Goal: Task Accomplishment & Management: Manage account settings

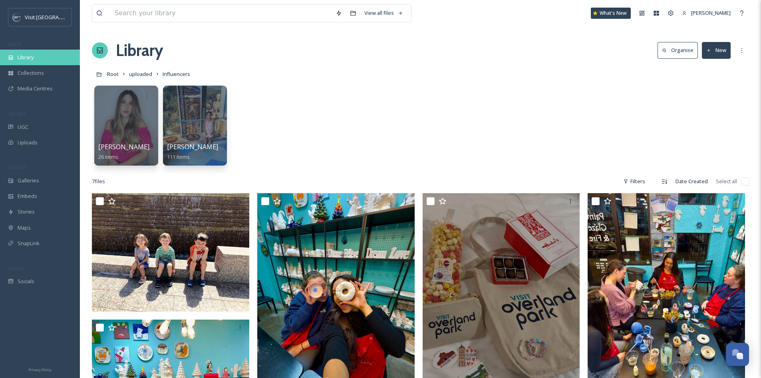
click at [38, 56] on div "Library" at bounding box center [40, 58] width 80 height 16
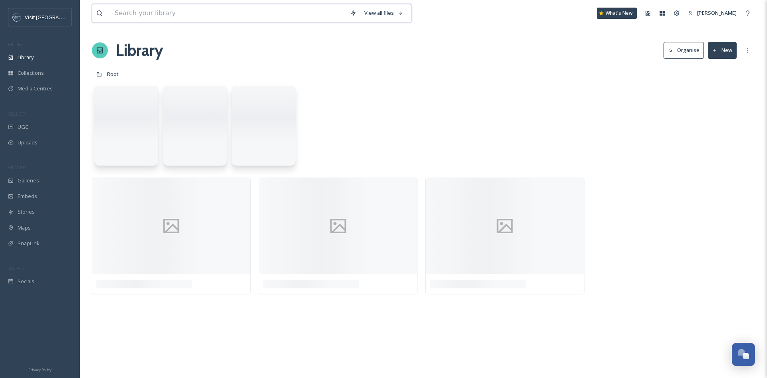
click at [181, 14] on input at bounding box center [228, 13] width 235 height 18
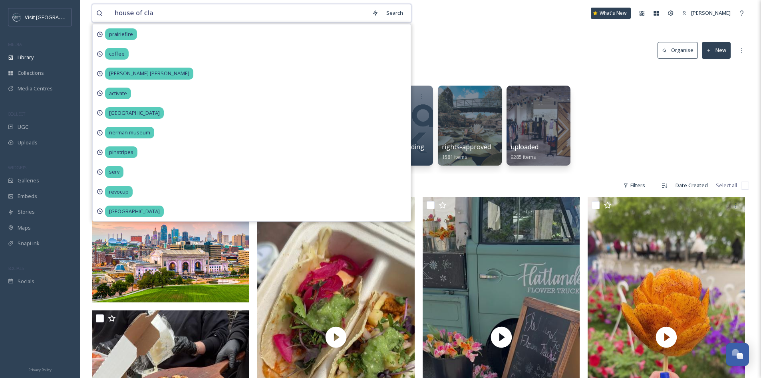
type input "house of clay"
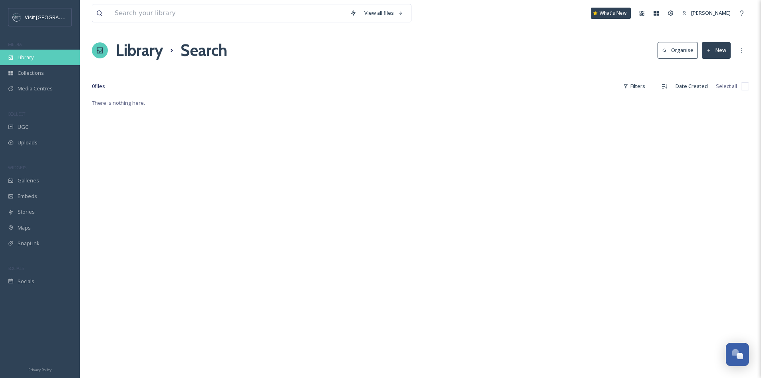
click at [23, 54] on span "Library" at bounding box center [26, 58] width 16 height 8
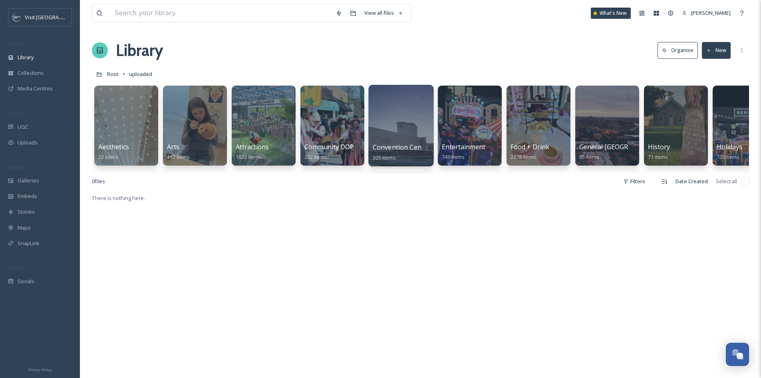
click at [386, 141] on div at bounding box center [400, 126] width 65 height 82
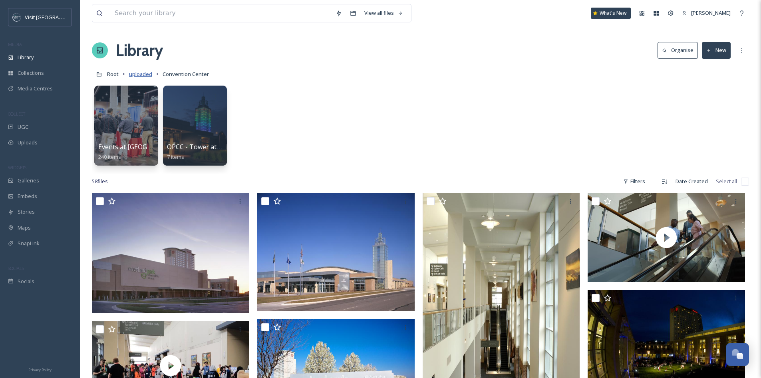
click at [145, 75] on span "uploaded" at bounding box center [140, 73] width 23 height 7
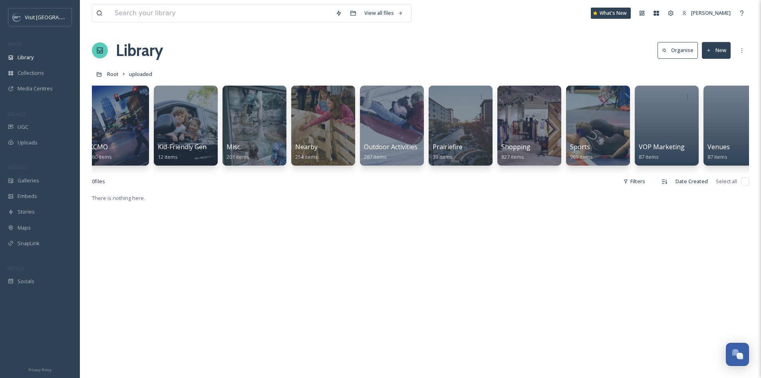
scroll to position [0, 855]
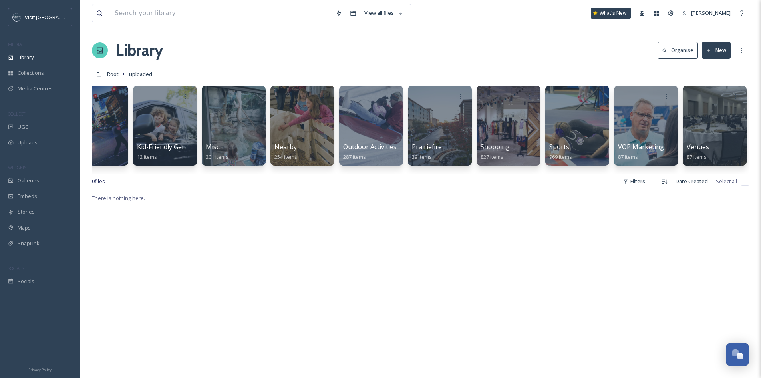
click at [701, 123] on div at bounding box center [715, 125] width 64 height 80
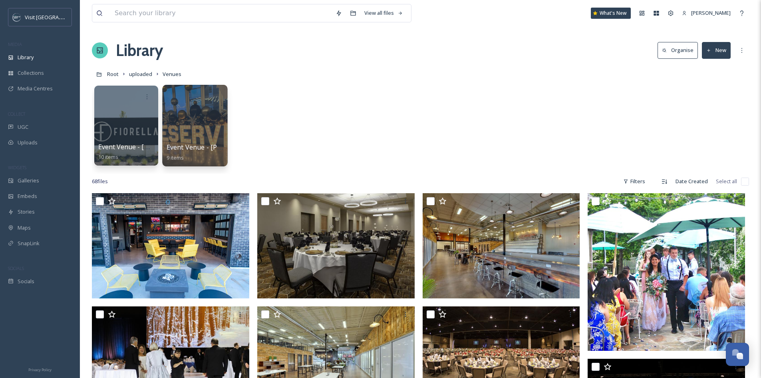
click at [186, 122] on div at bounding box center [194, 126] width 65 height 82
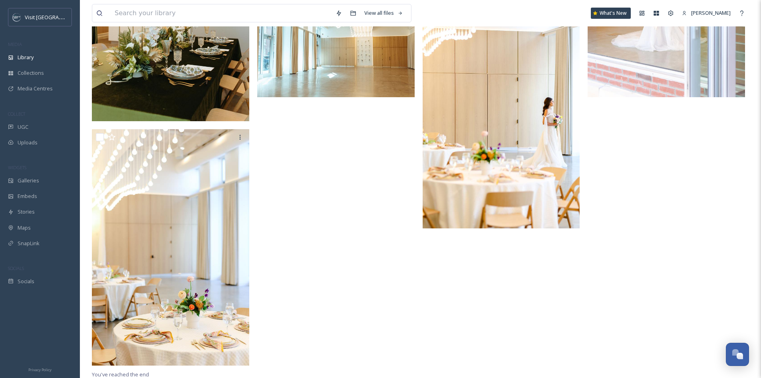
scroll to position [362, 0]
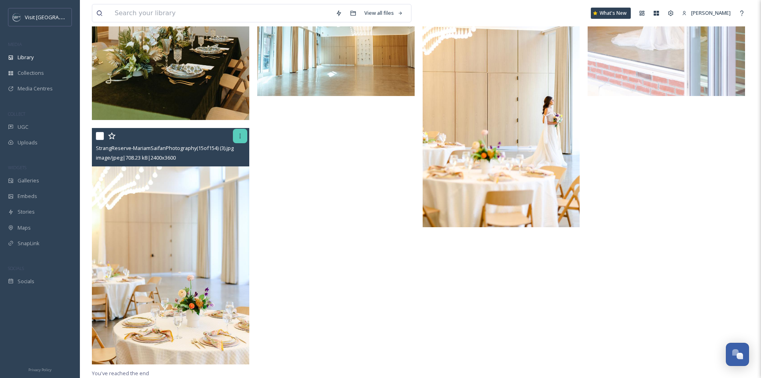
click at [241, 137] on icon at bounding box center [240, 136] width 6 height 6
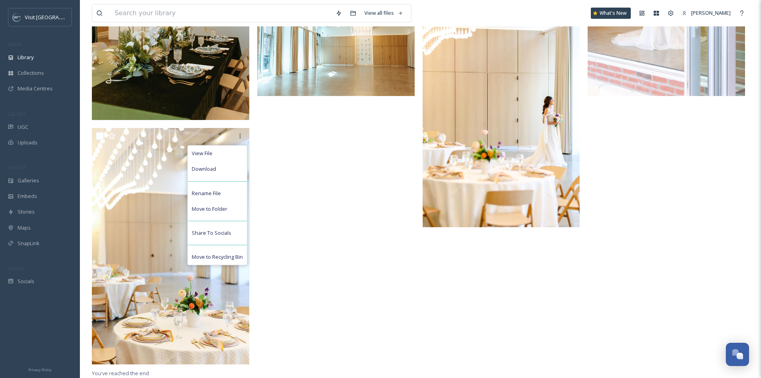
click at [350, 213] on div at bounding box center [337, 57] width 161 height 621
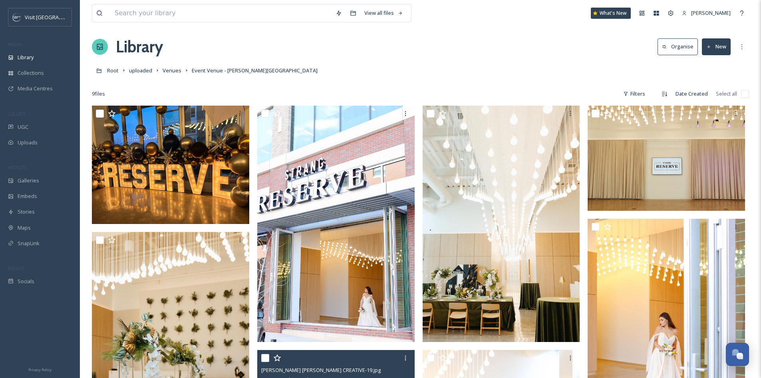
scroll to position [0, 0]
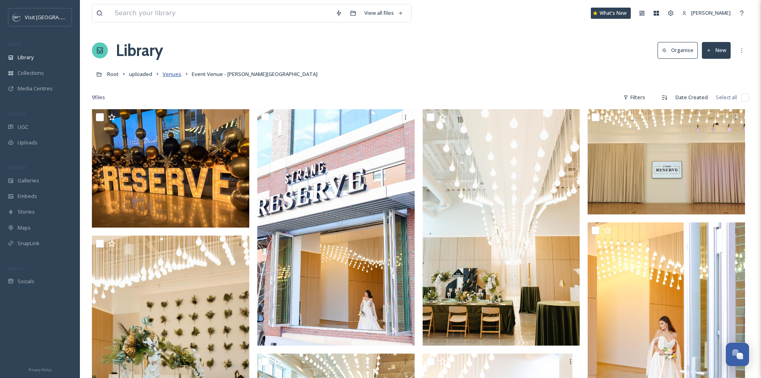
click at [167, 78] on span "Venues" at bounding box center [172, 73] width 19 height 7
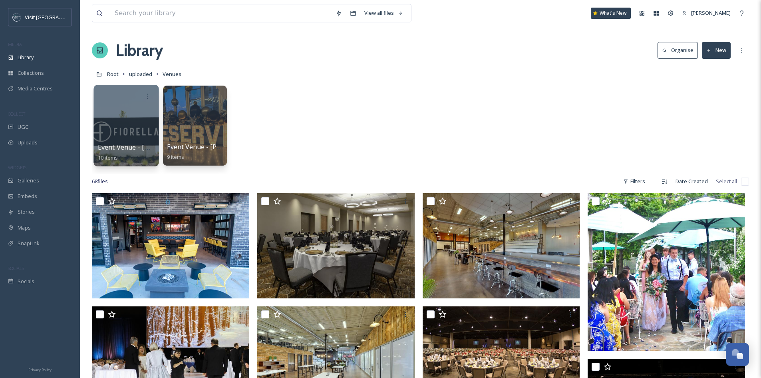
click at [148, 124] on div at bounding box center [125, 126] width 65 height 82
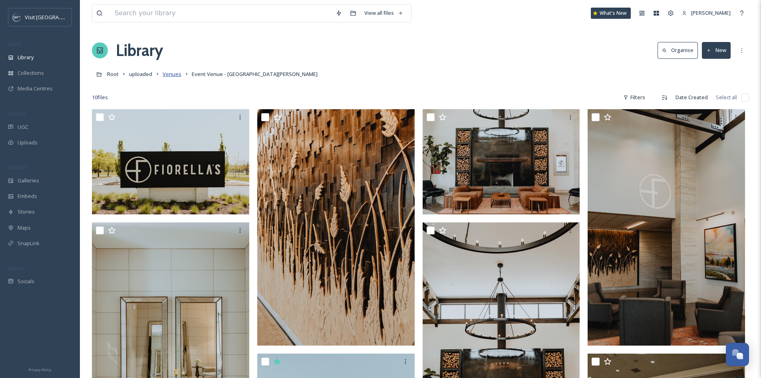
click at [175, 75] on span "Venues" at bounding box center [172, 73] width 19 height 7
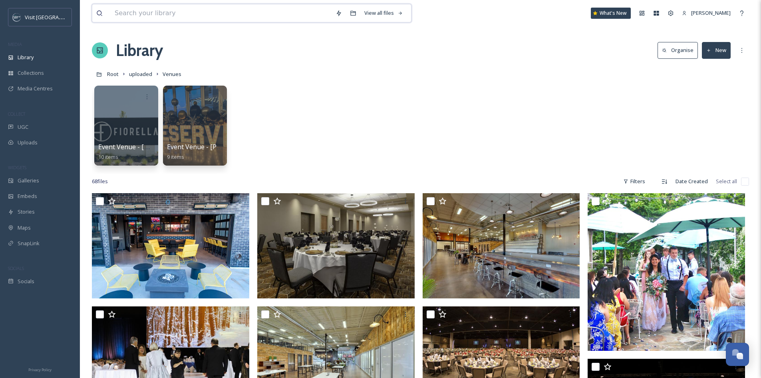
click at [206, 11] on input at bounding box center [221, 13] width 221 height 18
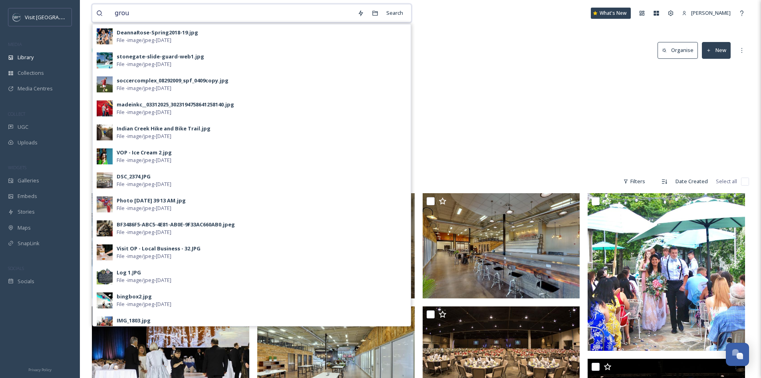
type input "group"
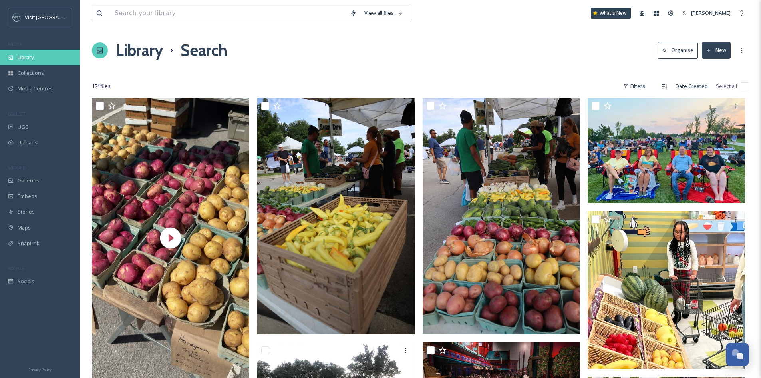
click at [17, 59] on div "Library" at bounding box center [40, 58] width 80 height 16
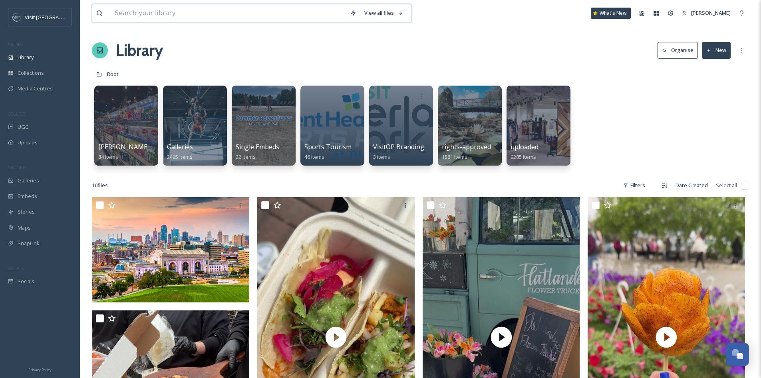
click at [178, 9] on input at bounding box center [228, 13] width 235 height 18
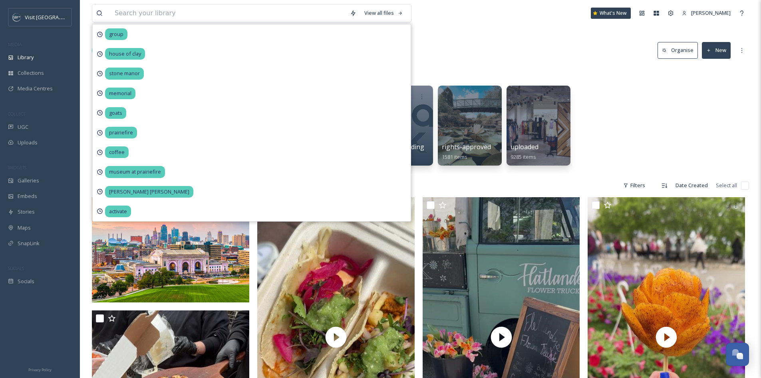
click at [490, 5] on div "View all files group house of [PERSON_NAME] manor memorial goats prairiefire co…" at bounding box center [420, 13] width 657 height 26
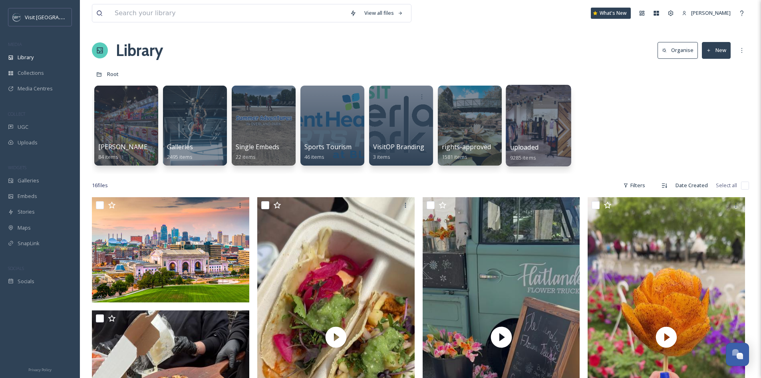
click at [531, 102] on div at bounding box center [538, 96] width 57 height 15
click at [545, 125] on div at bounding box center [538, 126] width 65 height 82
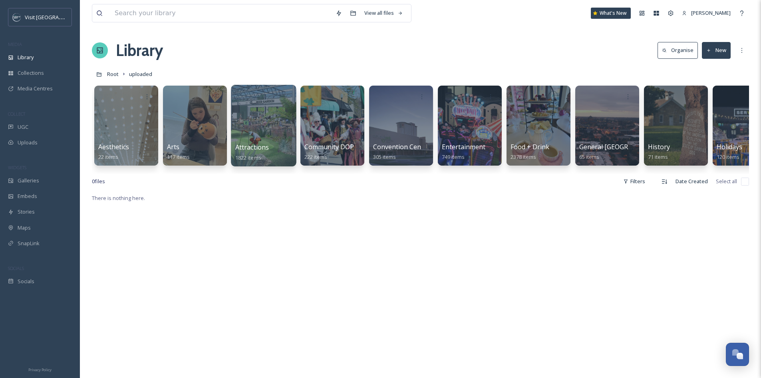
click at [242, 107] on div at bounding box center [263, 126] width 65 height 82
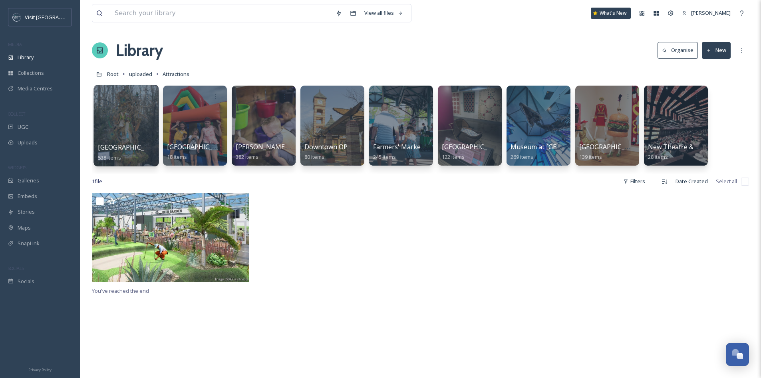
click at [133, 109] on div at bounding box center [125, 126] width 65 height 82
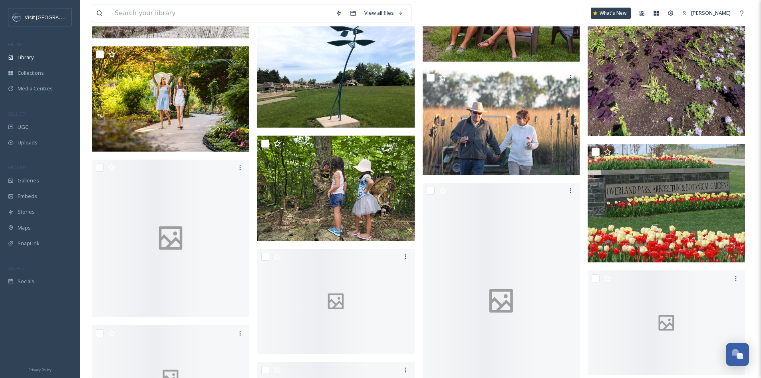
scroll to position [3276, 0]
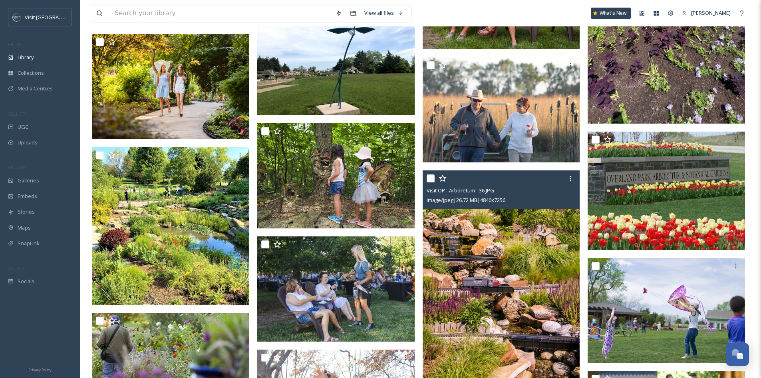
click at [456, 215] on img at bounding box center [501, 288] width 157 height 236
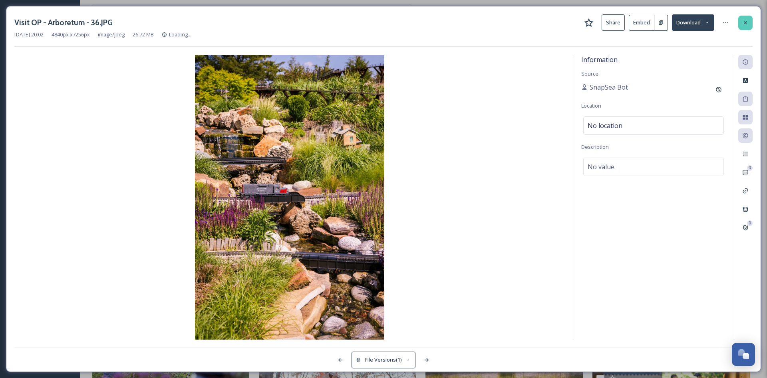
click at [747, 24] on icon at bounding box center [745, 23] width 6 height 6
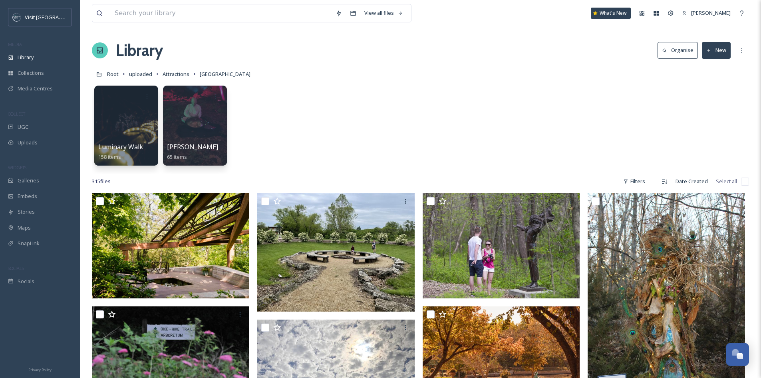
click at [741, 179] on input "checkbox" at bounding box center [745, 181] width 8 height 8
checkbox input "true"
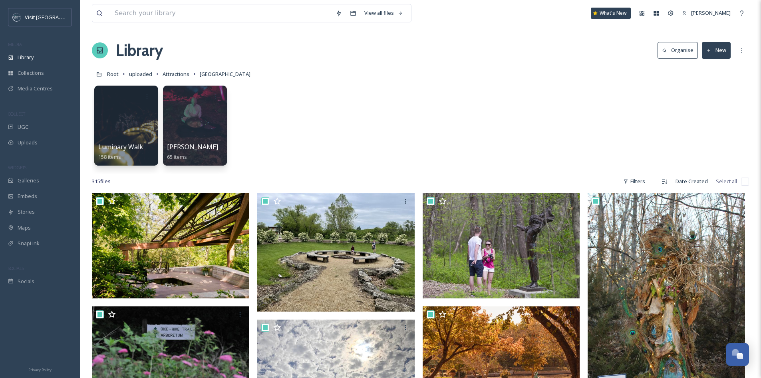
checkbox input "true"
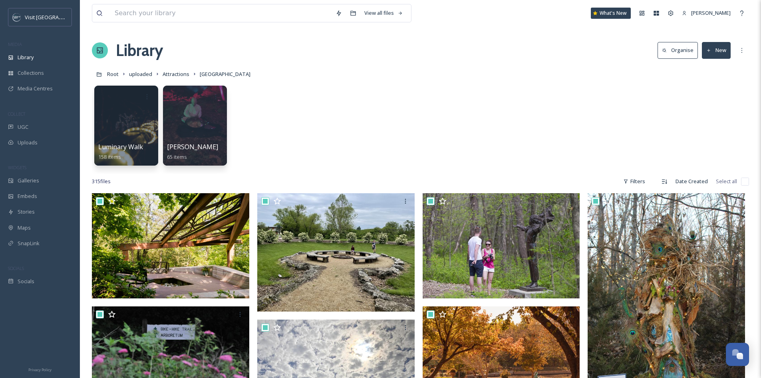
checkbox input "true"
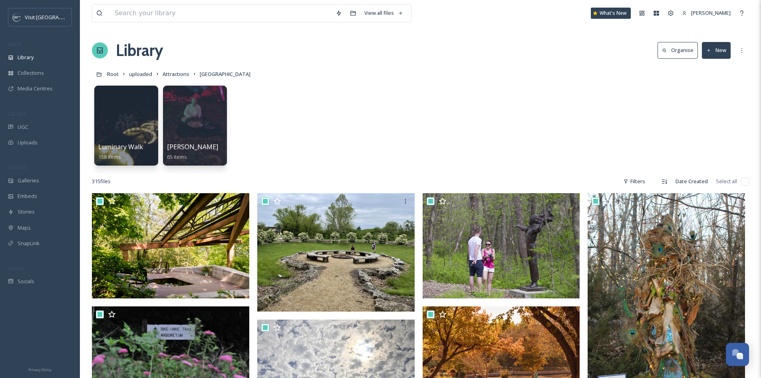
checkbox input "true"
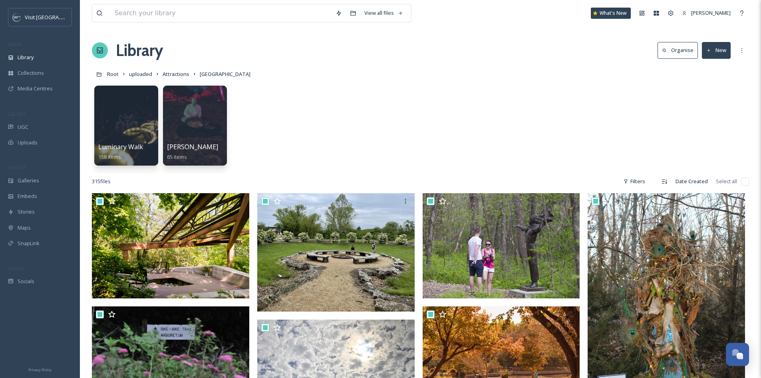
checkbox input "true"
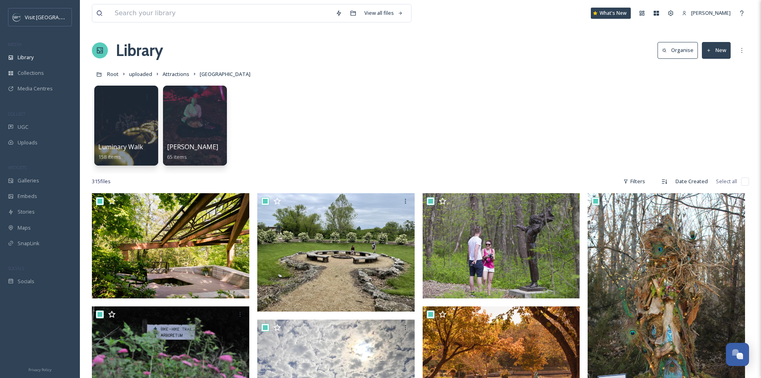
checkbox input "true"
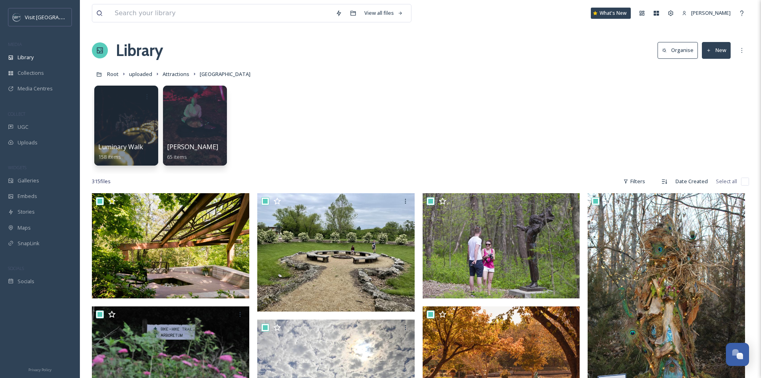
checkbox input "true"
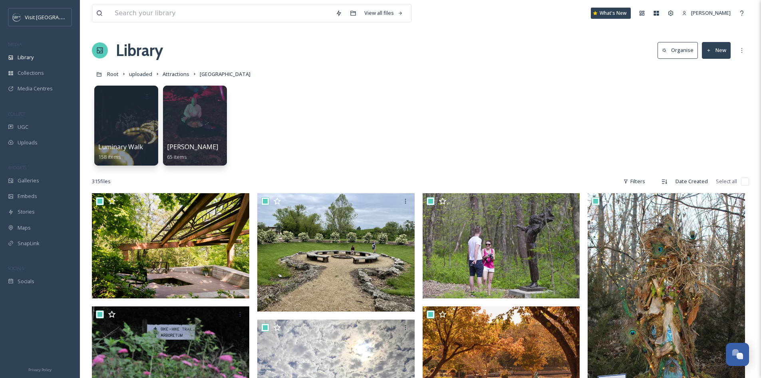
checkbox input "true"
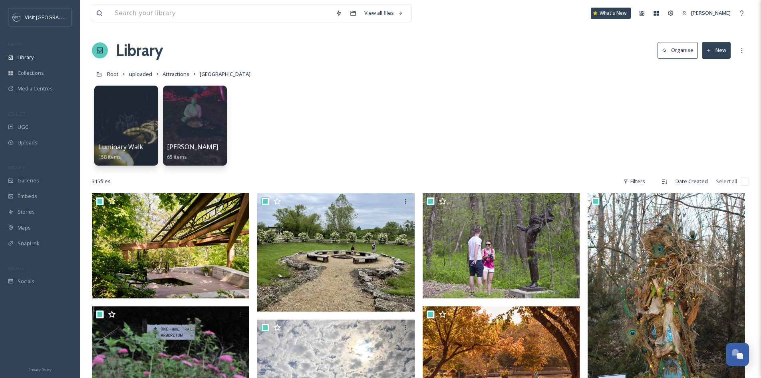
checkbox input "true"
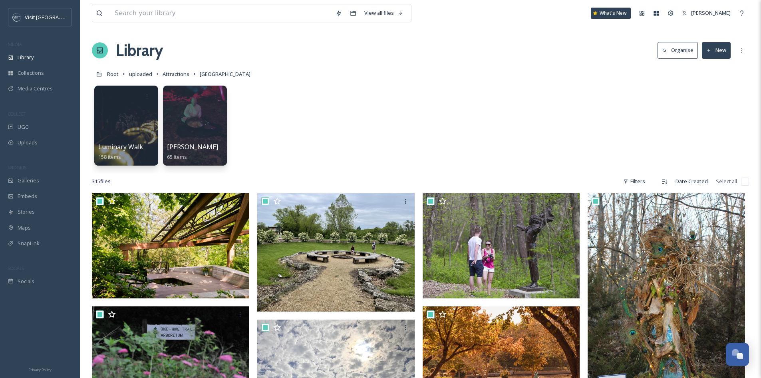
checkbox input "true"
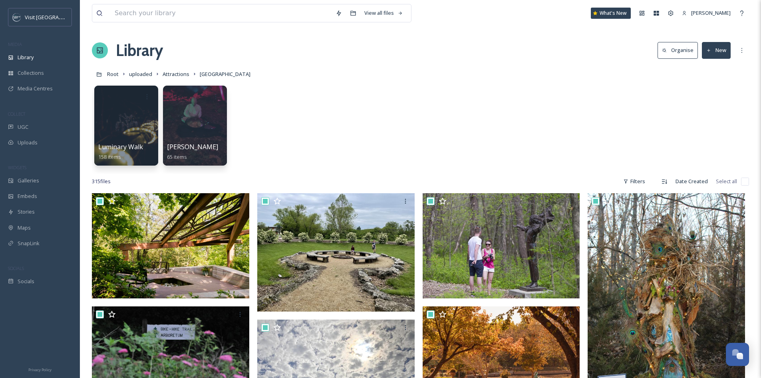
checkbox input "true"
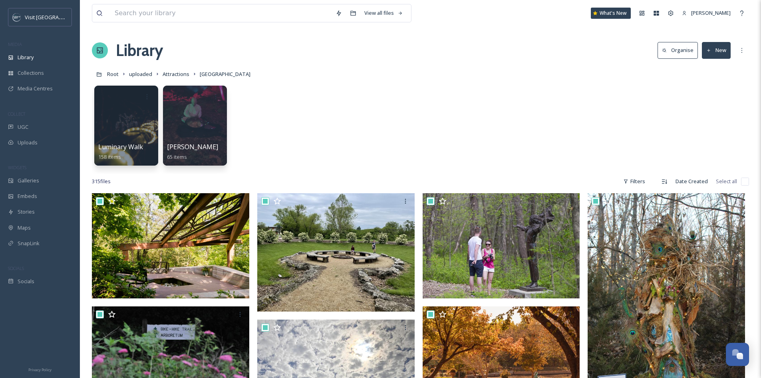
checkbox input "true"
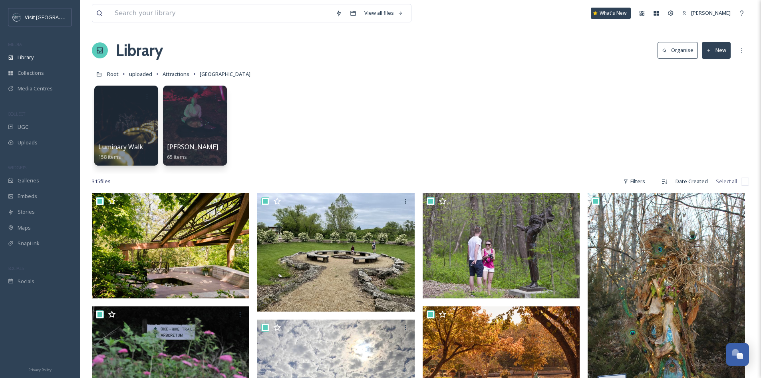
checkbox input "true"
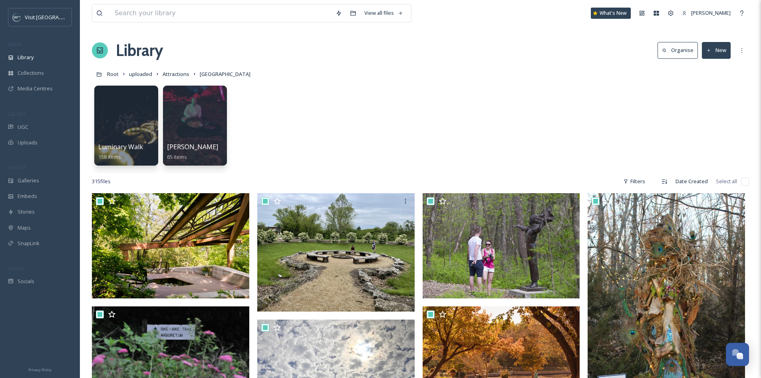
checkbox input "true"
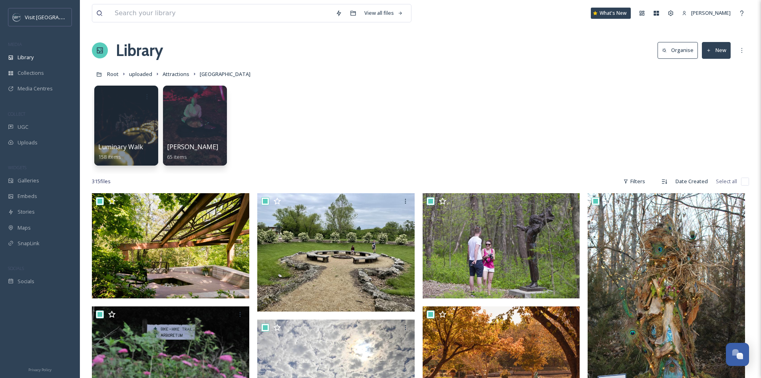
checkbox input "true"
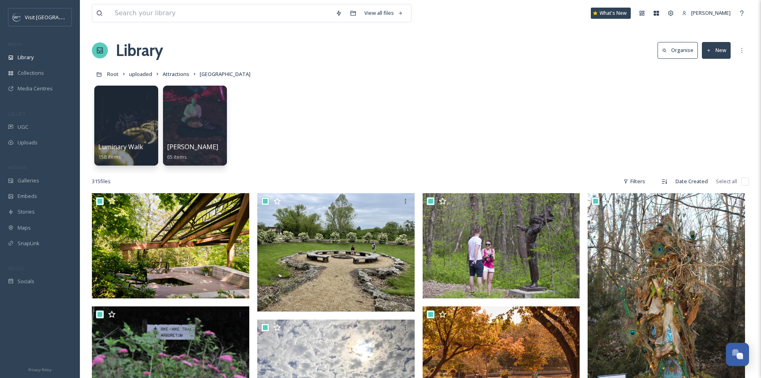
checkbox input "true"
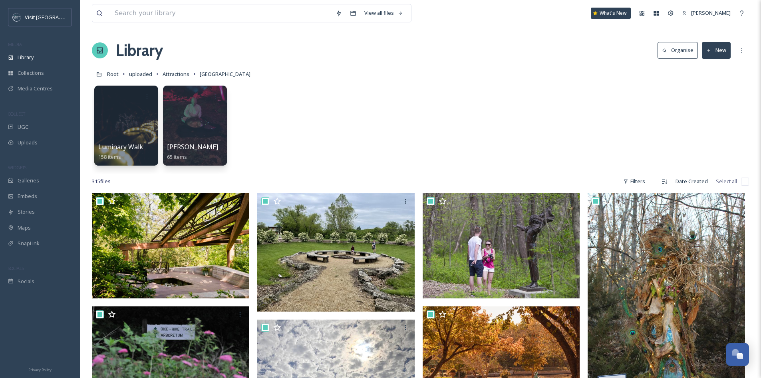
checkbox input "true"
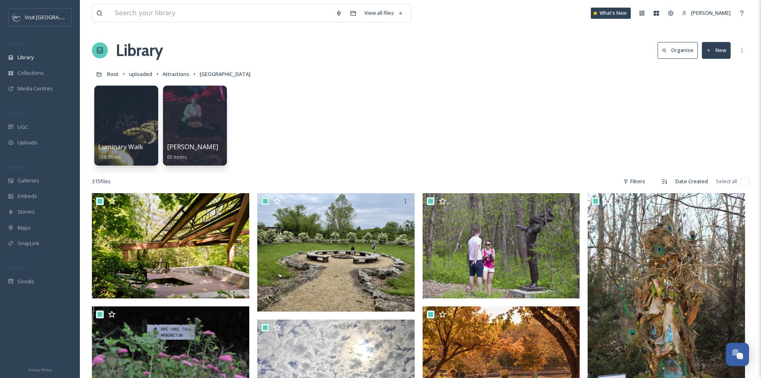
checkbox input "true"
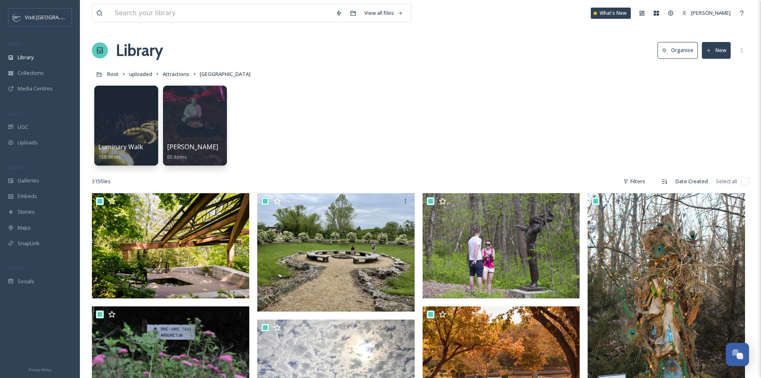
checkbox input "true"
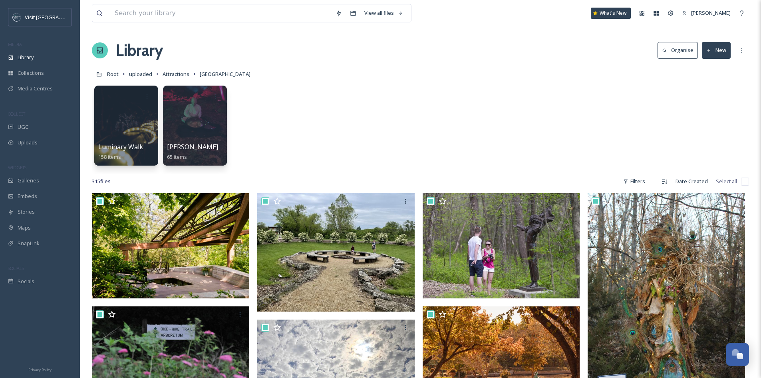
checkbox input "true"
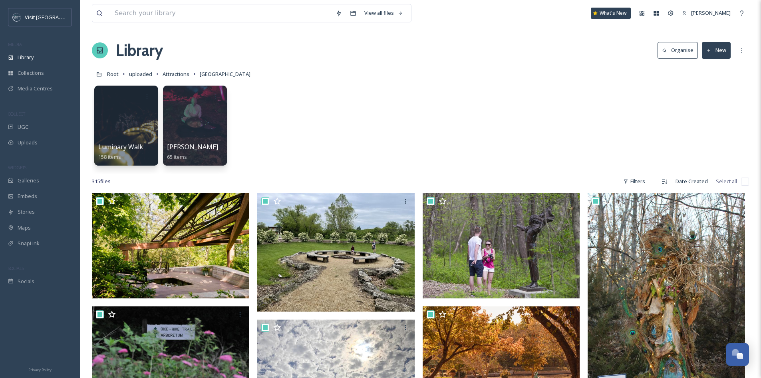
checkbox input "true"
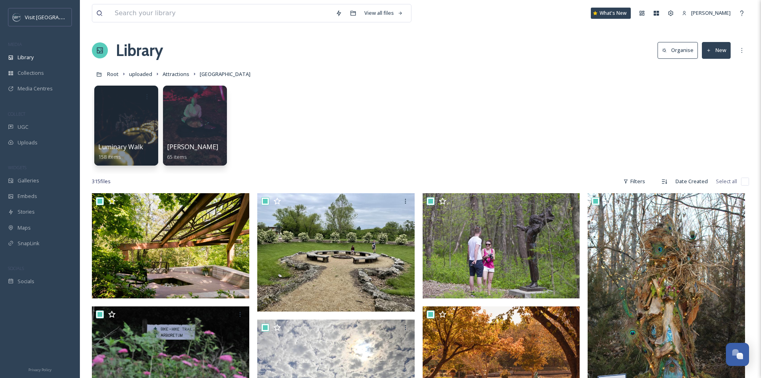
checkbox input "true"
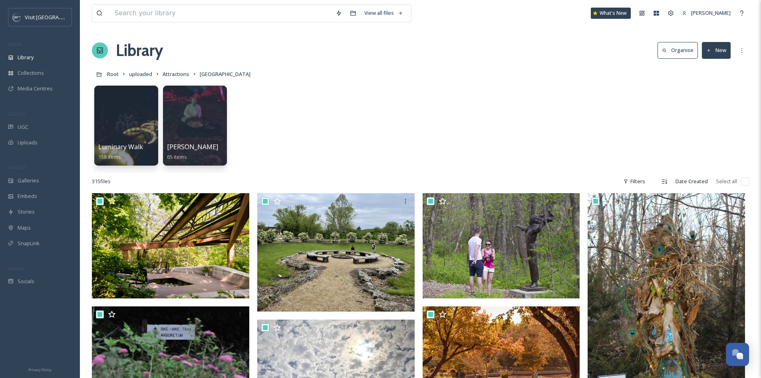
checkbox input "true"
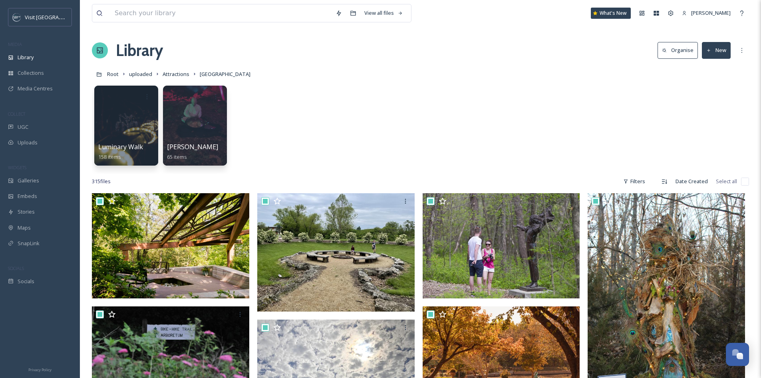
checkbox input "true"
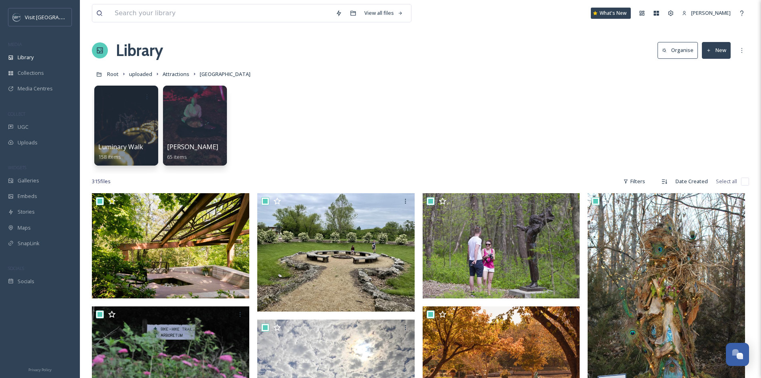
checkbox input "true"
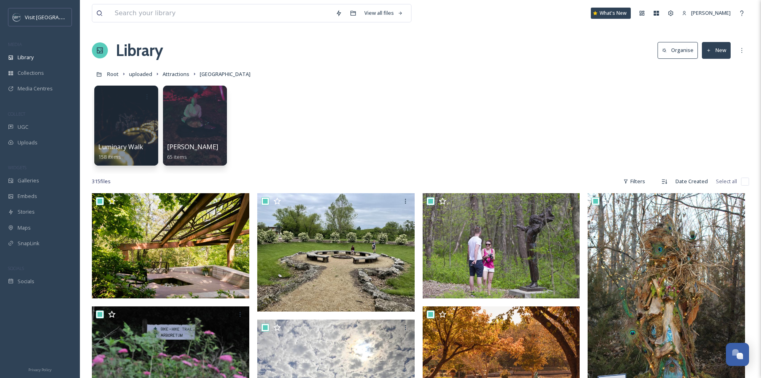
checkbox input "true"
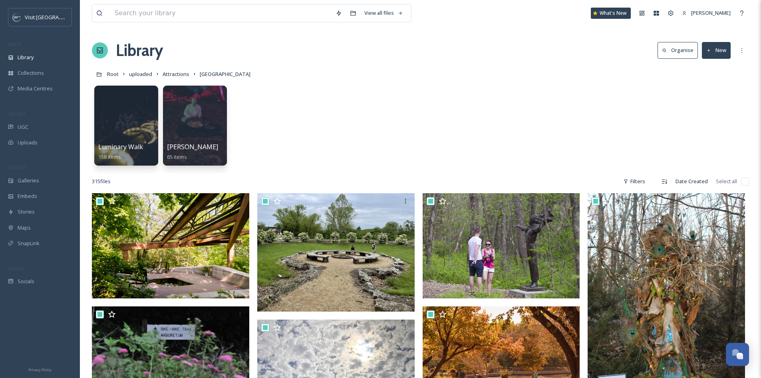
checkbox input "true"
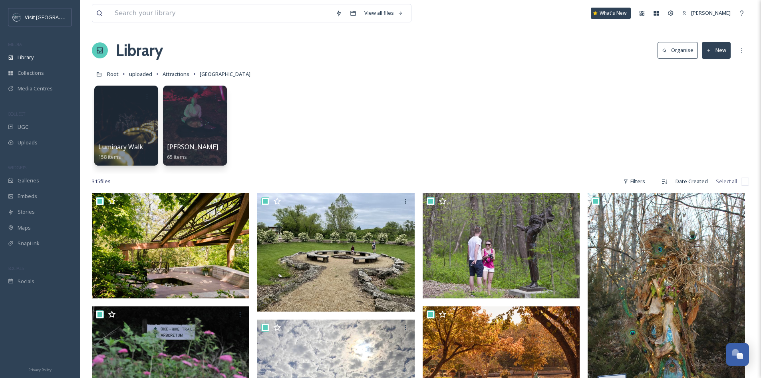
checkbox input "true"
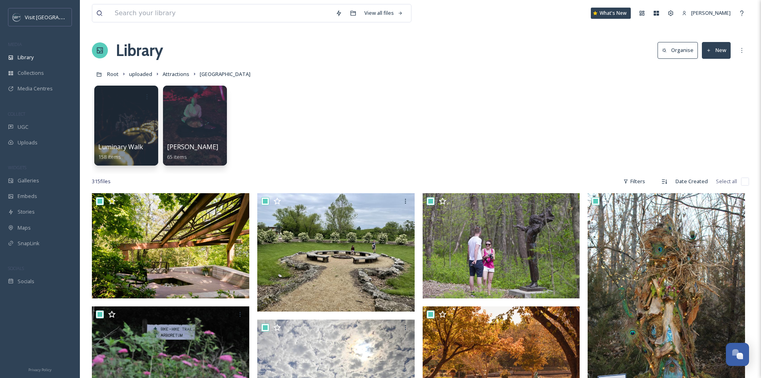
checkbox input "true"
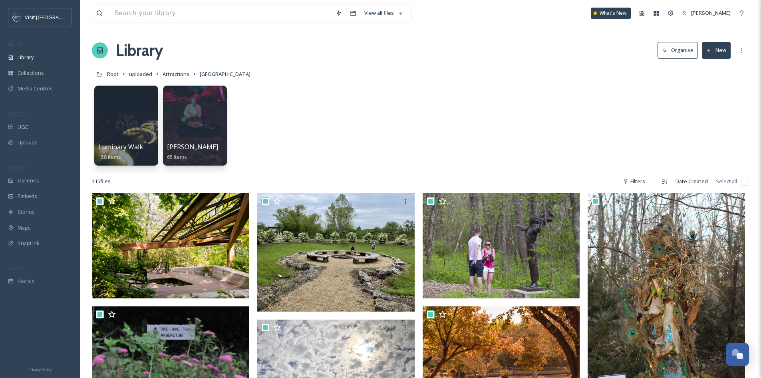
checkbox input "true"
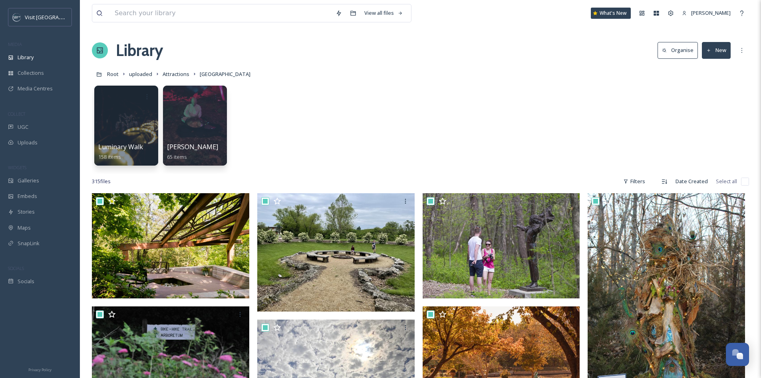
checkbox input "true"
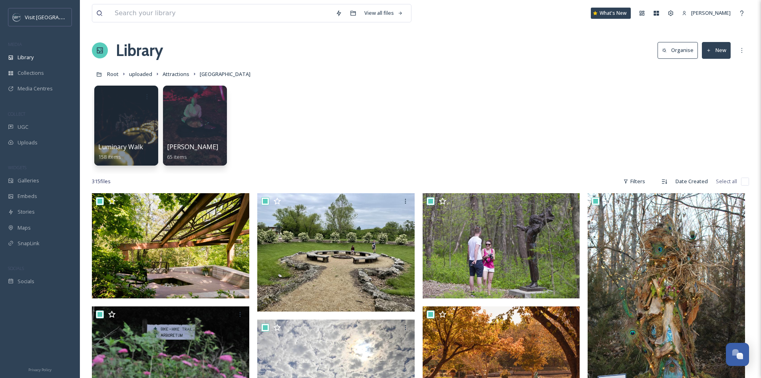
checkbox input "true"
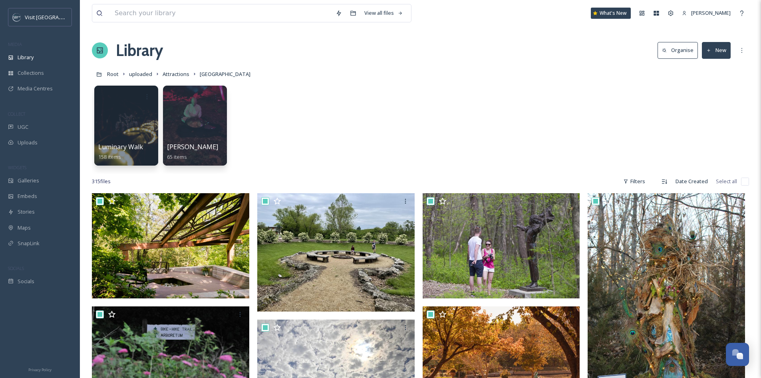
checkbox input "true"
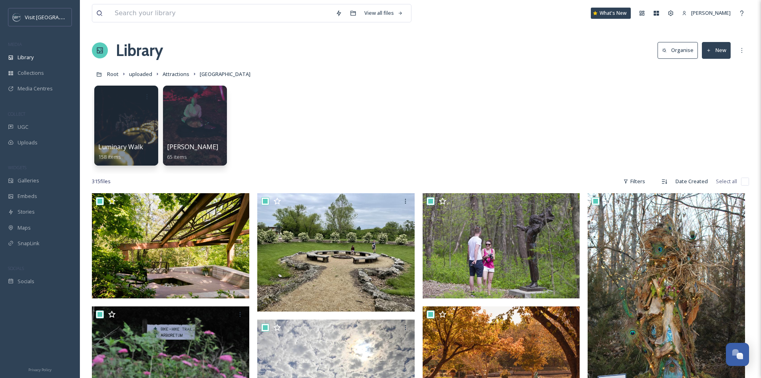
checkbox input "true"
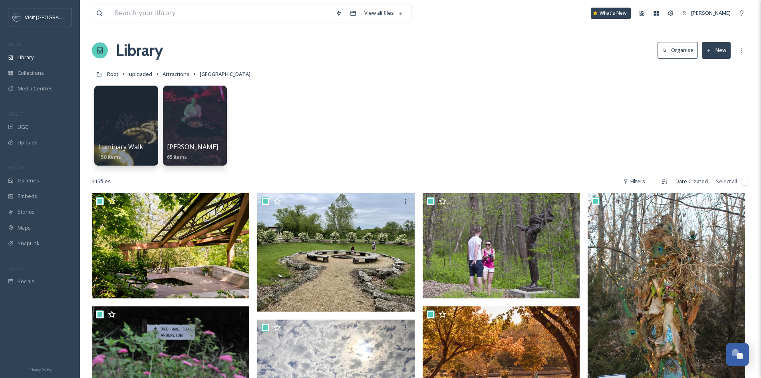
checkbox input "true"
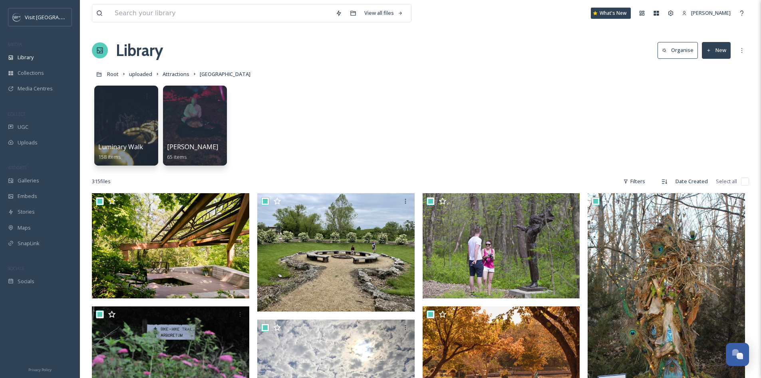
checkbox input "true"
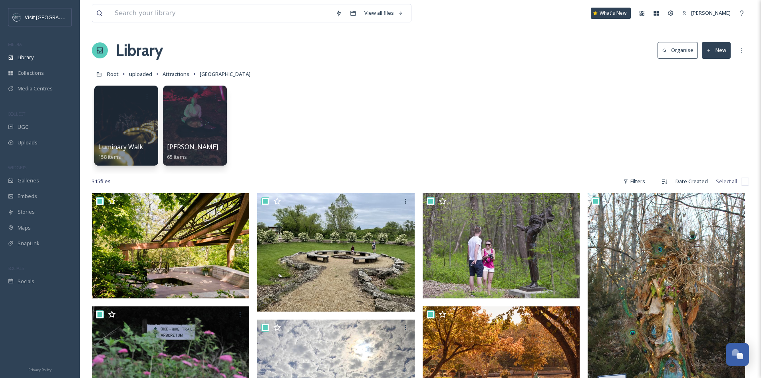
checkbox input "true"
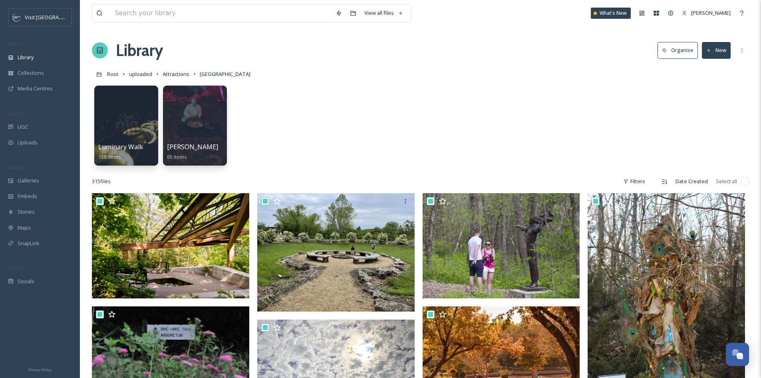
checkbox input "true"
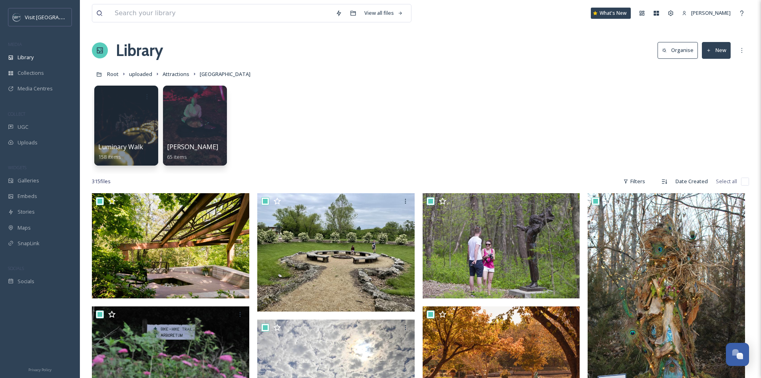
checkbox input "true"
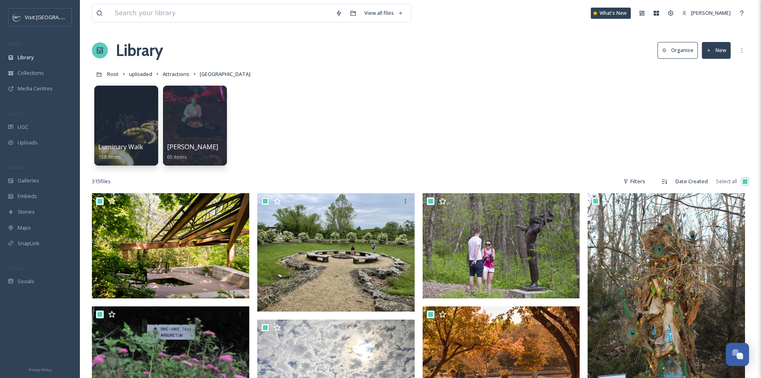
checkbox input "true"
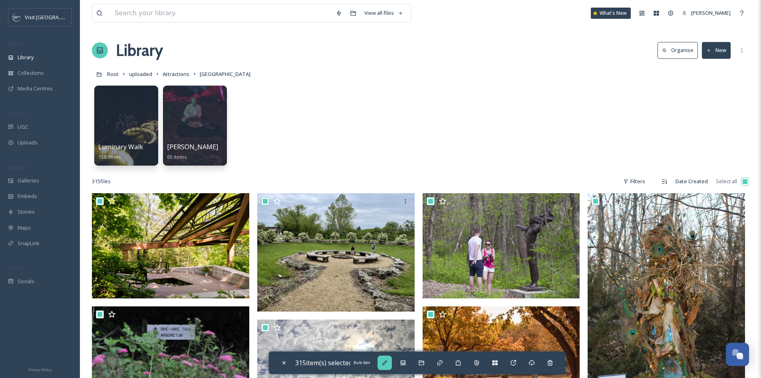
click at [387, 361] on icon at bounding box center [384, 362] width 5 height 5
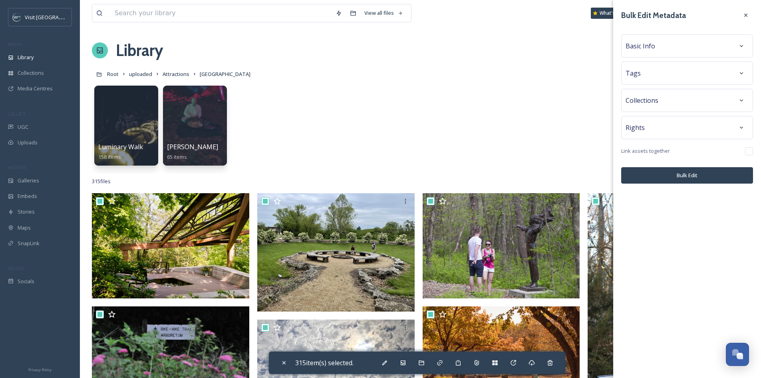
click at [644, 46] on span "Basic Info" at bounding box center [641, 46] width 30 height 10
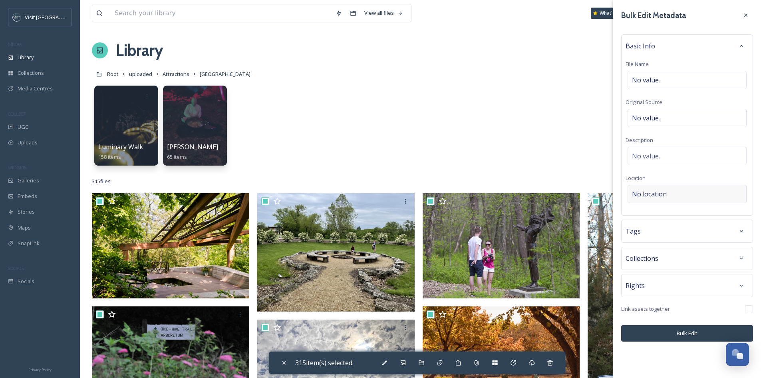
click at [663, 196] on span "No location" at bounding box center [649, 194] width 35 height 10
click at [663, 196] on input at bounding box center [687, 194] width 118 height 18
click at [666, 219] on div "[GEOGRAPHIC_DATA]" at bounding box center [686, 225] width 117 height 18
click at [688, 341] on button "Bulk Edit" at bounding box center [687, 333] width 132 height 16
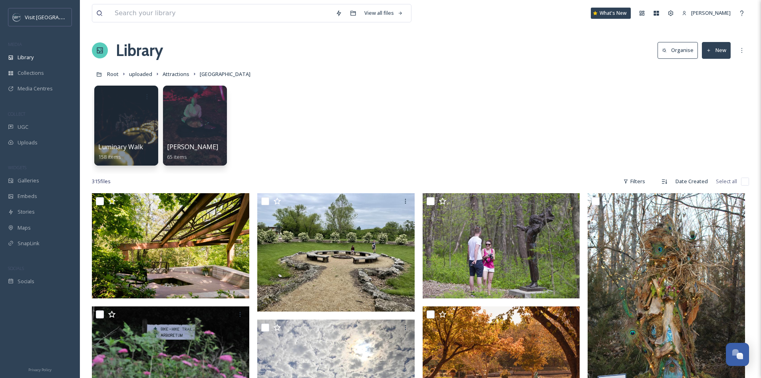
click at [535, 121] on div "Luminary Walk 158 items [PERSON_NAME] 65 items" at bounding box center [420, 128] width 657 height 92
click at [720, 48] on button "New" at bounding box center [716, 50] width 29 height 16
click at [720, 95] on div "Folder" at bounding box center [707, 100] width 45 height 16
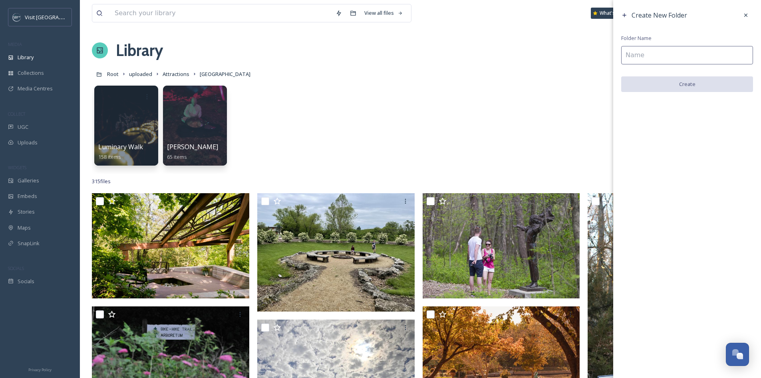
click at [682, 59] on input at bounding box center [687, 55] width 132 height 18
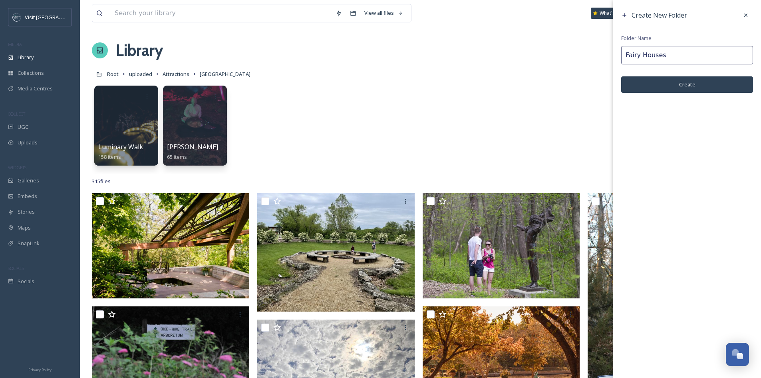
click at [685, 80] on button "Create" at bounding box center [687, 84] width 132 height 16
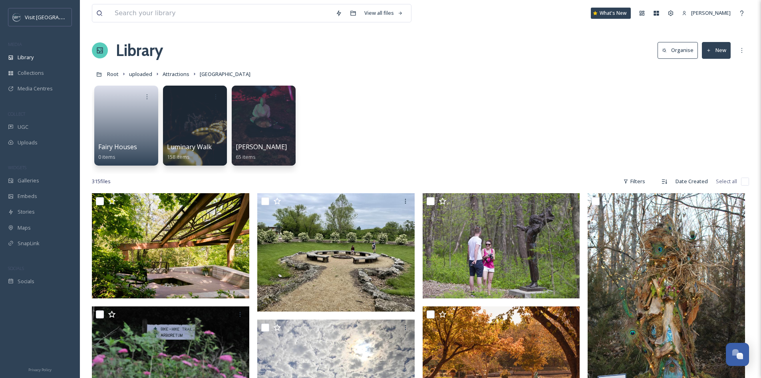
click at [722, 56] on button "New" at bounding box center [716, 50] width 29 height 16
click at [710, 95] on div "Folder" at bounding box center [707, 100] width 45 height 16
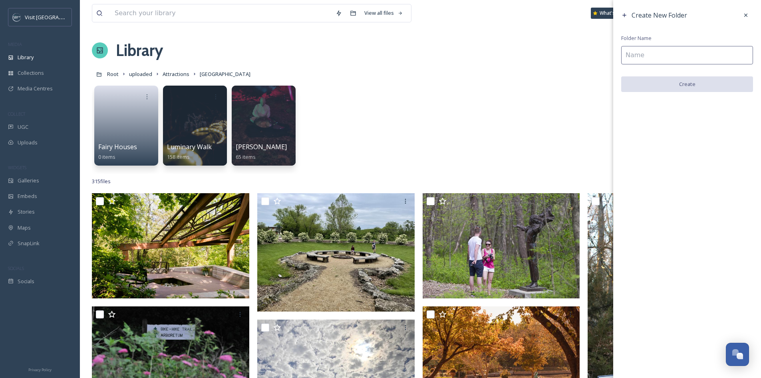
click at [700, 59] on input at bounding box center [687, 55] width 132 height 18
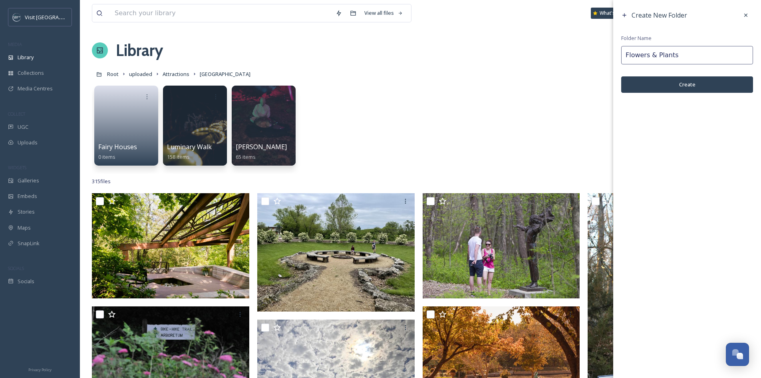
click at [698, 83] on button "Create" at bounding box center [687, 84] width 132 height 16
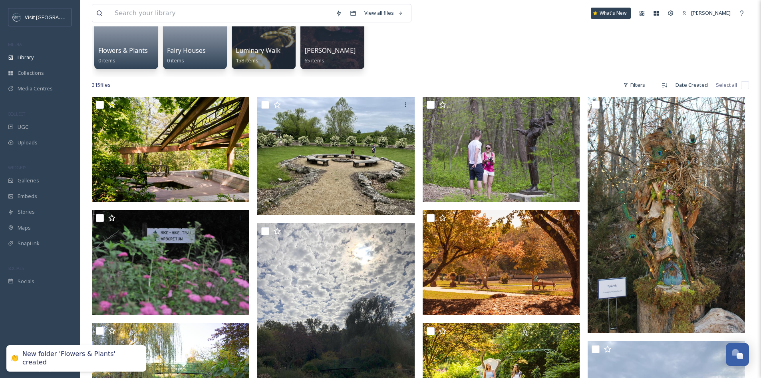
scroll to position [120, 0]
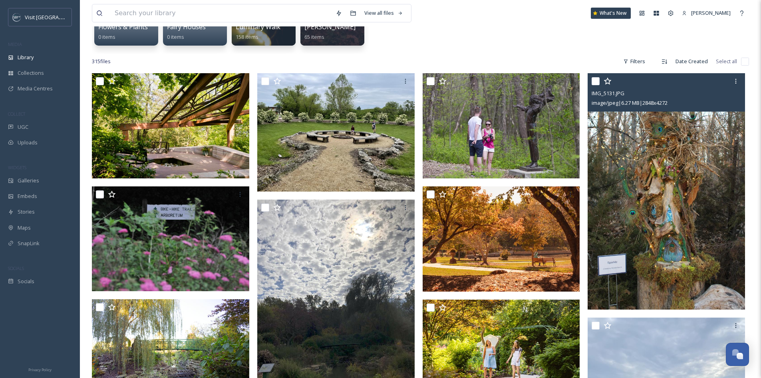
click at [596, 82] on input "checkbox" at bounding box center [596, 81] width 8 height 8
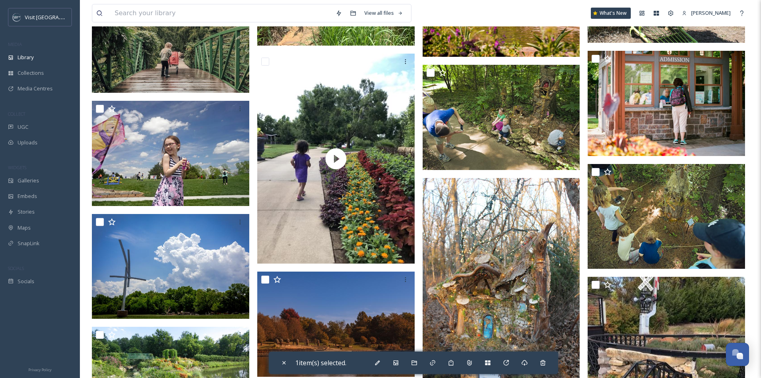
scroll to position [1558, 0]
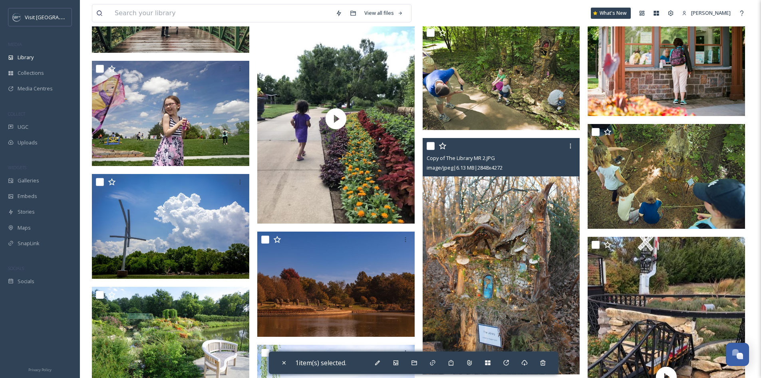
click at [431, 147] on input "checkbox" at bounding box center [431, 146] width 8 height 8
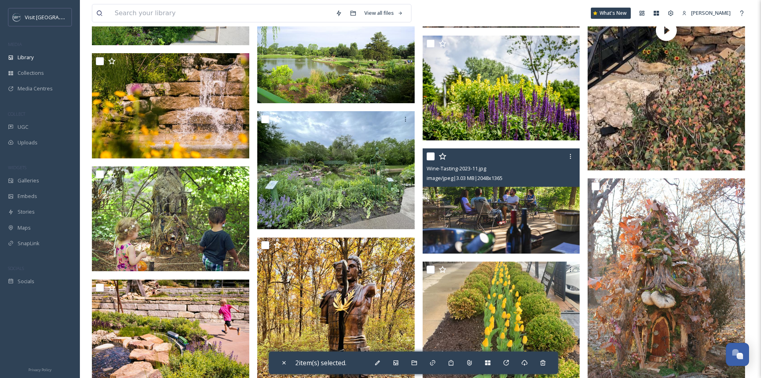
scroll to position [1958, 0]
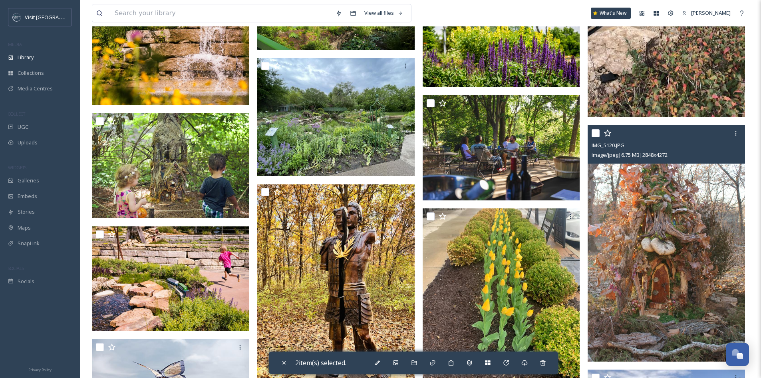
click at [596, 134] on input "checkbox" at bounding box center [596, 133] width 8 height 8
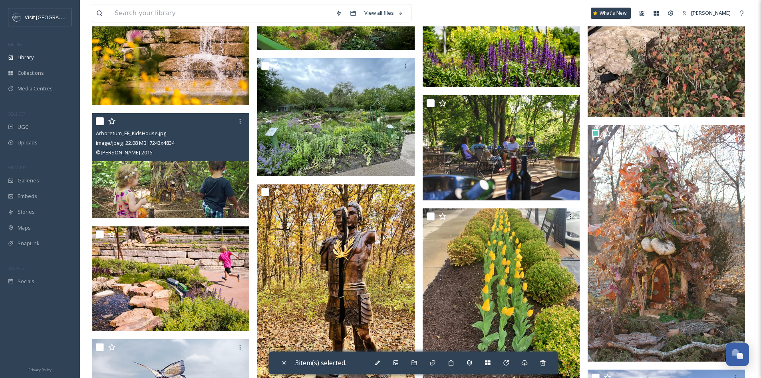
click at [100, 119] on input "checkbox" at bounding box center [100, 121] width 8 height 8
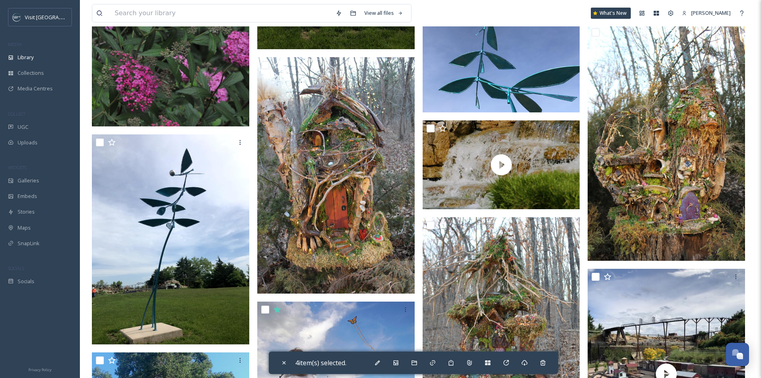
scroll to position [2637, 0]
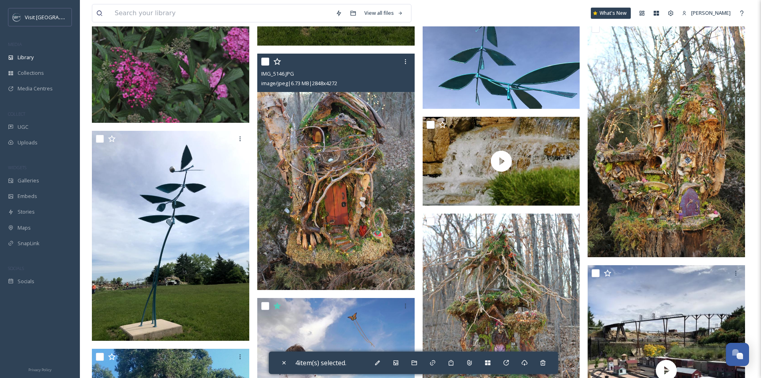
click at [266, 63] on input "checkbox" at bounding box center [265, 62] width 8 height 8
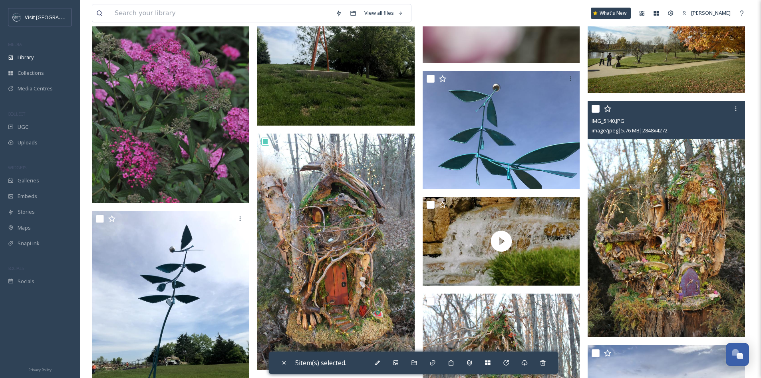
click at [596, 109] on input "checkbox" at bounding box center [596, 109] width 8 height 8
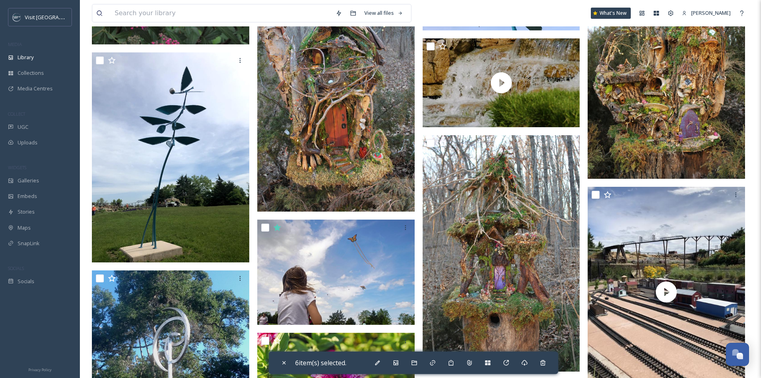
scroll to position [2717, 0]
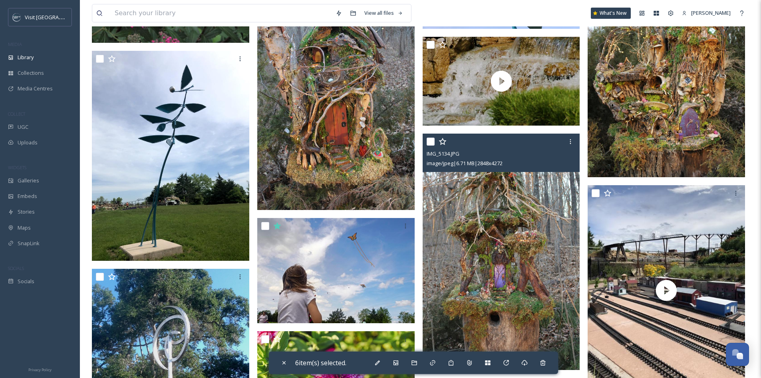
click at [429, 141] on input "checkbox" at bounding box center [431, 141] width 8 height 8
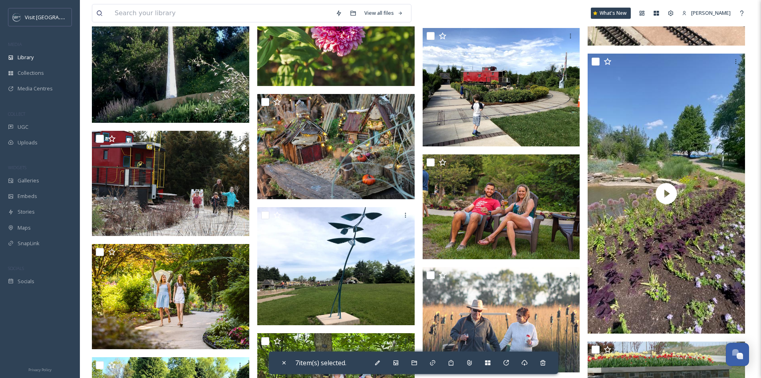
scroll to position [3076, 0]
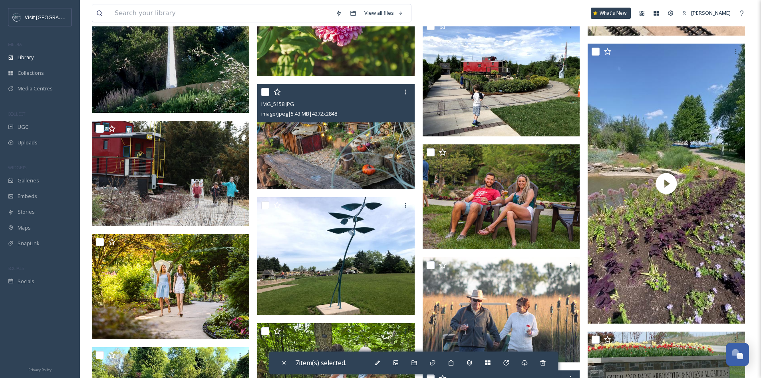
click at [265, 91] on input "checkbox" at bounding box center [265, 92] width 8 height 8
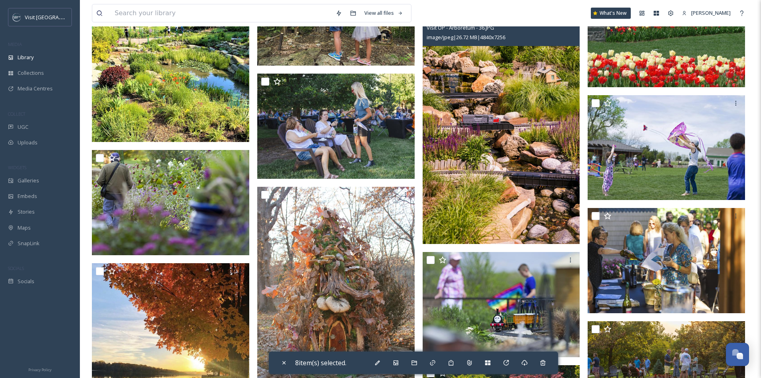
scroll to position [3476, 0]
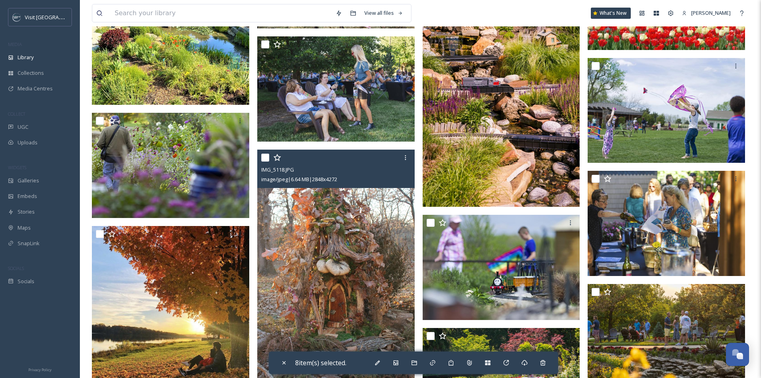
click at [266, 159] on input "checkbox" at bounding box center [265, 157] width 8 height 8
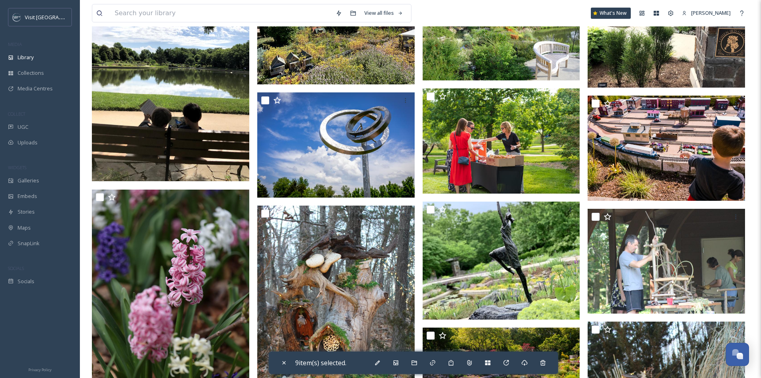
scroll to position [4155, 0]
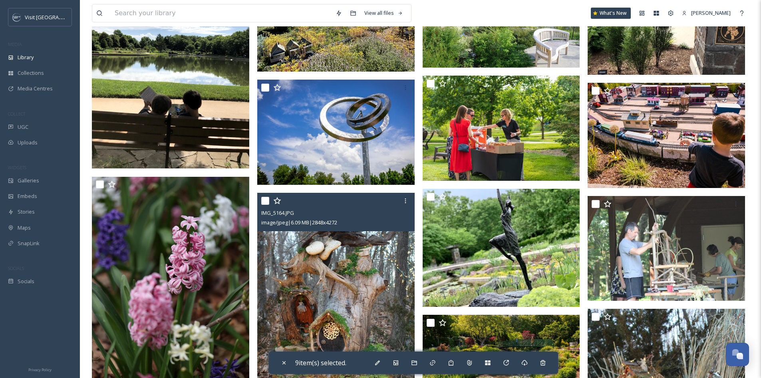
click at [267, 201] on input "checkbox" at bounding box center [265, 201] width 8 height 8
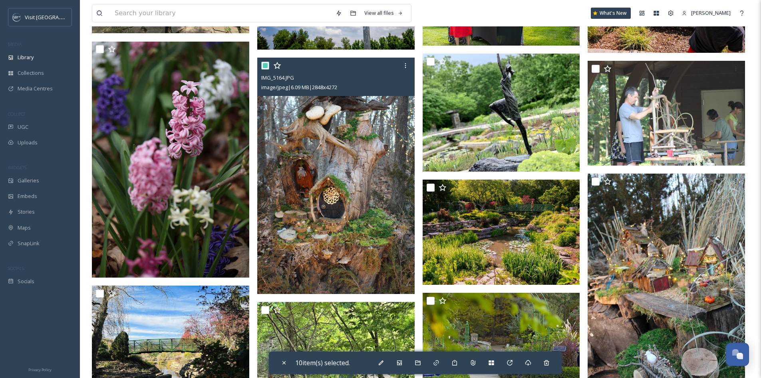
scroll to position [4315, 0]
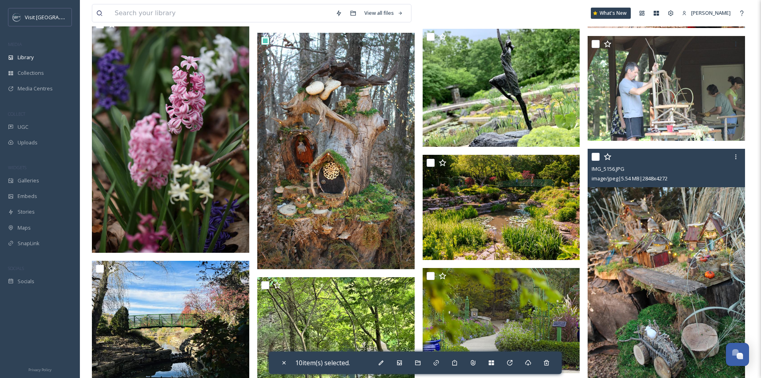
click at [596, 159] on input "checkbox" at bounding box center [596, 157] width 8 height 8
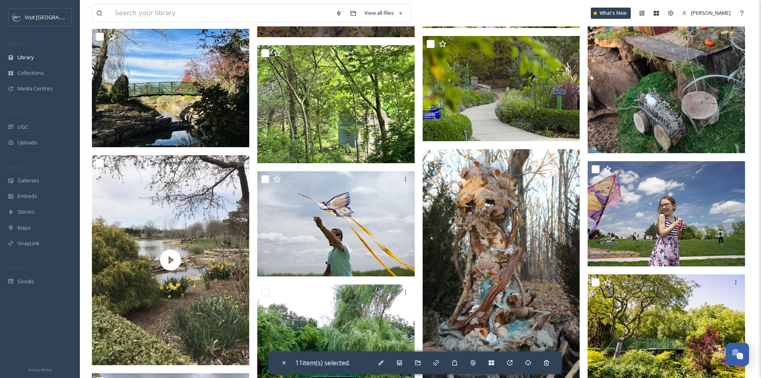
scroll to position [4554, 0]
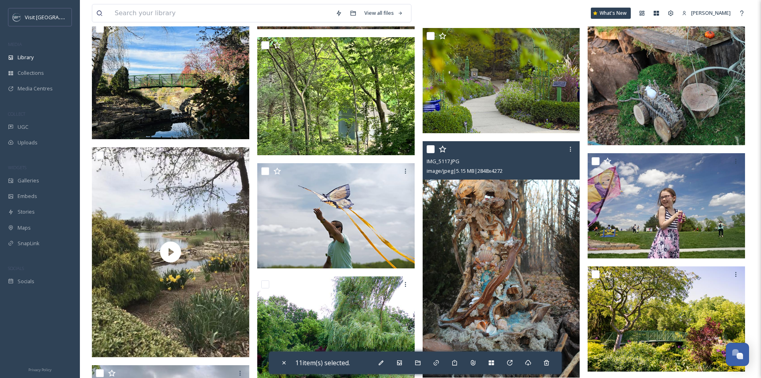
click at [430, 148] on input "checkbox" at bounding box center [431, 149] width 8 height 8
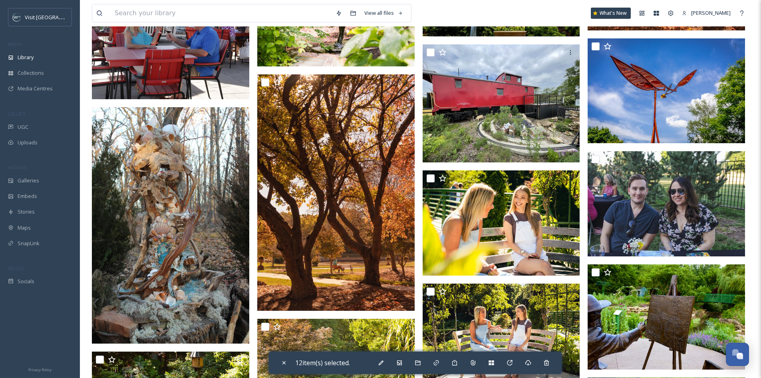
scroll to position [5354, 0]
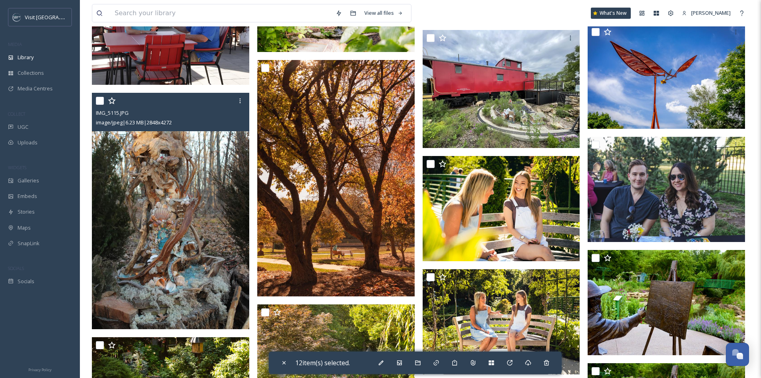
click at [101, 101] on input "checkbox" at bounding box center [100, 101] width 8 height 8
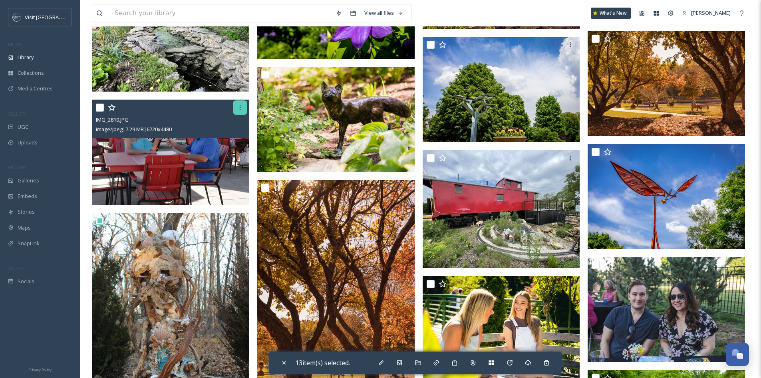
click at [237, 110] on div at bounding box center [240, 107] width 14 height 14
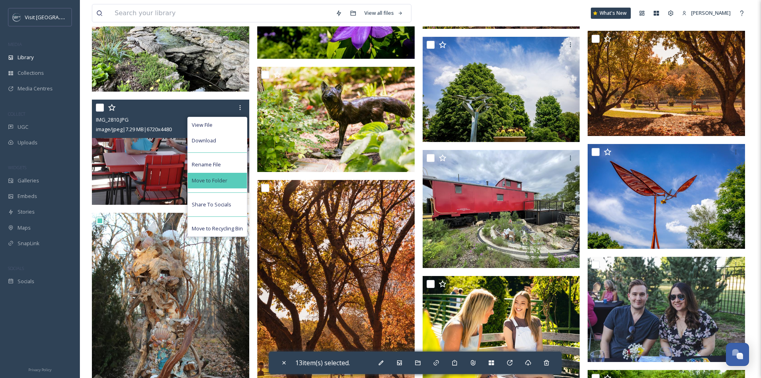
click at [229, 175] on div "Move to Folder" at bounding box center [217, 181] width 59 height 16
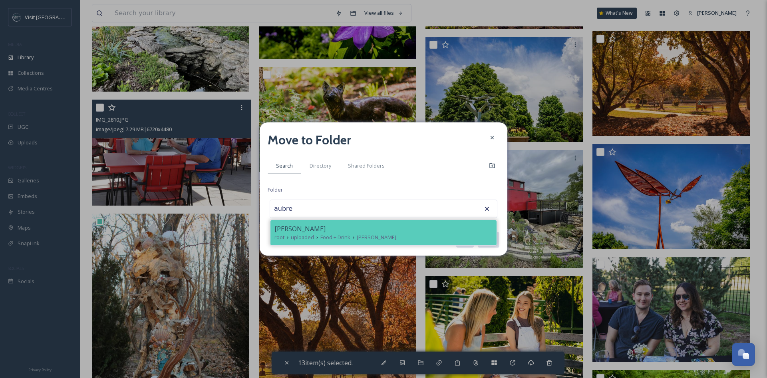
click at [294, 227] on span "[PERSON_NAME]" at bounding box center [299, 229] width 51 height 10
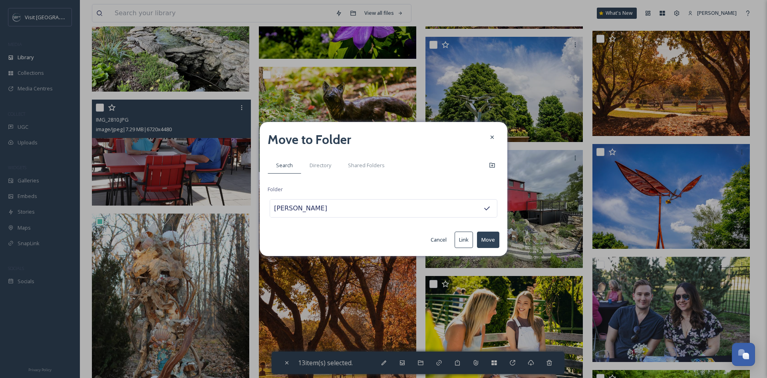
click at [487, 237] on button "Move" at bounding box center [488, 239] width 22 height 16
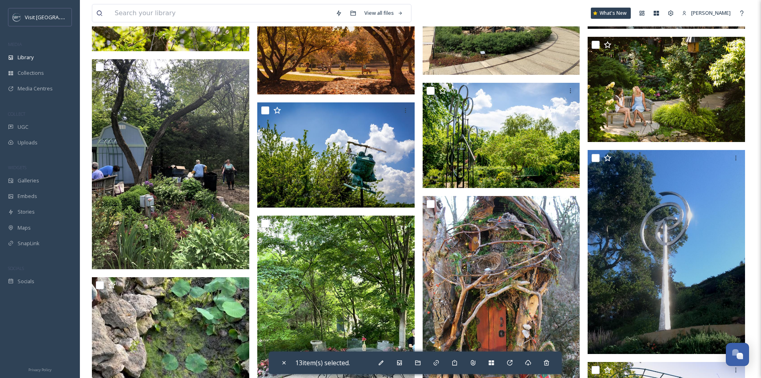
scroll to position [6033, 0]
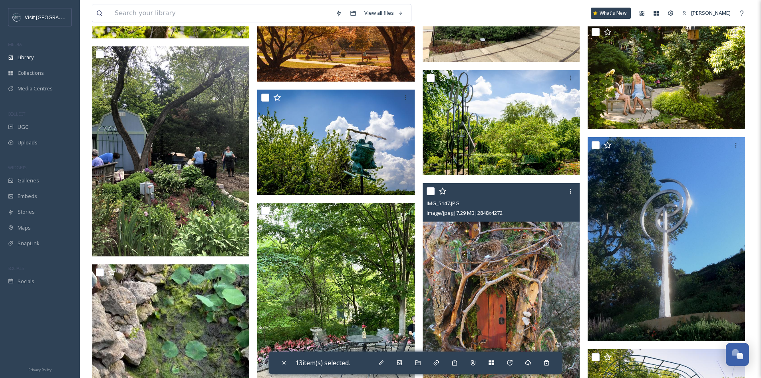
click at [431, 193] on input "checkbox" at bounding box center [431, 191] width 8 height 8
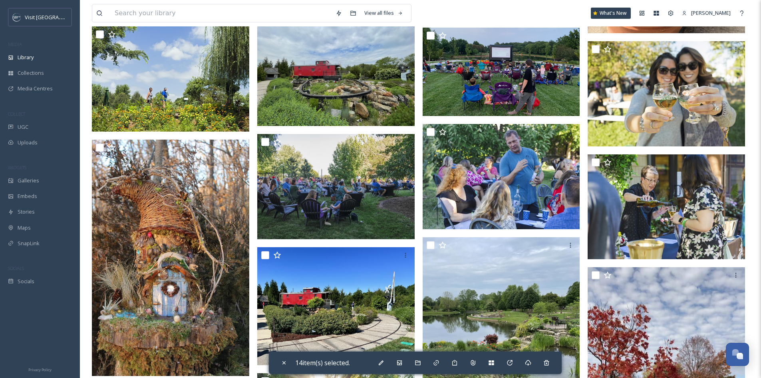
scroll to position [6672, 0]
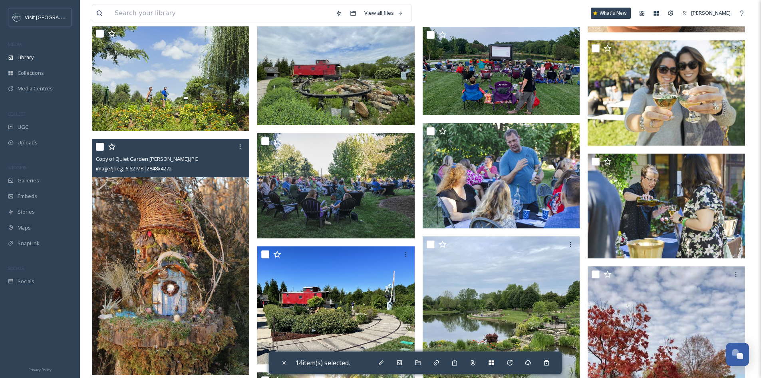
click at [97, 145] on input "checkbox" at bounding box center [100, 147] width 8 height 8
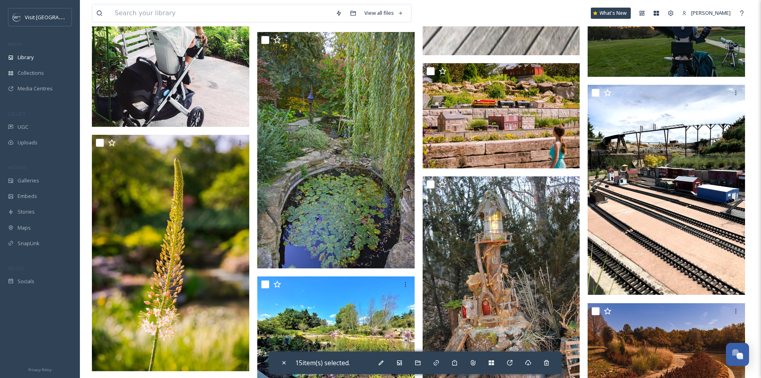
scroll to position [7391, 0]
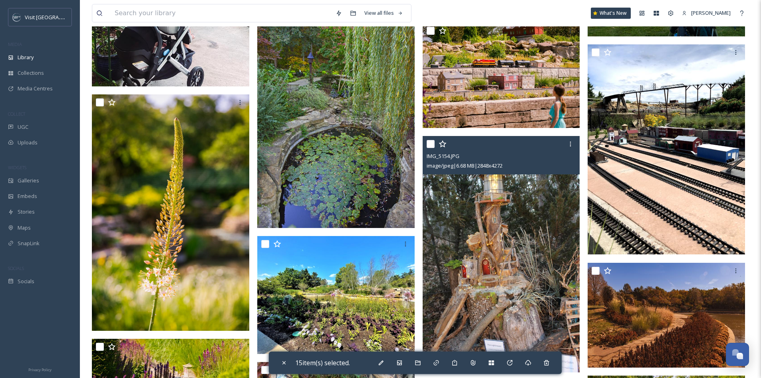
click at [431, 146] on input "checkbox" at bounding box center [431, 144] width 8 height 8
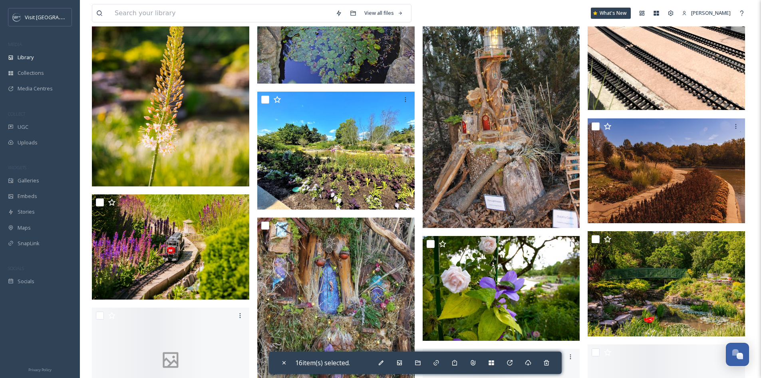
scroll to position [7551, 0]
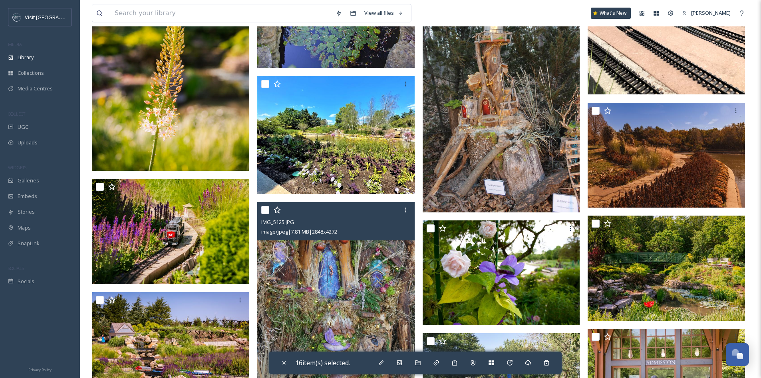
click at [263, 208] on input "checkbox" at bounding box center [265, 210] width 8 height 8
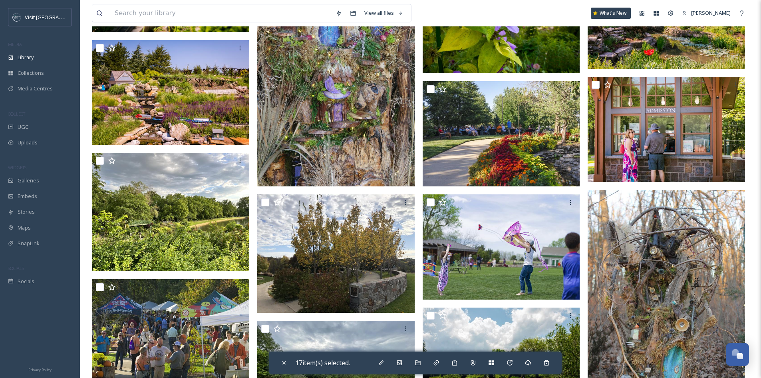
scroll to position [7831, 0]
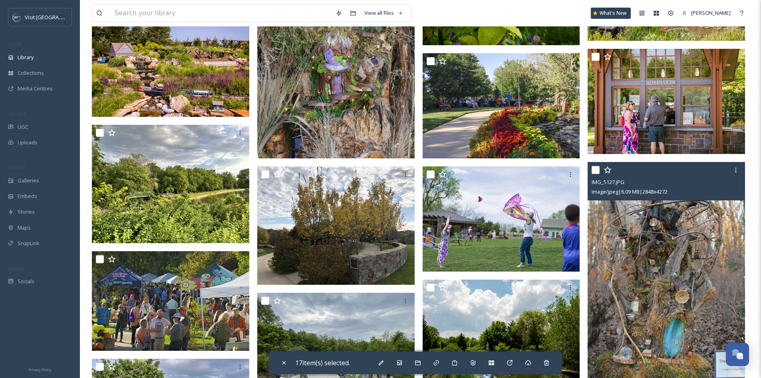
click at [596, 169] on input "checkbox" at bounding box center [596, 170] width 8 height 8
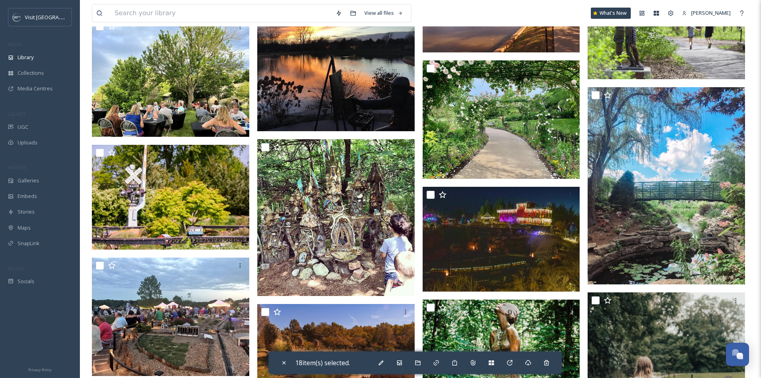
scroll to position [8390, 0]
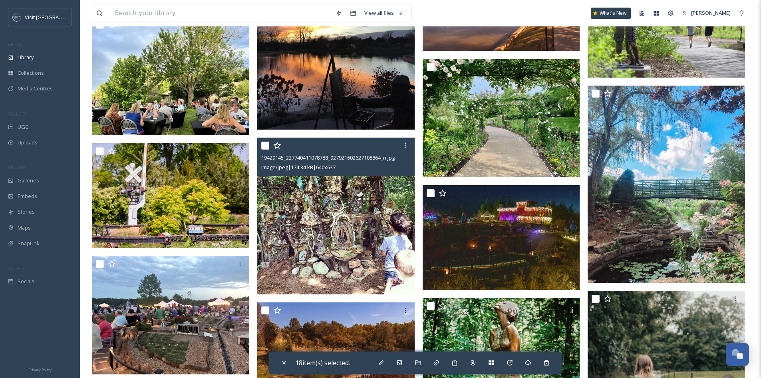
click at [265, 148] on input "checkbox" at bounding box center [265, 145] width 8 height 8
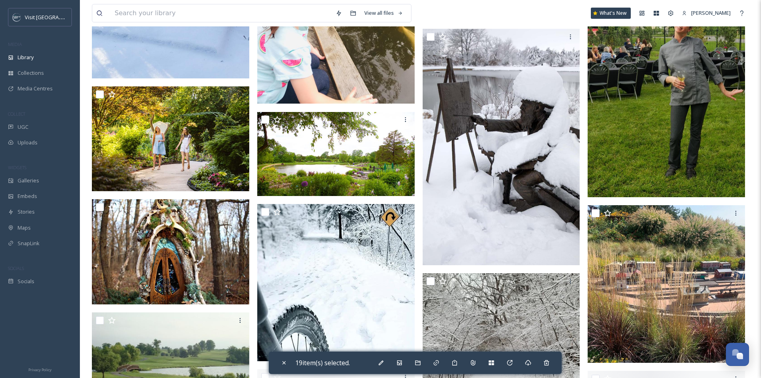
scroll to position [9269, 0]
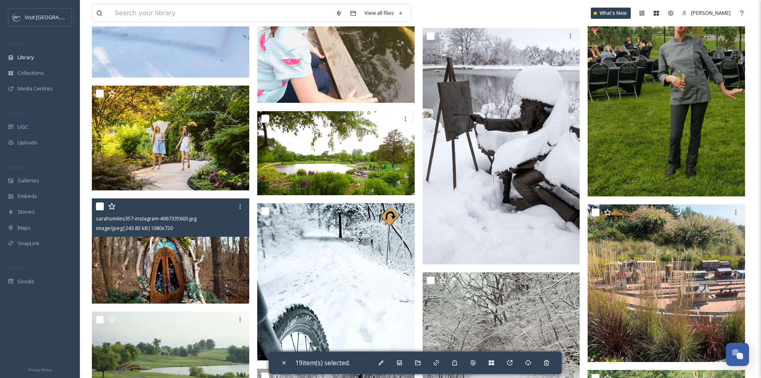
click at [103, 205] on input "checkbox" at bounding box center [100, 206] width 8 height 8
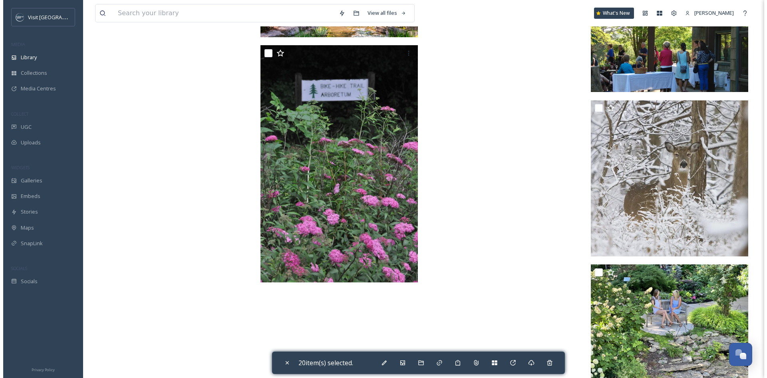
scroll to position [11741, 0]
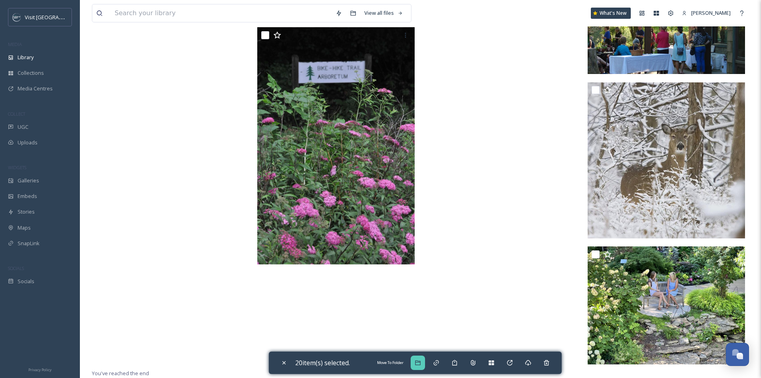
click at [420, 362] on icon at bounding box center [417, 362] width 5 height 5
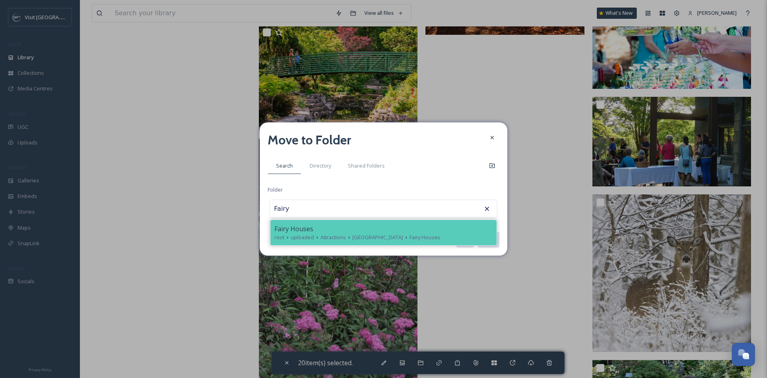
click at [429, 232] on div "Fairy Houses" at bounding box center [383, 229] width 218 height 10
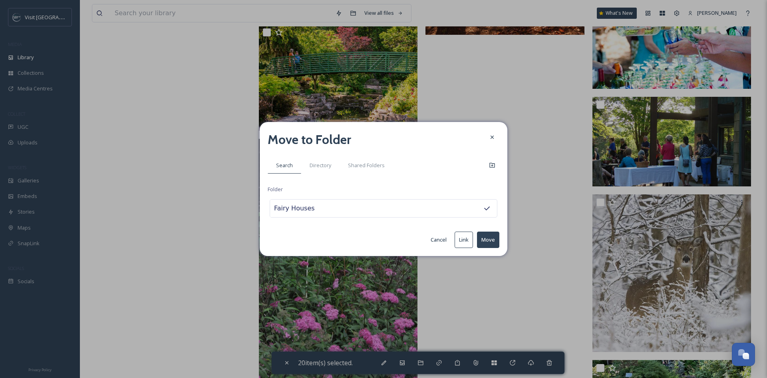
click at [494, 238] on button "Move" at bounding box center [488, 239] width 22 height 16
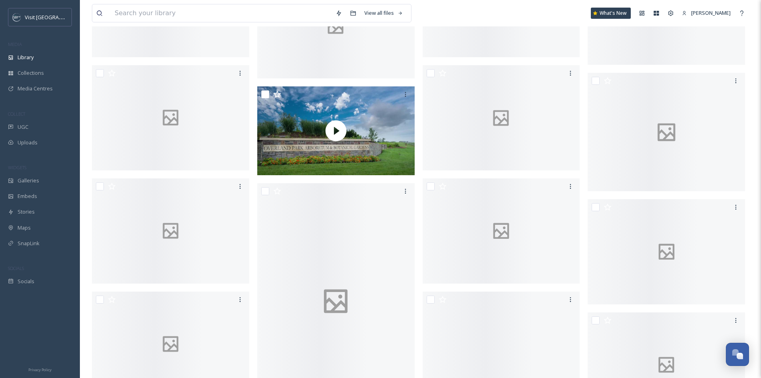
scroll to position [0, 0]
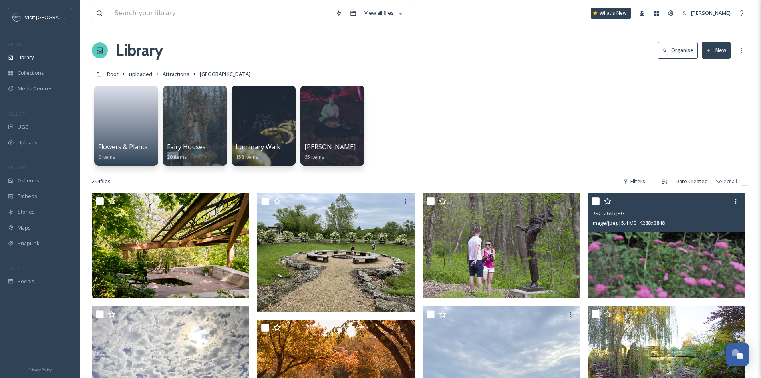
click at [593, 203] on input "checkbox" at bounding box center [596, 201] width 8 height 8
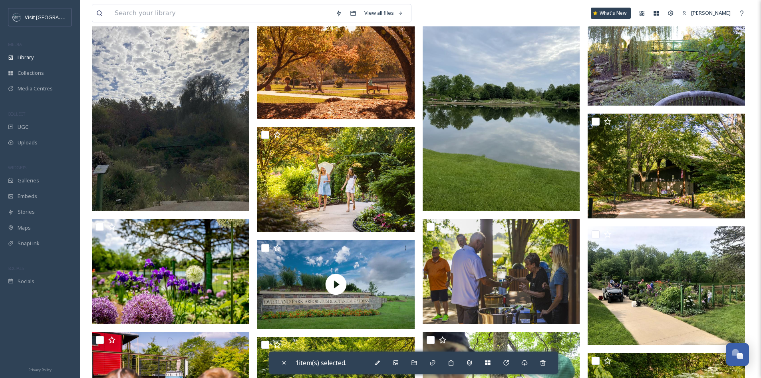
scroll to position [320, 0]
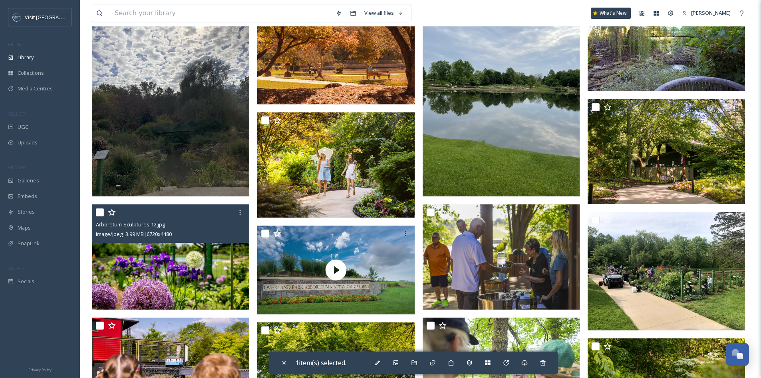
click at [100, 213] on input "checkbox" at bounding box center [100, 212] width 8 height 8
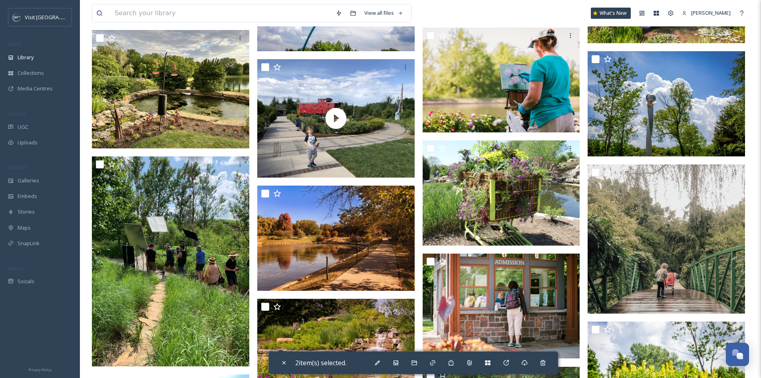
scroll to position [1199, 0]
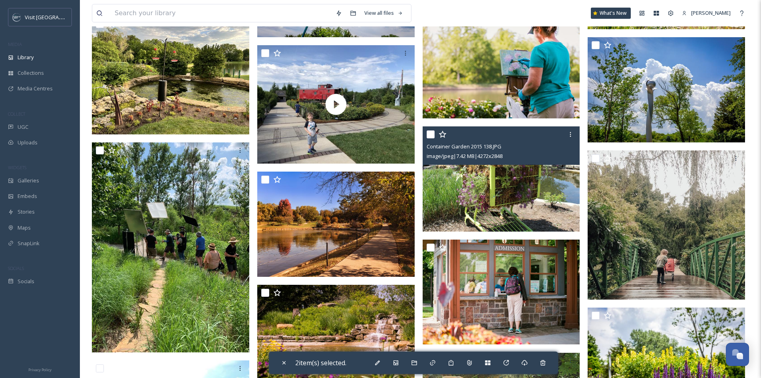
click at [432, 137] on input "checkbox" at bounding box center [431, 134] width 8 height 8
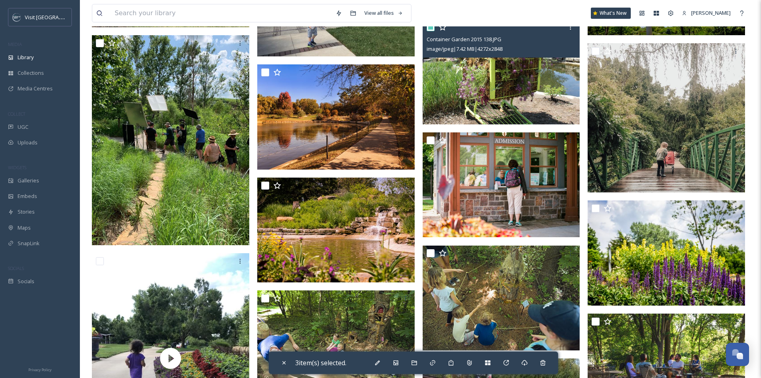
scroll to position [1318, 0]
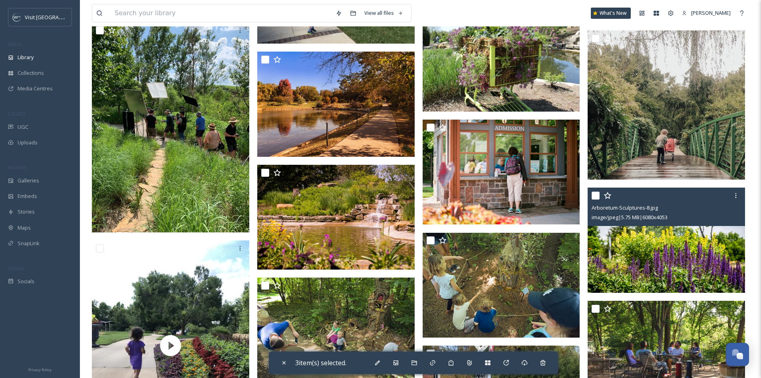
click at [598, 194] on input "checkbox" at bounding box center [596, 195] width 8 height 8
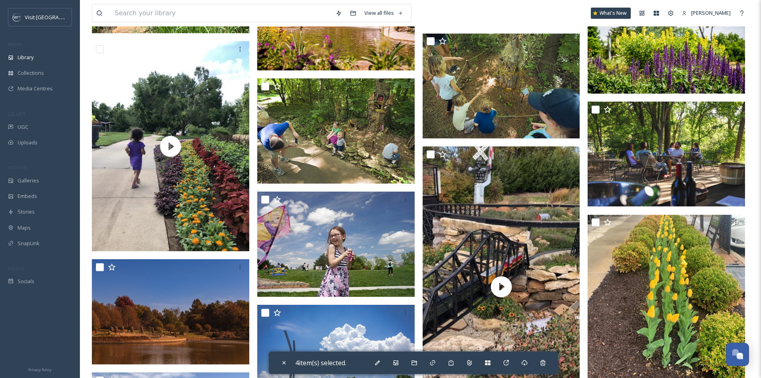
scroll to position [1518, 0]
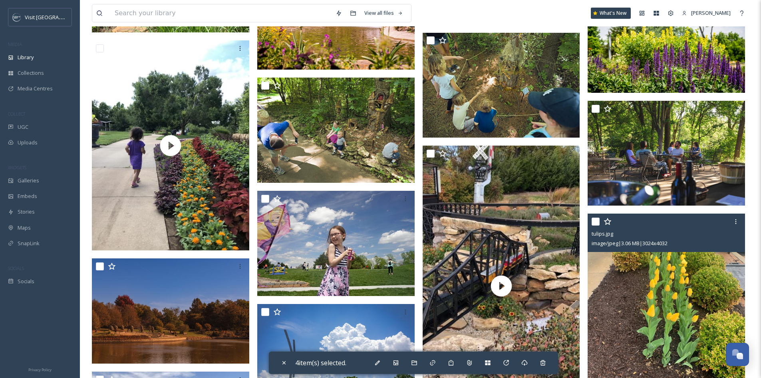
click at [596, 217] on div at bounding box center [667, 221] width 151 height 14
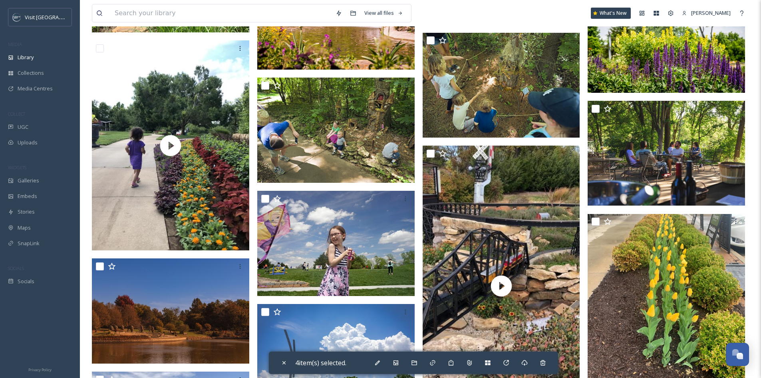
scroll to position [1558, 0]
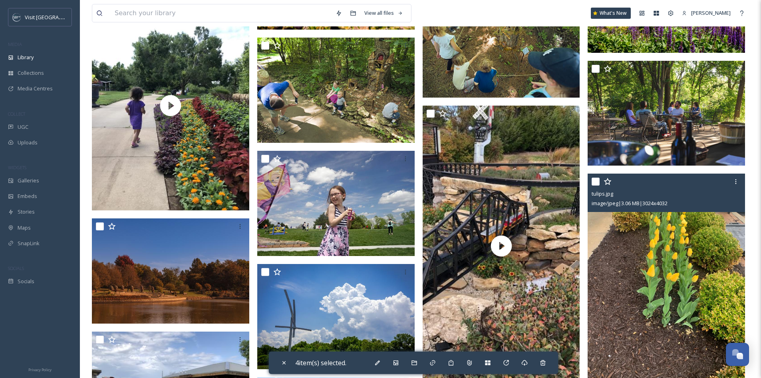
click at [594, 179] on input "checkbox" at bounding box center [596, 181] width 8 height 8
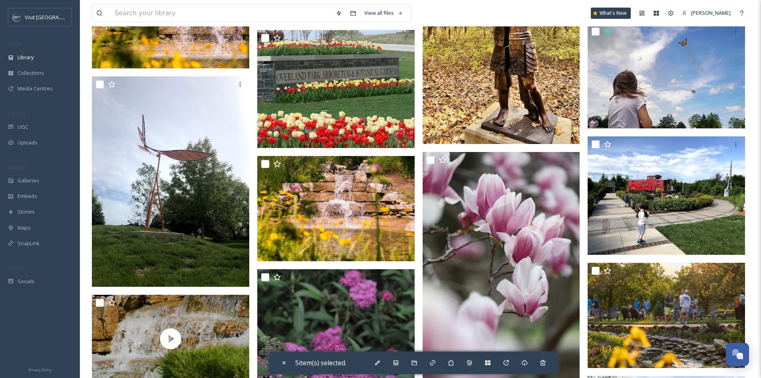
scroll to position [2277, 0]
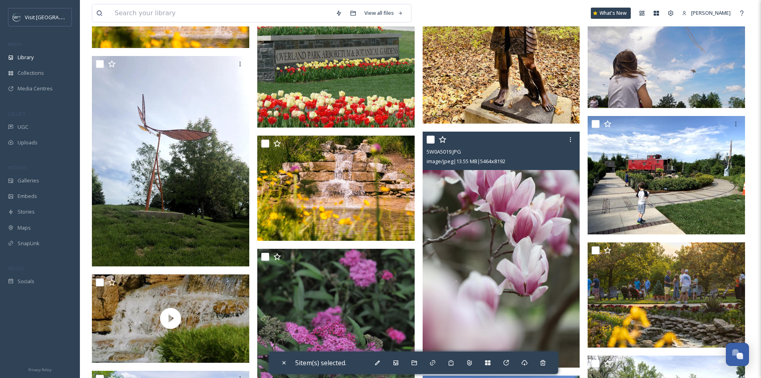
click at [431, 141] on input "checkbox" at bounding box center [431, 139] width 8 height 8
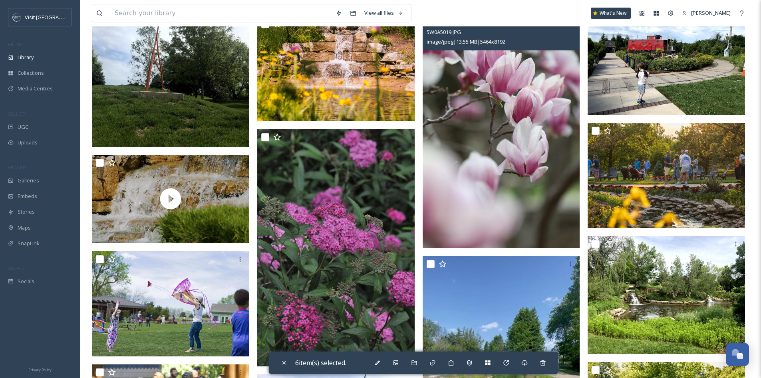
scroll to position [2397, 0]
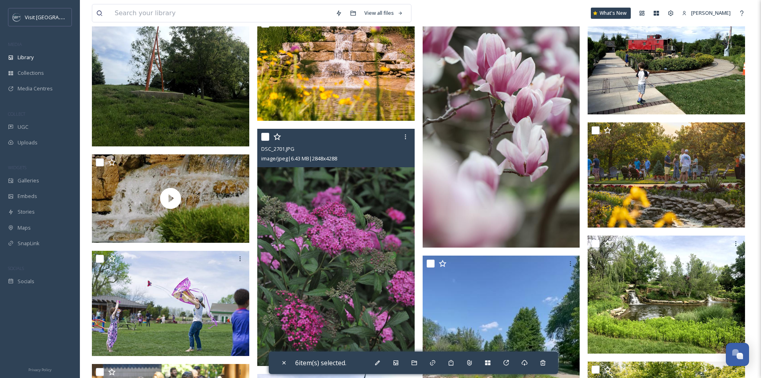
click at [263, 140] on input "checkbox" at bounding box center [265, 137] width 8 height 8
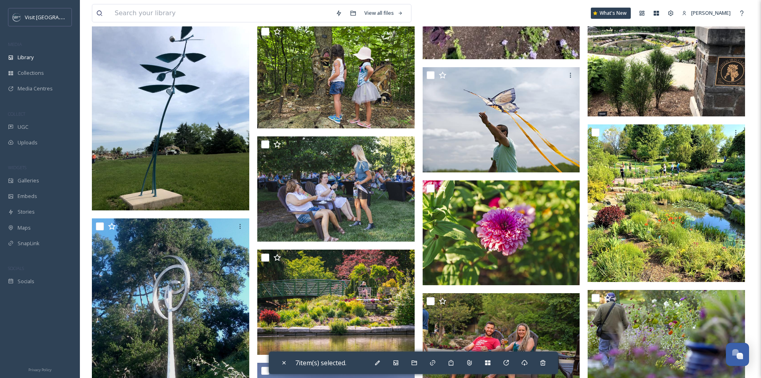
scroll to position [2877, 0]
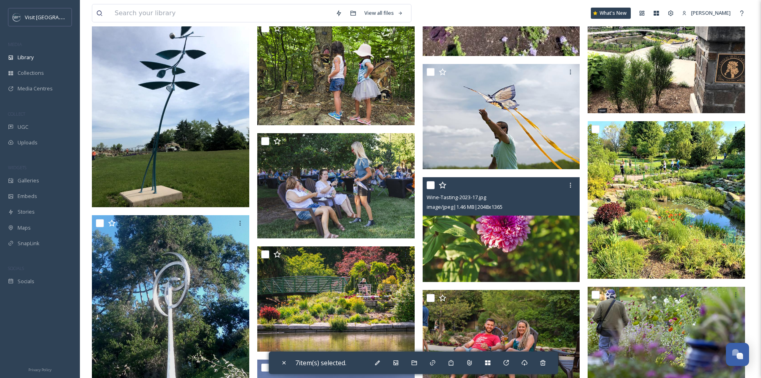
click at [427, 185] on input "checkbox" at bounding box center [431, 185] width 8 height 8
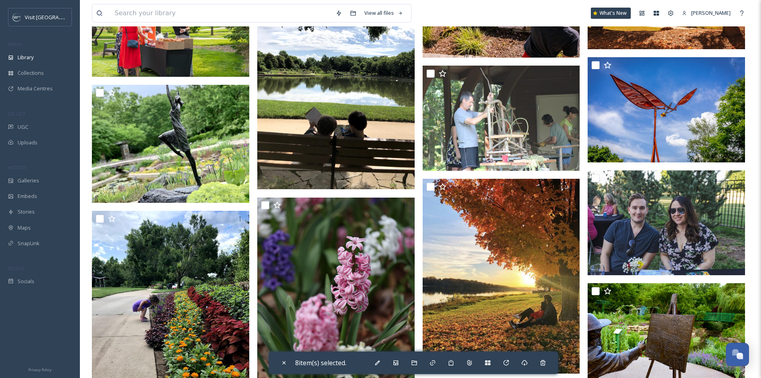
scroll to position [3835, 0]
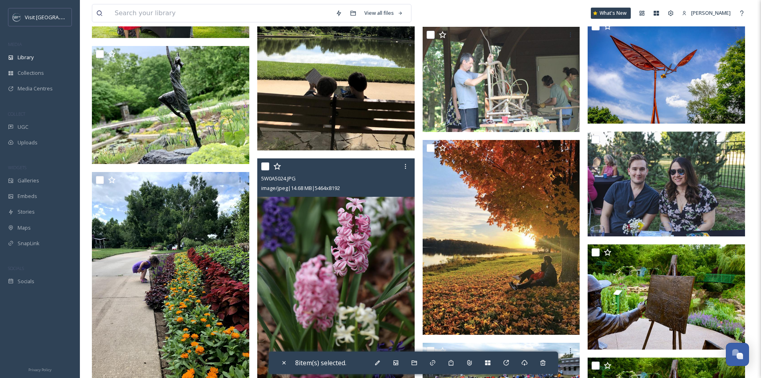
click at [262, 162] on input "checkbox" at bounding box center [265, 166] width 8 height 8
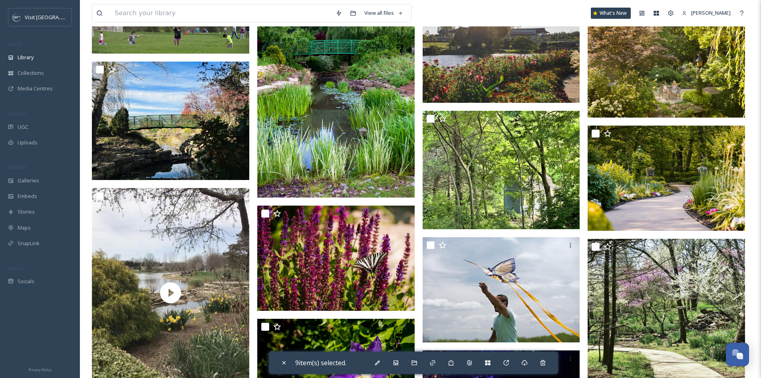
scroll to position [4315, 0]
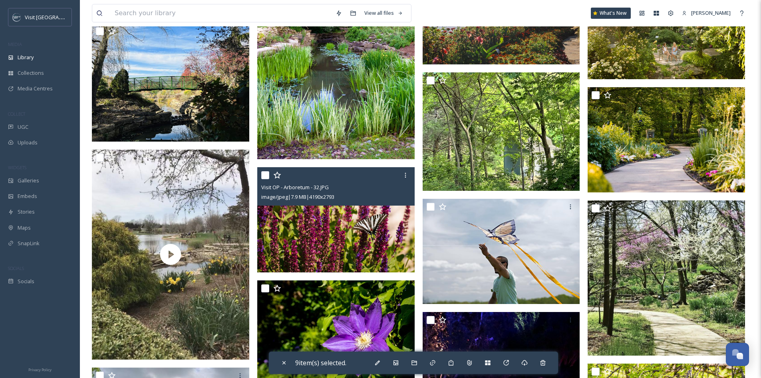
click at [265, 173] on input "checkbox" at bounding box center [265, 175] width 8 height 8
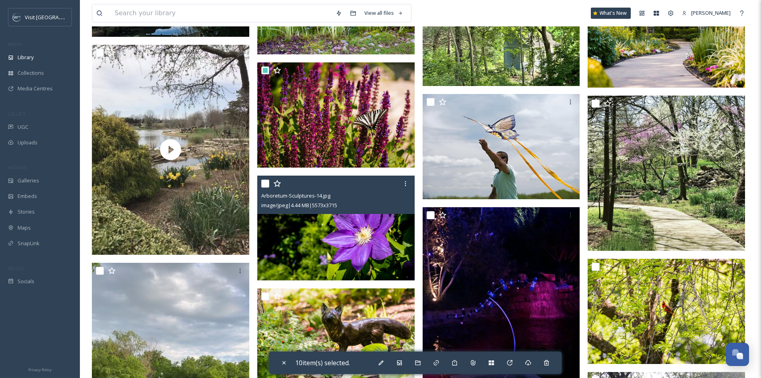
scroll to position [4435, 0]
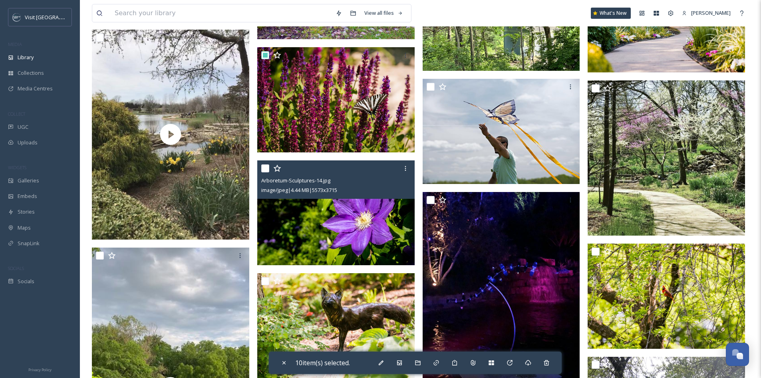
click at [266, 168] on input "checkbox" at bounding box center [265, 168] width 8 height 8
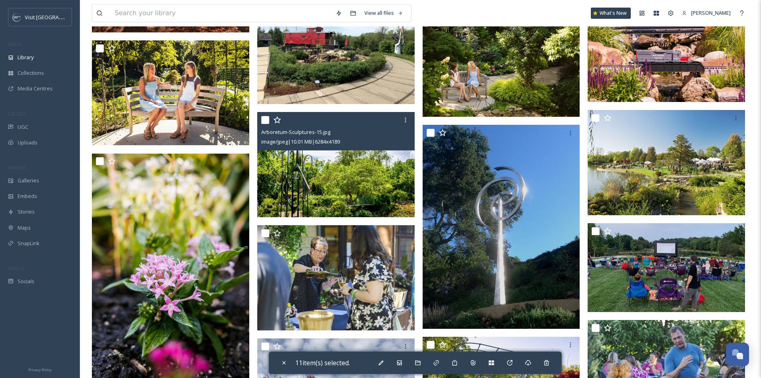
scroll to position [5314, 0]
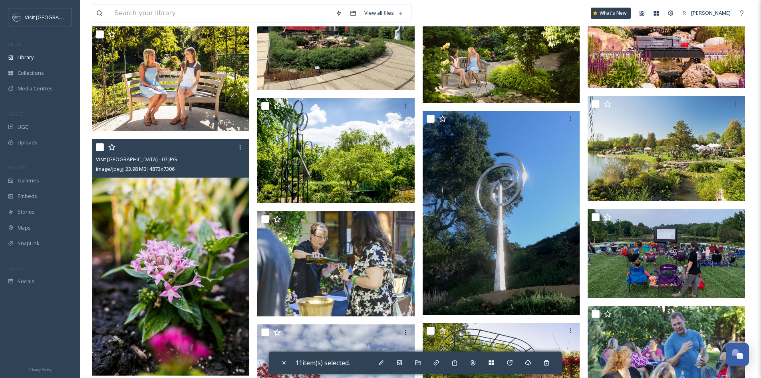
click at [98, 147] on input "checkbox" at bounding box center [100, 147] width 8 height 8
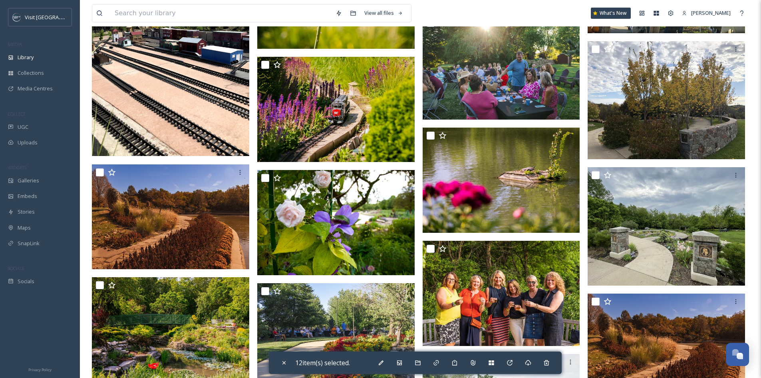
scroll to position [6672, 0]
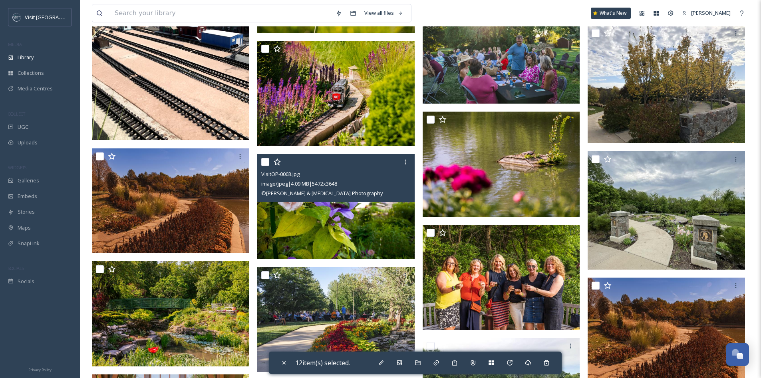
click at [266, 161] on input "checkbox" at bounding box center [265, 162] width 8 height 8
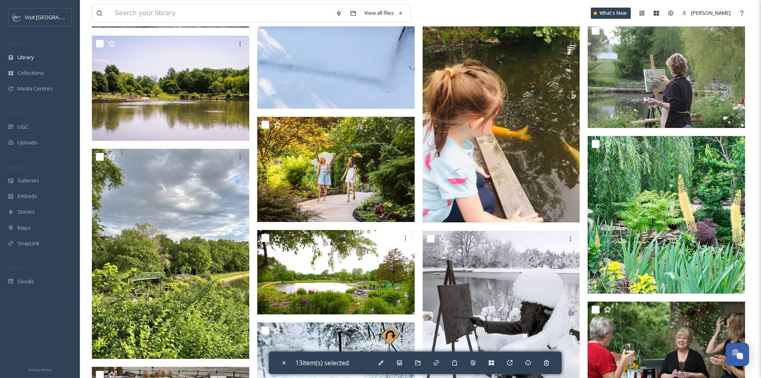
scroll to position [8430, 0]
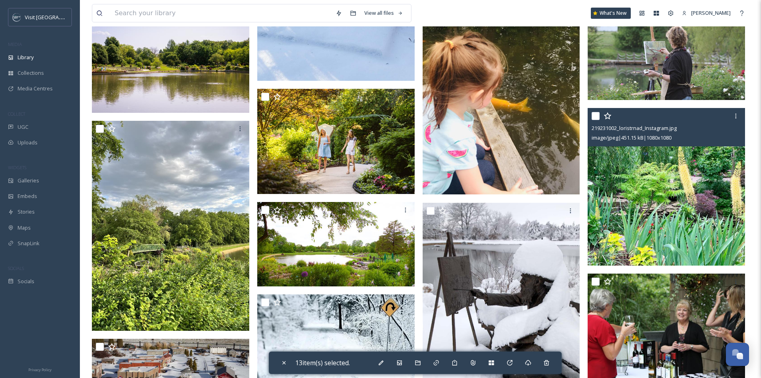
click at [595, 115] on input "checkbox" at bounding box center [596, 116] width 8 height 8
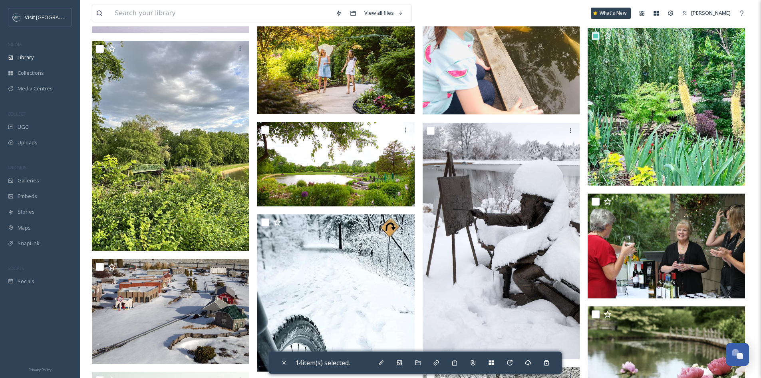
scroll to position [8590, 0]
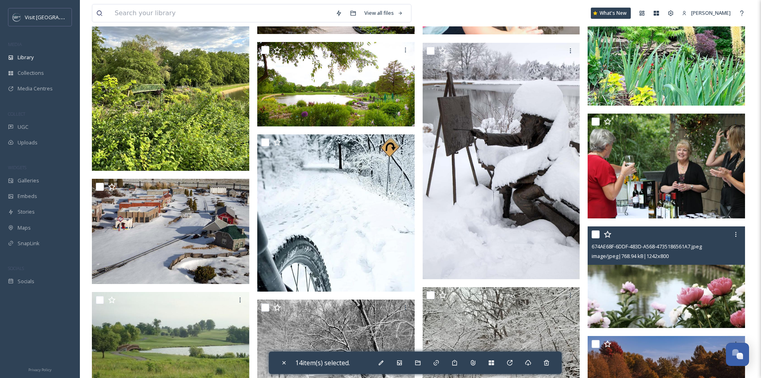
click at [596, 232] on input "checkbox" at bounding box center [596, 234] width 8 height 8
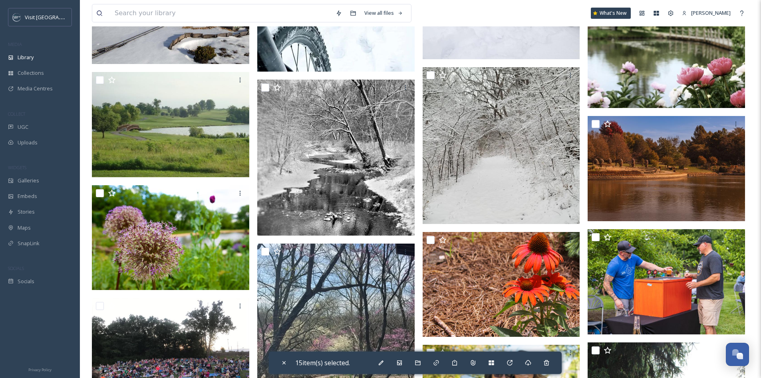
scroll to position [8829, 0]
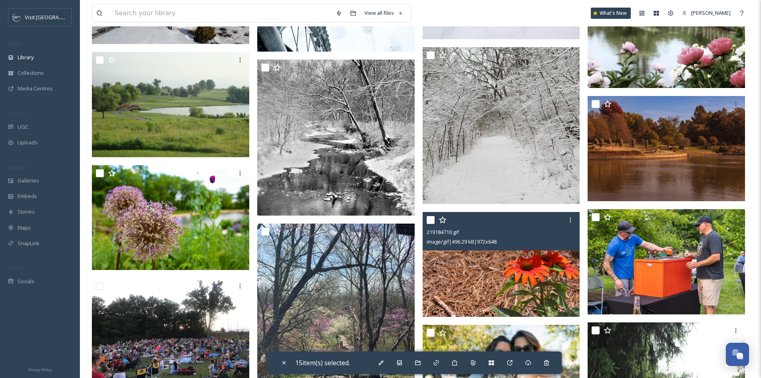
click at [433, 218] on input "checkbox" at bounding box center [431, 220] width 8 height 8
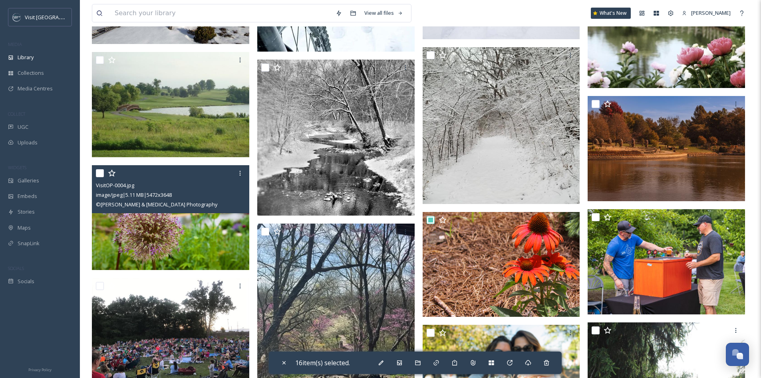
click at [98, 175] on input "checkbox" at bounding box center [100, 173] width 8 height 8
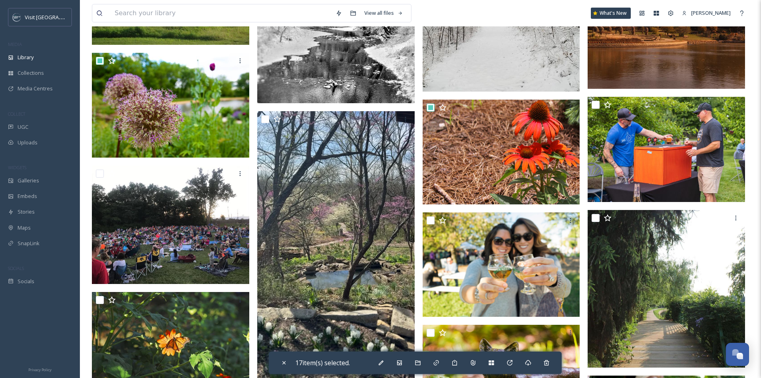
scroll to position [9029, 0]
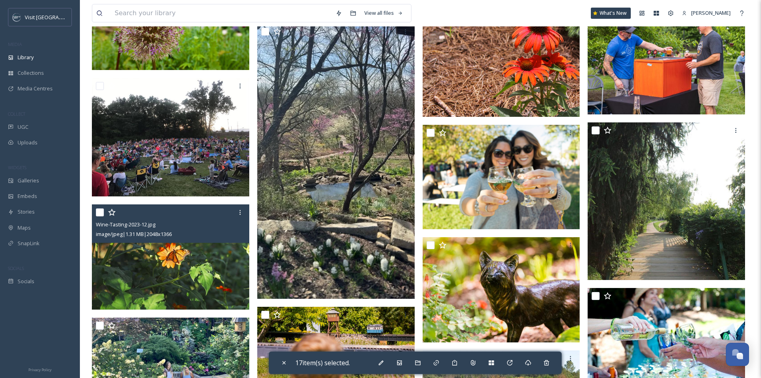
click at [101, 209] on input "checkbox" at bounding box center [100, 212] width 8 height 8
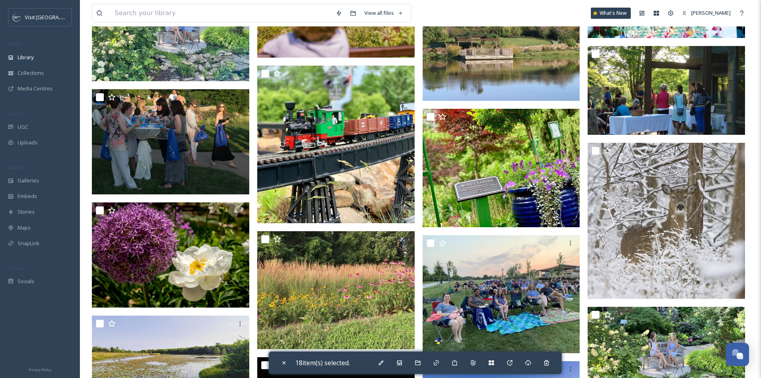
scroll to position [9389, 0]
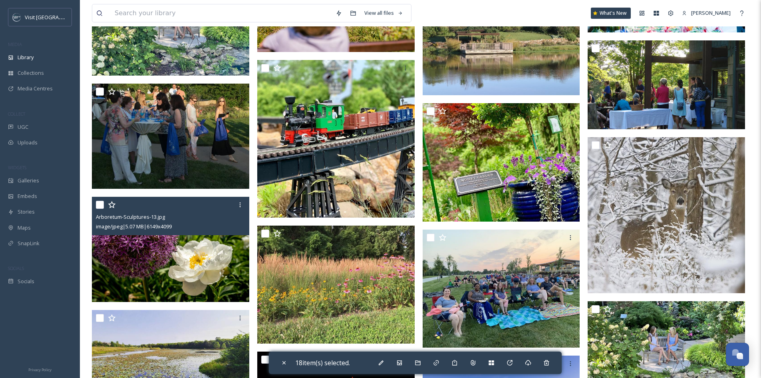
click at [99, 205] on input "checkbox" at bounding box center [100, 205] width 8 height 8
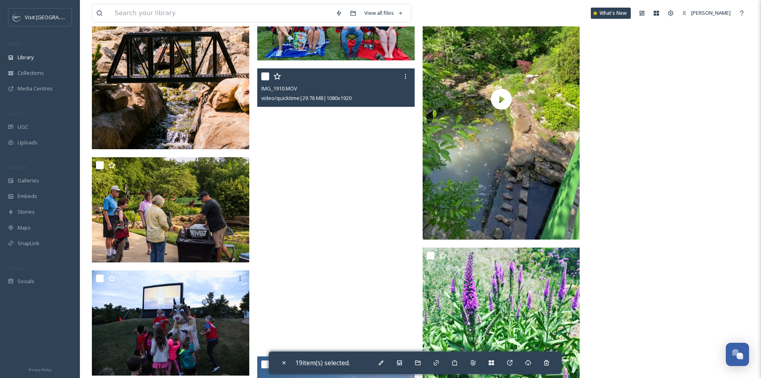
scroll to position [9988, 0]
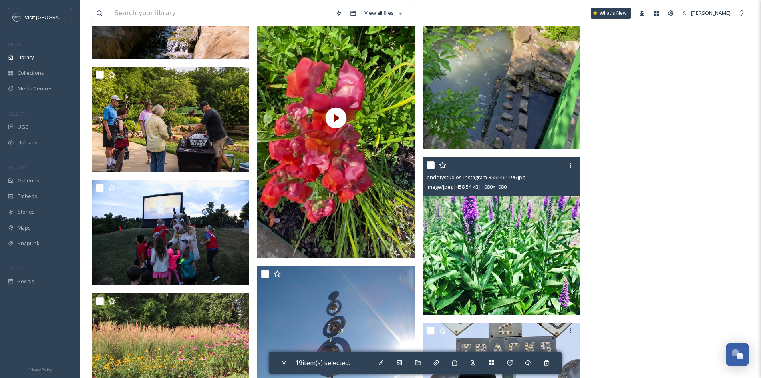
click at [431, 167] on input "checkbox" at bounding box center [431, 165] width 8 height 8
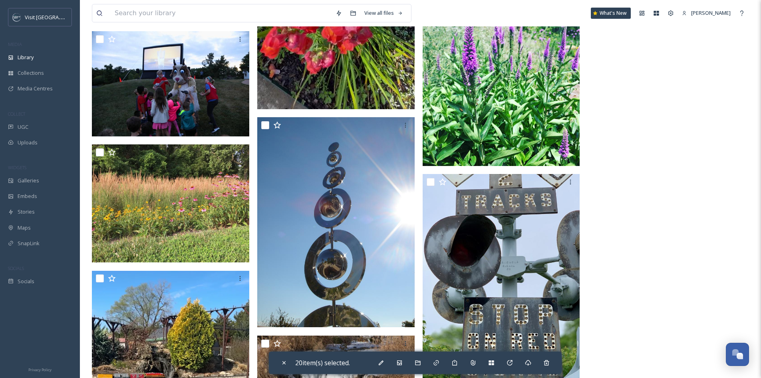
scroll to position [10148, 0]
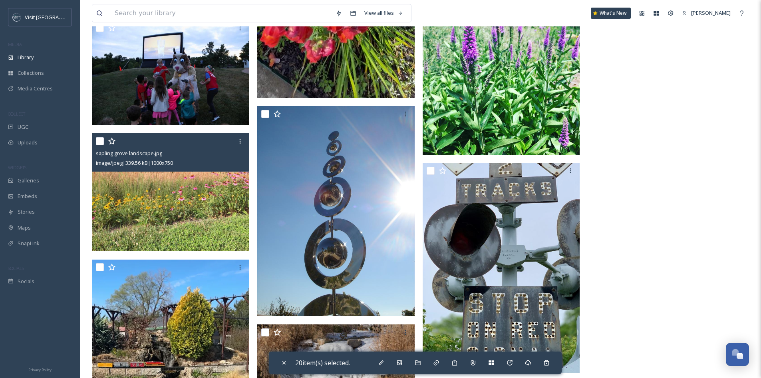
click at [98, 140] on input "checkbox" at bounding box center [100, 141] width 8 height 8
click at [100, 142] on input "checkbox" at bounding box center [100, 141] width 8 height 8
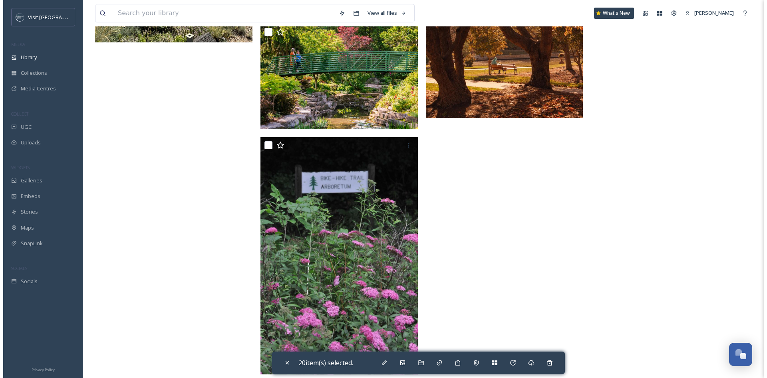
scroll to position [10894, 0]
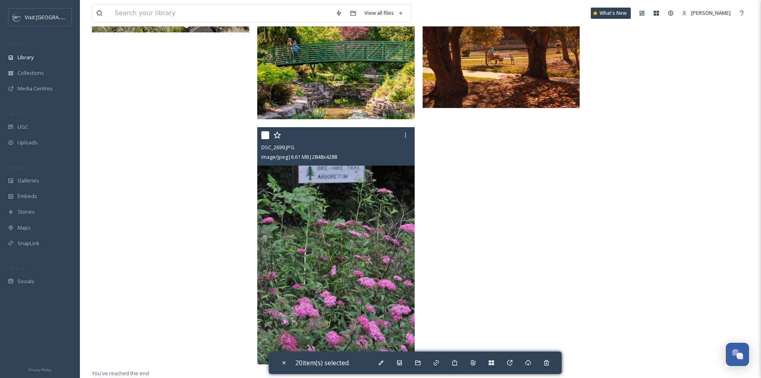
click at [262, 133] on input "checkbox" at bounding box center [265, 135] width 8 height 8
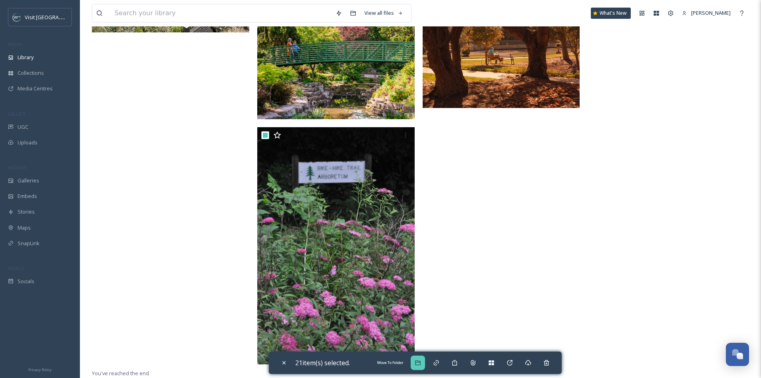
click at [416, 360] on div "Move To Folder" at bounding box center [418, 362] width 14 height 14
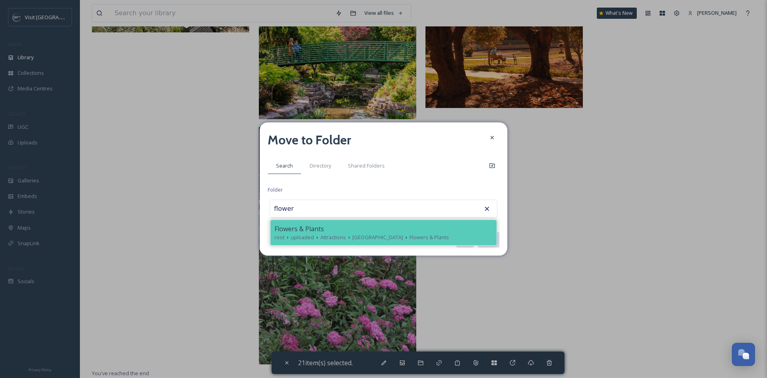
click at [418, 230] on div "Flowers & Plants" at bounding box center [383, 229] width 218 height 10
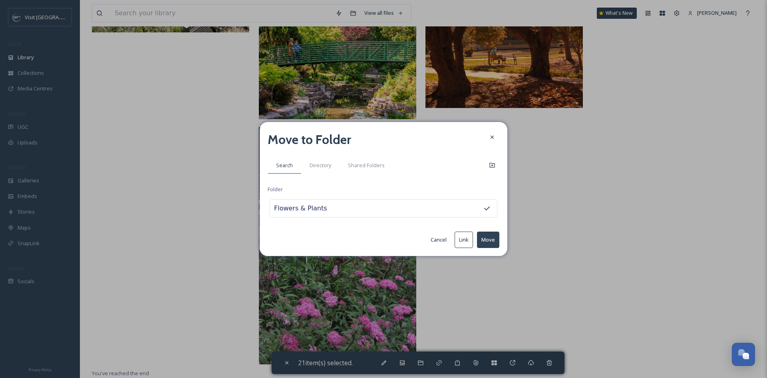
click at [502, 241] on div "Move to Folder Search Directory Shared Folders Folder Flowers & Plants Cancel L…" at bounding box center [384, 189] width 248 height 134
click at [497, 241] on button "Move" at bounding box center [488, 239] width 22 height 16
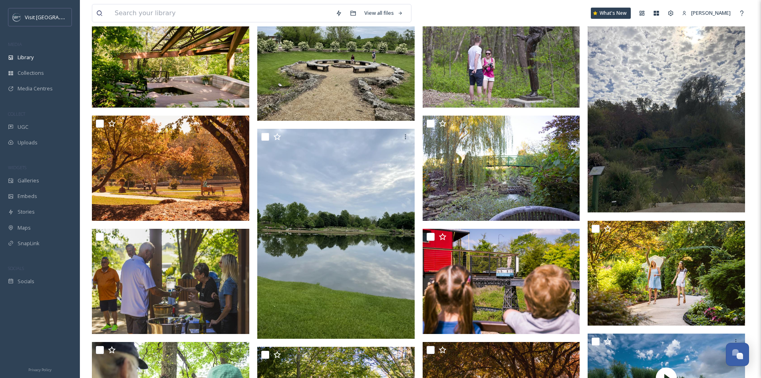
scroll to position [0, 0]
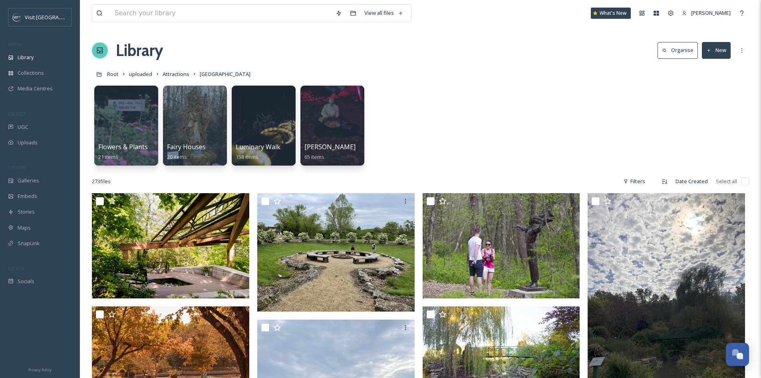
click at [459, 72] on div "Root uploaded Attractions [GEOGRAPHIC_DATA]" at bounding box center [420, 73] width 657 height 15
click at [718, 52] on button "New" at bounding box center [716, 50] width 29 height 16
click at [712, 100] on span "Folder" at bounding box center [707, 100] width 15 height 8
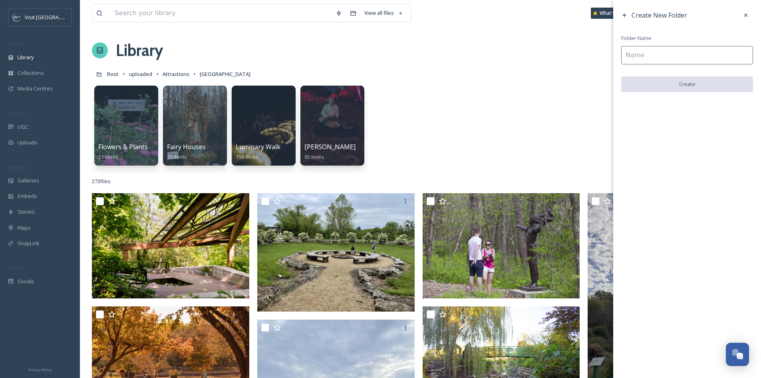
click at [680, 55] on input at bounding box center [687, 55] width 132 height 18
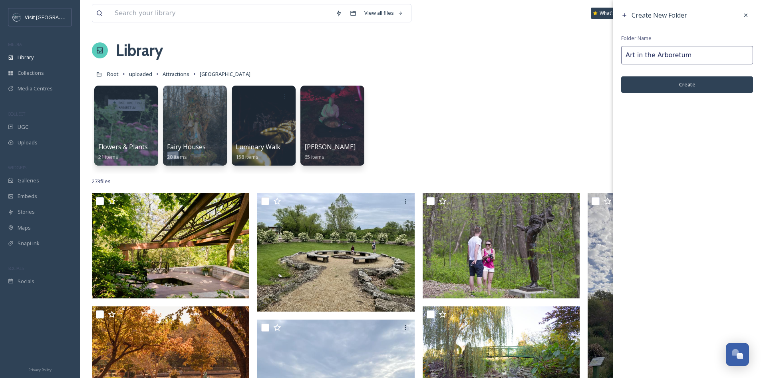
click at [676, 79] on button "Create" at bounding box center [687, 84] width 132 height 16
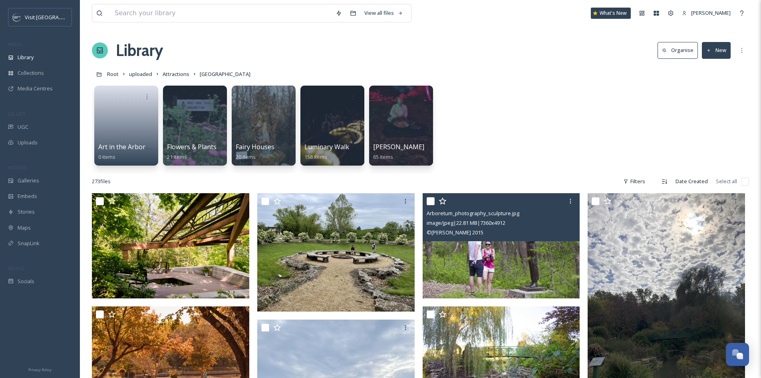
click at [432, 203] on input "checkbox" at bounding box center [431, 201] width 8 height 8
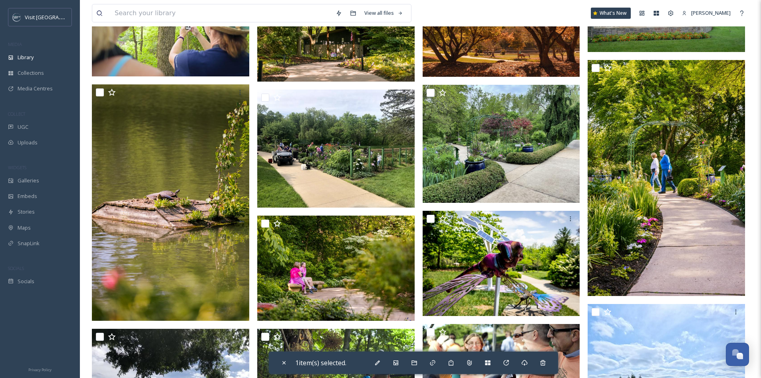
scroll to position [639, 0]
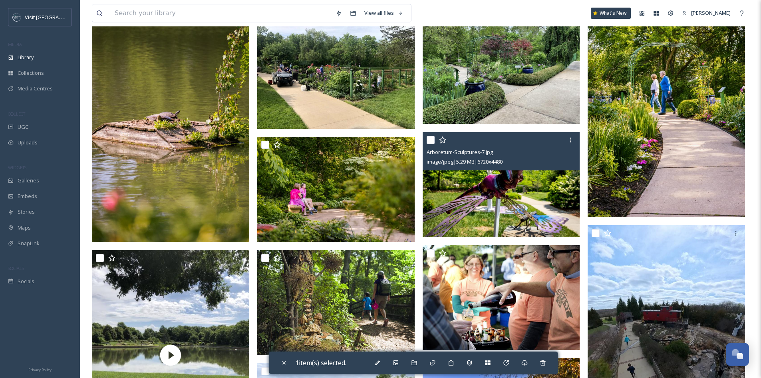
click at [432, 141] on input "checkbox" at bounding box center [431, 140] width 8 height 8
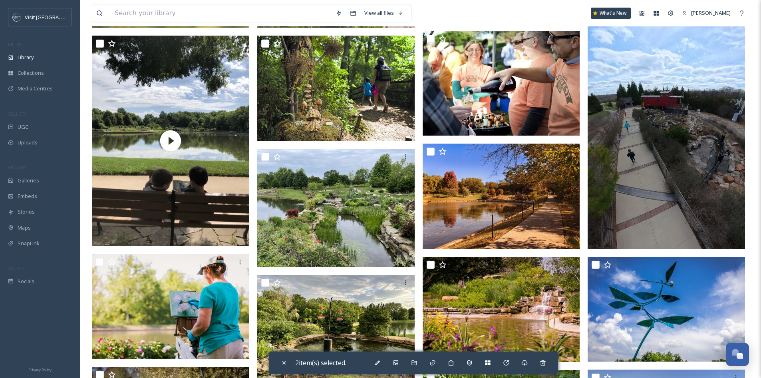
scroll to position [879, 0]
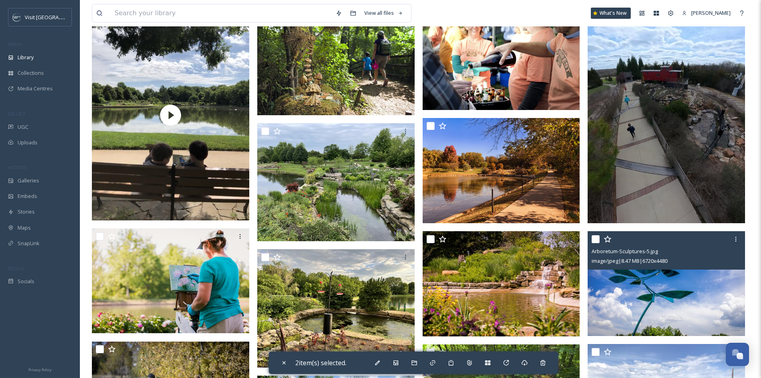
click at [596, 241] on input "checkbox" at bounding box center [596, 239] width 8 height 8
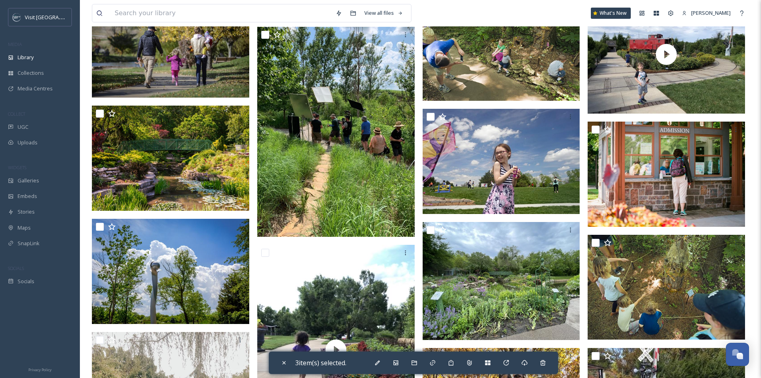
scroll to position [1238, 0]
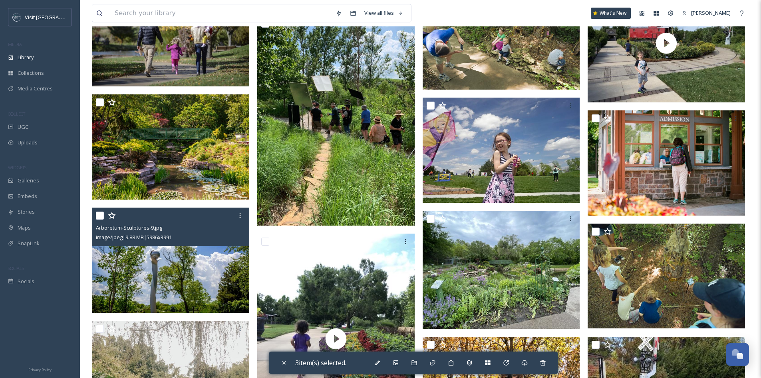
click at [101, 216] on input "checkbox" at bounding box center [100, 215] width 8 height 8
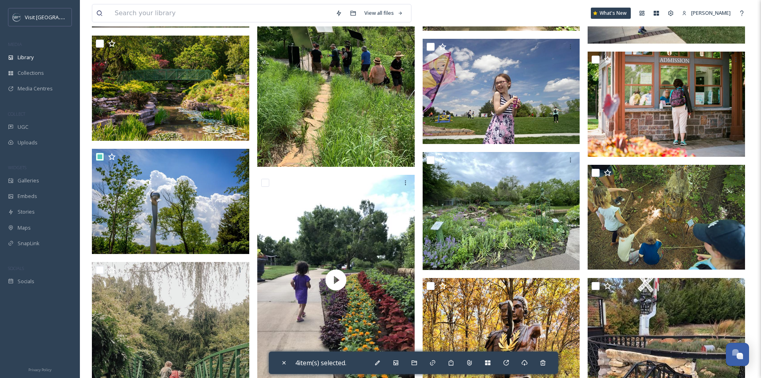
scroll to position [1318, 0]
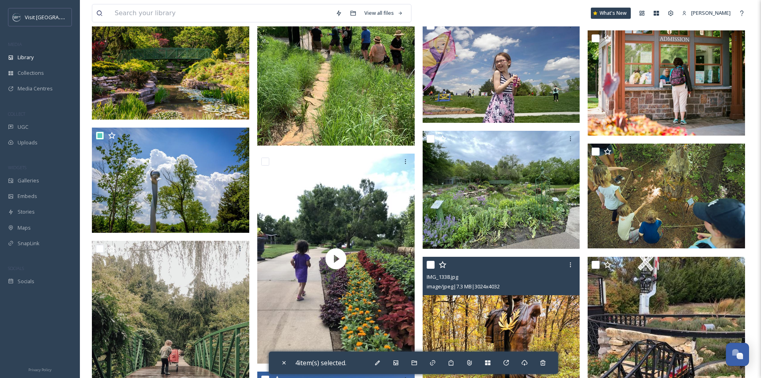
click at [430, 263] on input "checkbox" at bounding box center [431, 264] width 8 height 8
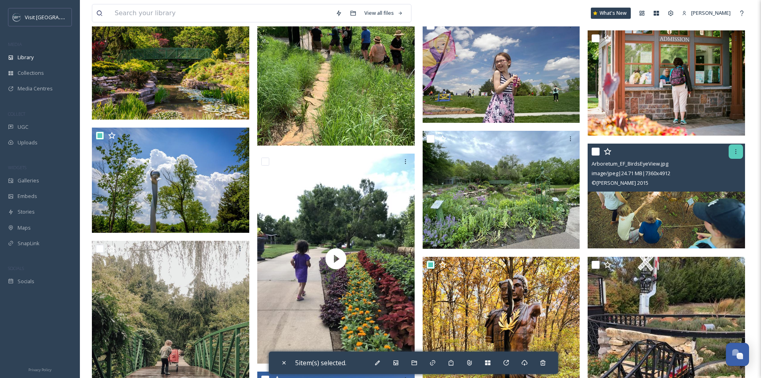
click at [735, 151] on icon at bounding box center [736, 151] width 6 height 6
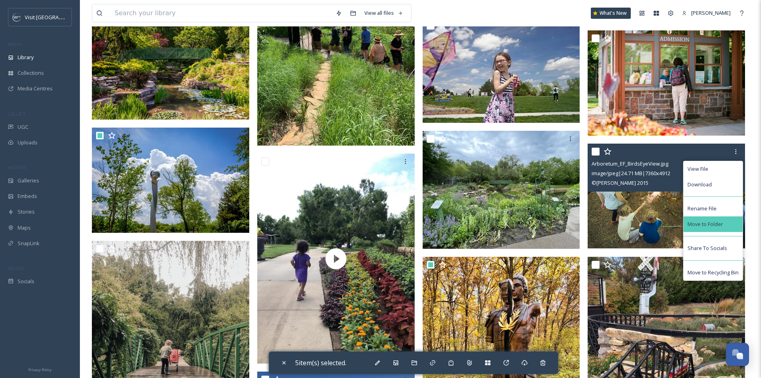
click at [722, 221] on span "Move to Folder" at bounding box center [706, 224] width 36 height 8
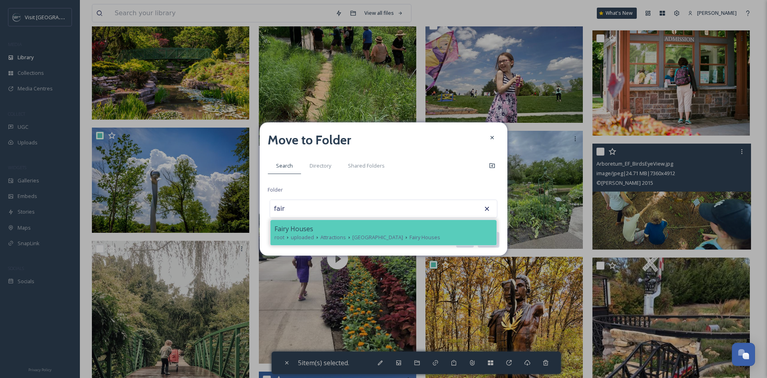
click at [403, 234] on span "[GEOGRAPHIC_DATA]" at bounding box center [377, 237] width 51 height 8
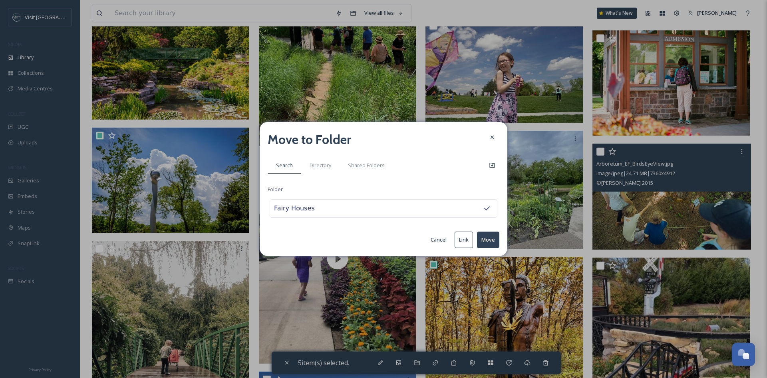
click at [491, 235] on button "Move" at bounding box center [488, 239] width 22 height 16
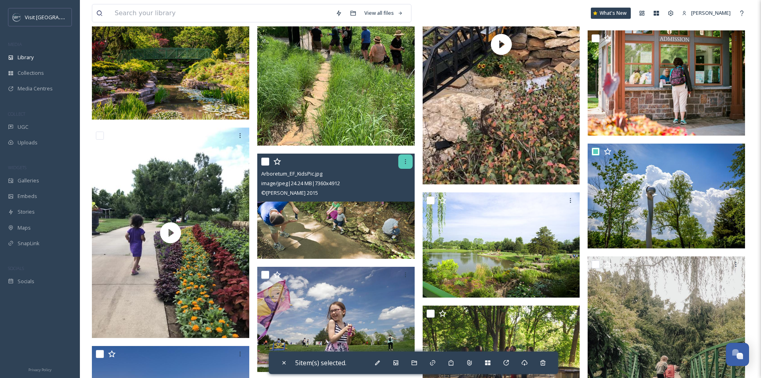
click at [403, 163] on icon at bounding box center [405, 161] width 6 height 6
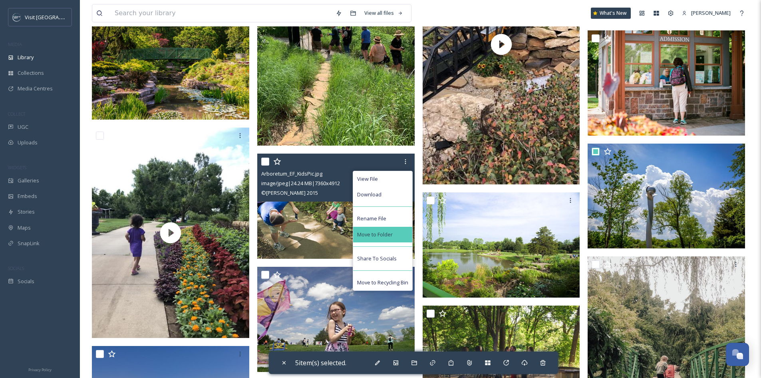
click at [396, 227] on div "Move to Folder" at bounding box center [382, 235] width 59 height 16
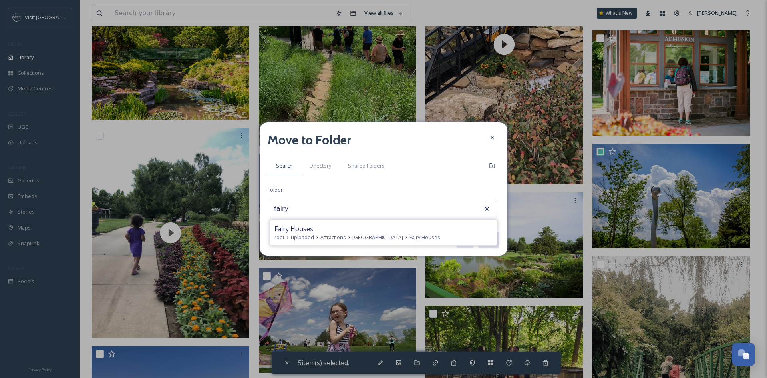
click at [396, 227] on div "Fairy Houses" at bounding box center [383, 229] width 218 height 10
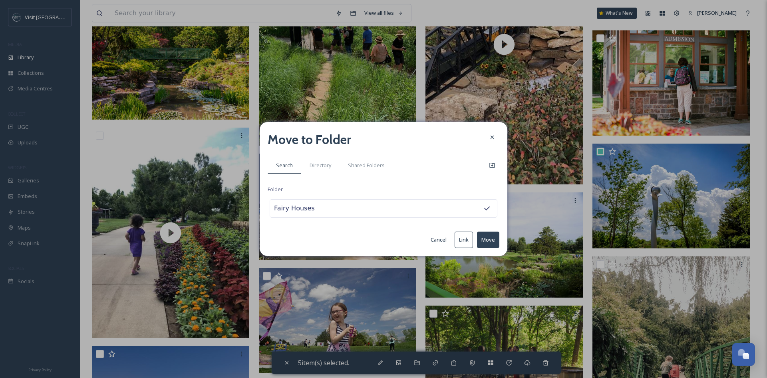
click at [492, 242] on button "Move" at bounding box center [488, 239] width 22 height 16
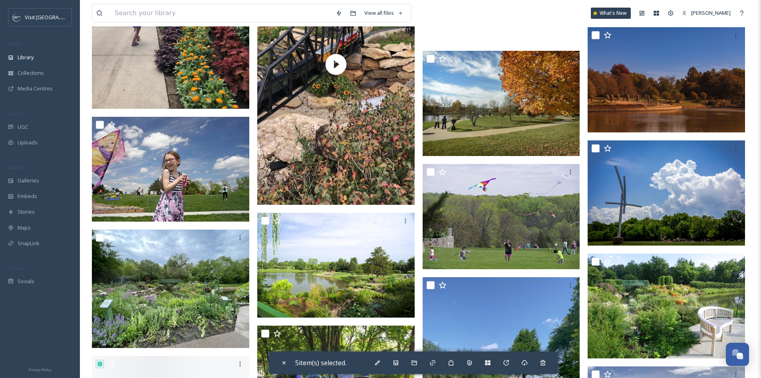
scroll to position [1558, 0]
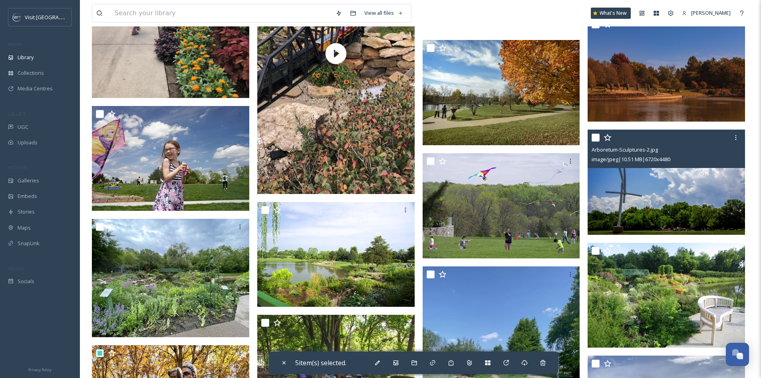
click at [597, 136] on input "checkbox" at bounding box center [596, 137] width 8 height 8
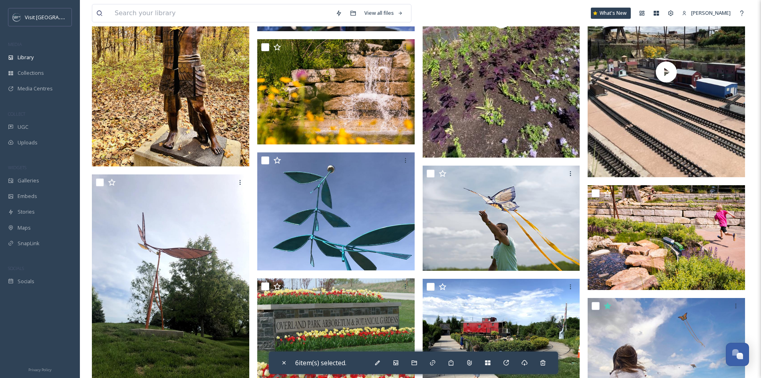
scroll to position [1958, 0]
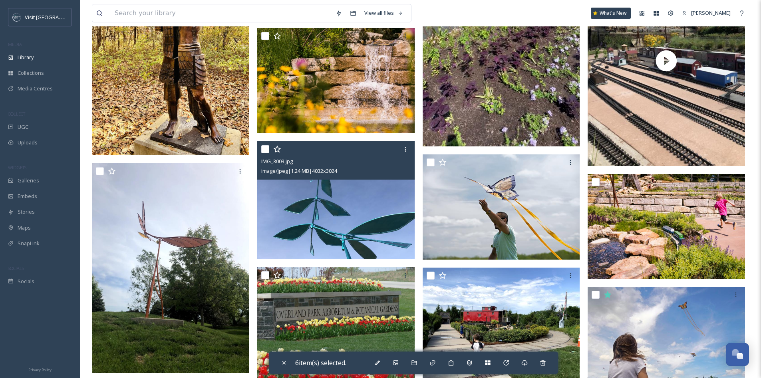
click at [263, 147] on input "checkbox" at bounding box center [265, 149] width 8 height 8
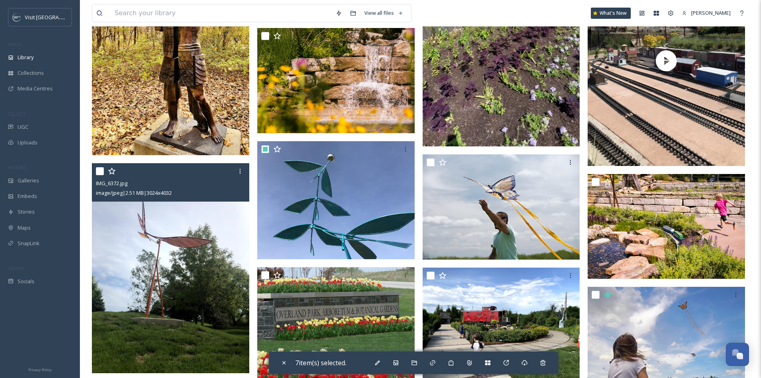
click at [101, 173] on input "checkbox" at bounding box center [100, 171] width 8 height 8
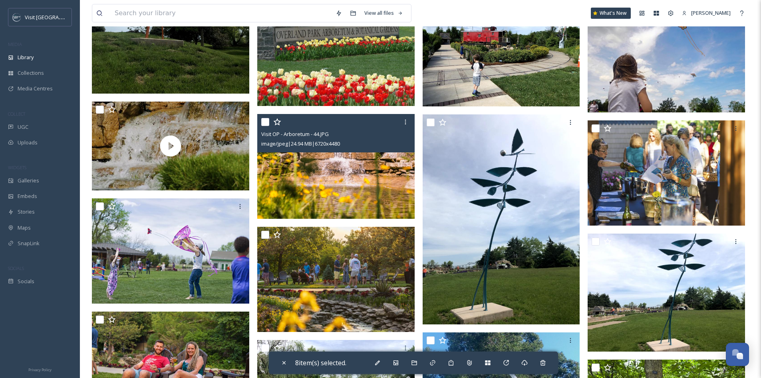
scroll to position [2237, 0]
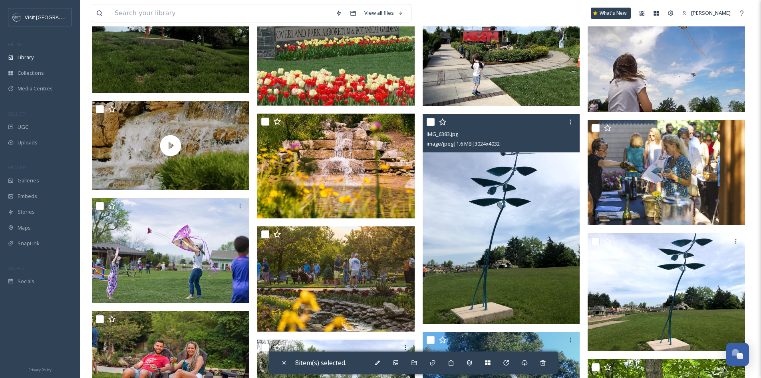
click at [430, 124] on input "checkbox" at bounding box center [431, 122] width 8 height 8
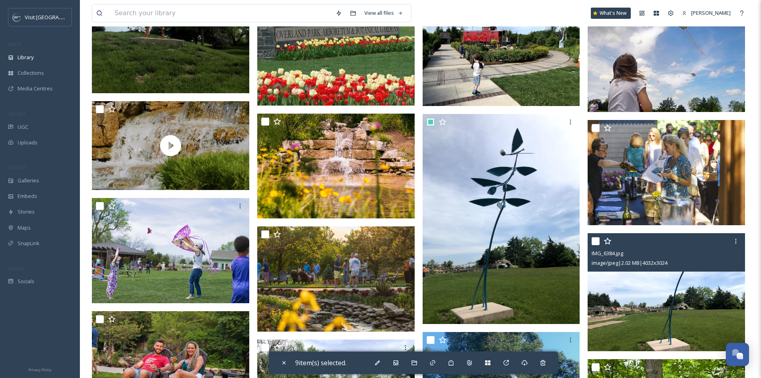
click at [597, 239] on input "checkbox" at bounding box center [596, 241] width 8 height 8
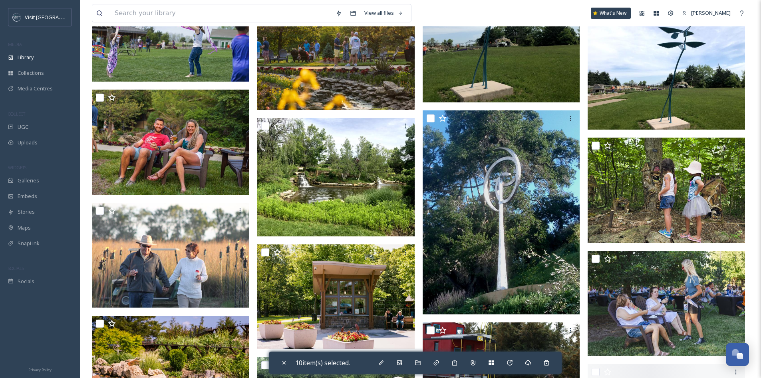
scroll to position [2477, 0]
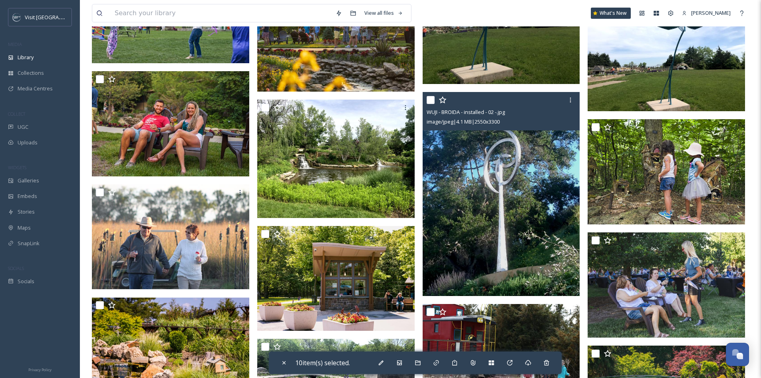
click at [429, 103] on input "checkbox" at bounding box center [431, 100] width 8 height 8
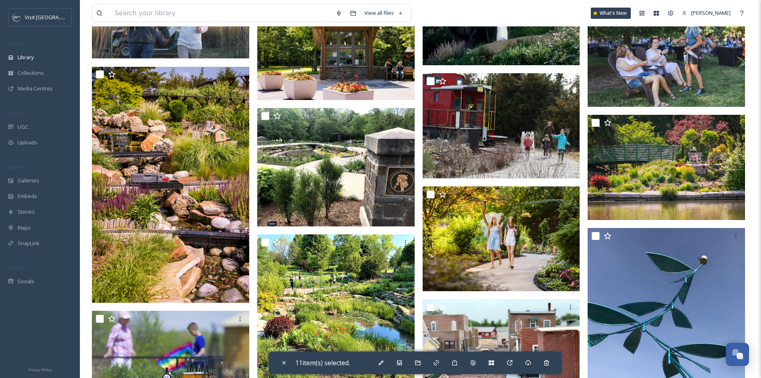
scroll to position [2757, 0]
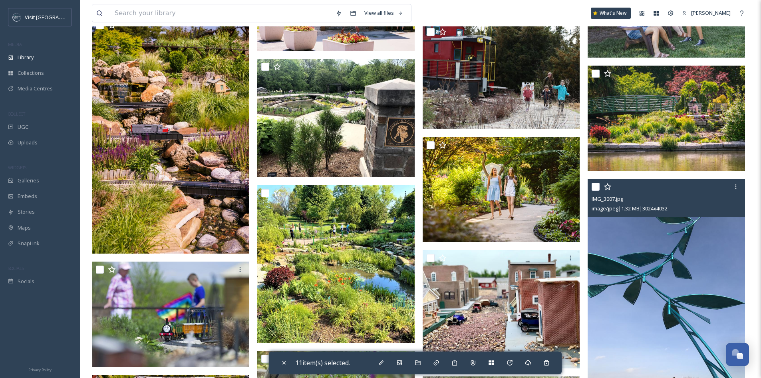
click at [596, 189] on input "checkbox" at bounding box center [596, 187] width 8 height 8
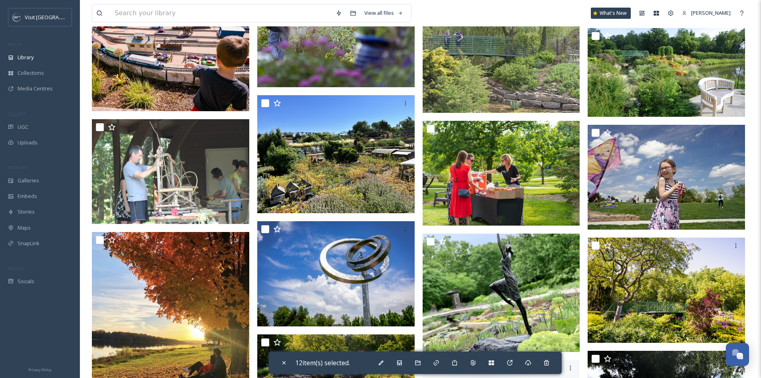
scroll to position [3156, 0]
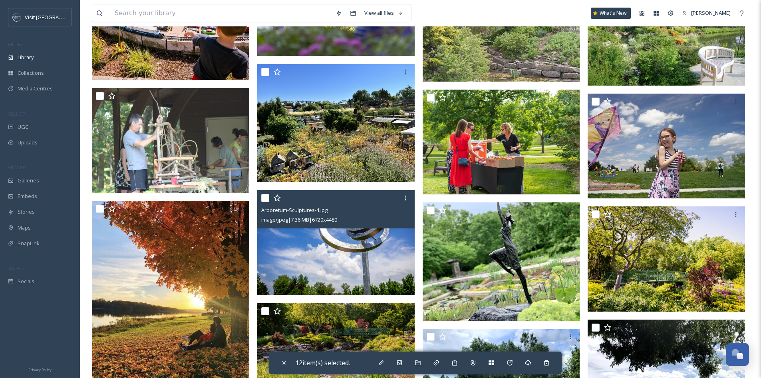
click at [262, 199] on input "checkbox" at bounding box center [265, 198] width 8 height 8
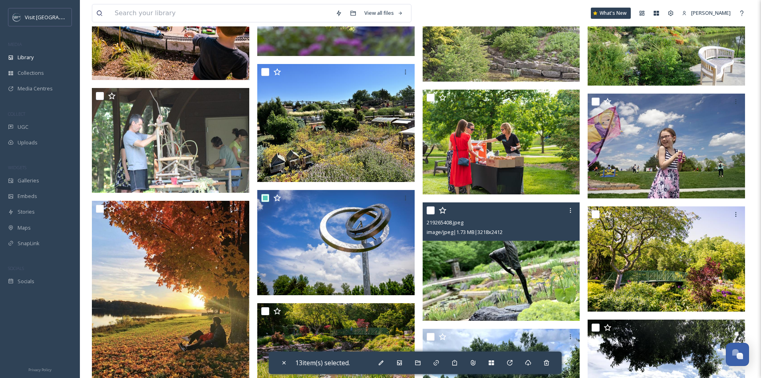
click at [432, 209] on input "checkbox" at bounding box center [431, 210] width 8 height 8
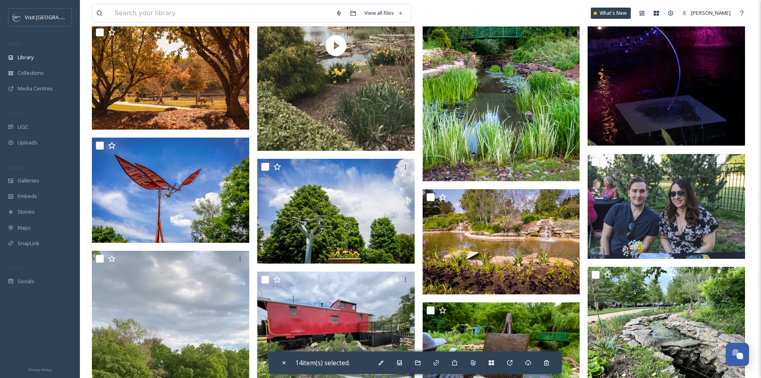
scroll to position [3875, 0]
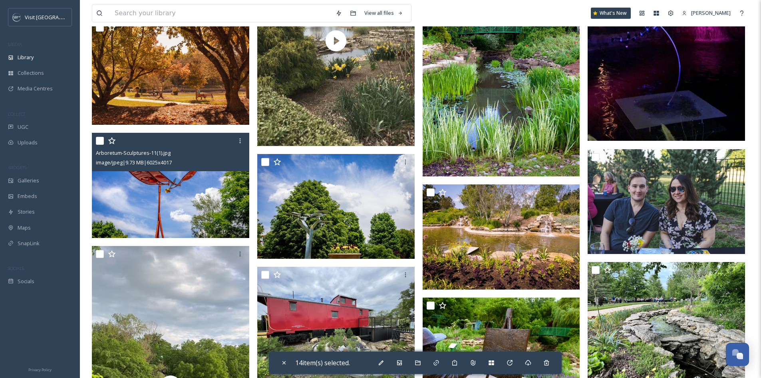
click at [100, 141] on input "checkbox" at bounding box center [100, 141] width 8 height 8
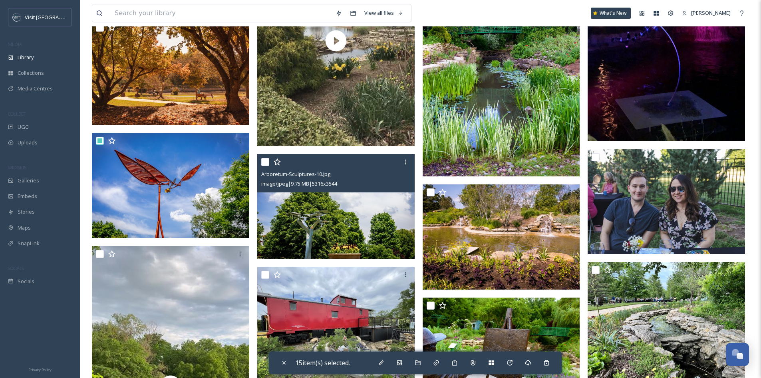
click at [264, 158] on input "checkbox" at bounding box center [265, 162] width 8 height 8
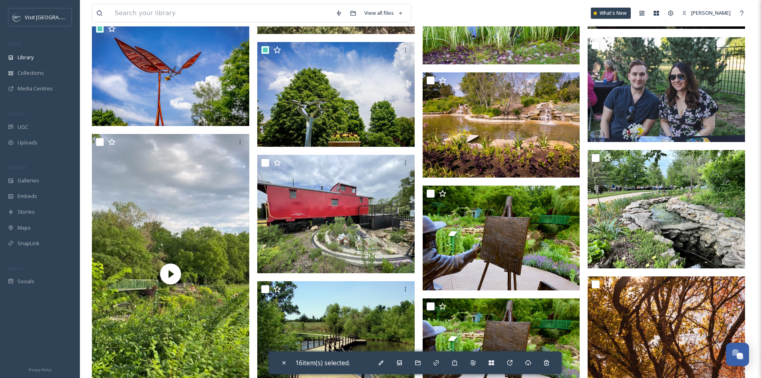
scroll to position [4035, 0]
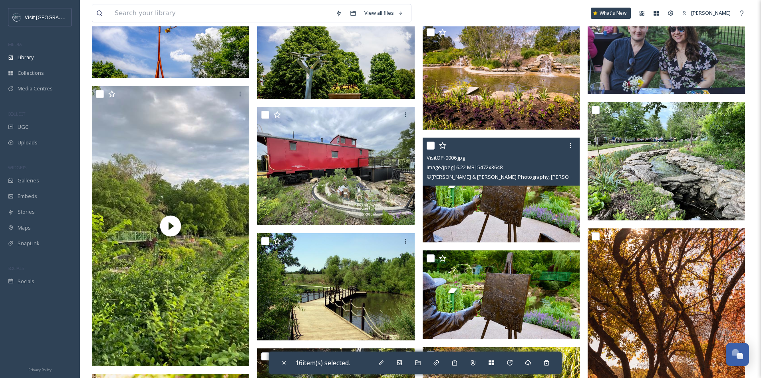
click at [432, 145] on input "checkbox" at bounding box center [431, 145] width 8 height 8
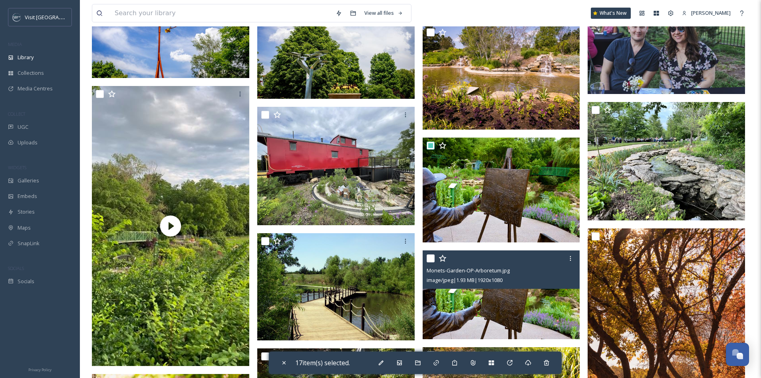
click at [430, 255] on input "checkbox" at bounding box center [431, 258] width 8 height 8
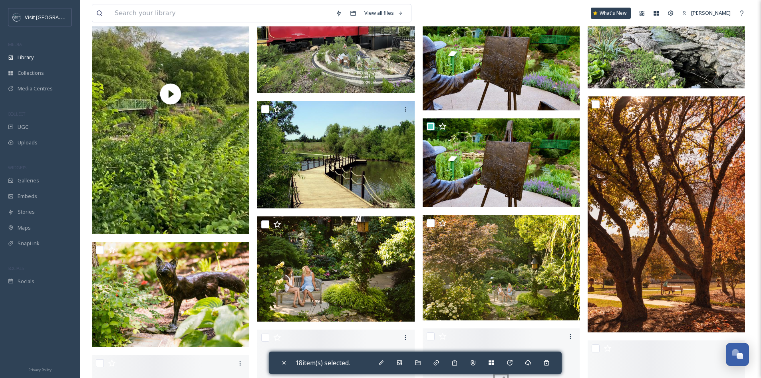
scroll to position [4195, 0]
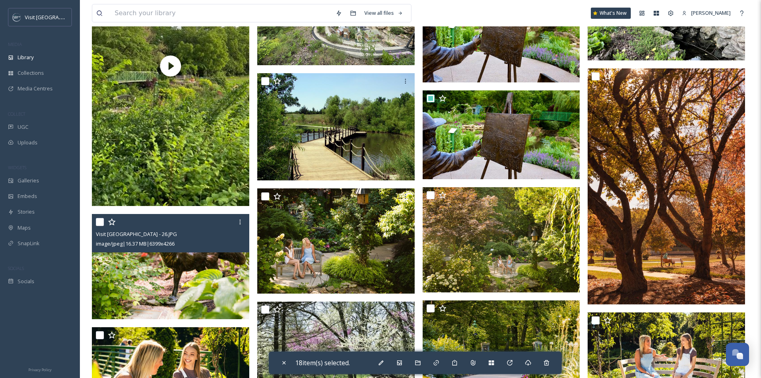
click at [99, 221] on input "checkbox" at bounding box center [100, 222] width 8 height 8
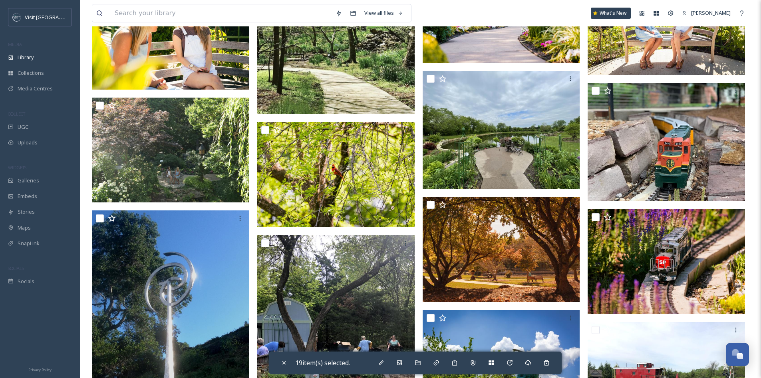
scroll to position [4554, 0]
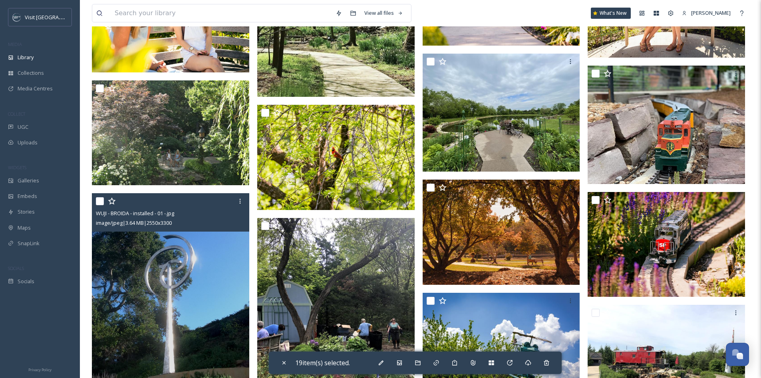
click at [101, 199] on input "checkbox" at bounding box center [100, 201] width 8 height 8
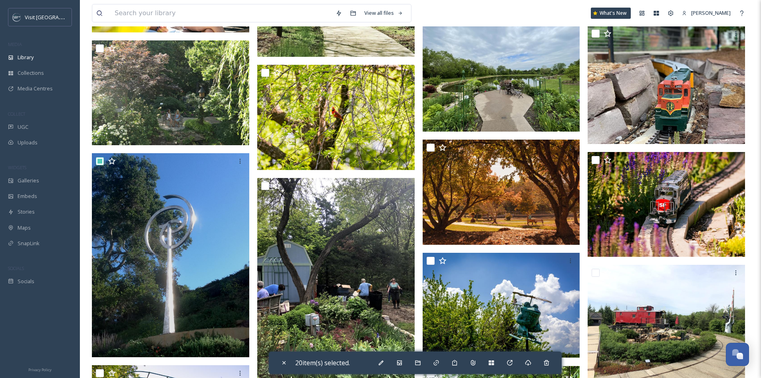
scroll to position [4634, 0]
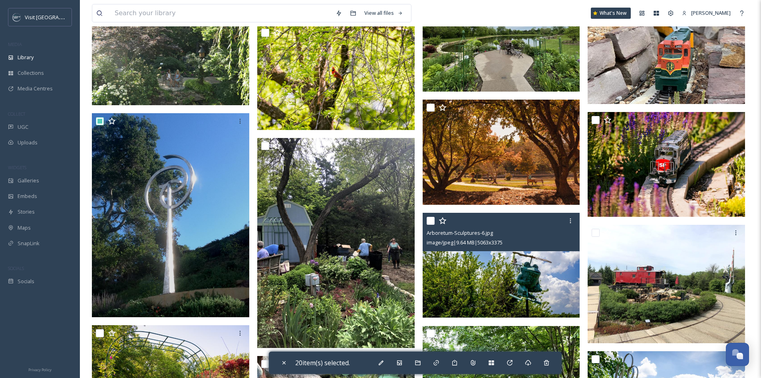
click at [430, 217] on input "checkbox" at bounding box center [431, 221] width 8 height 8
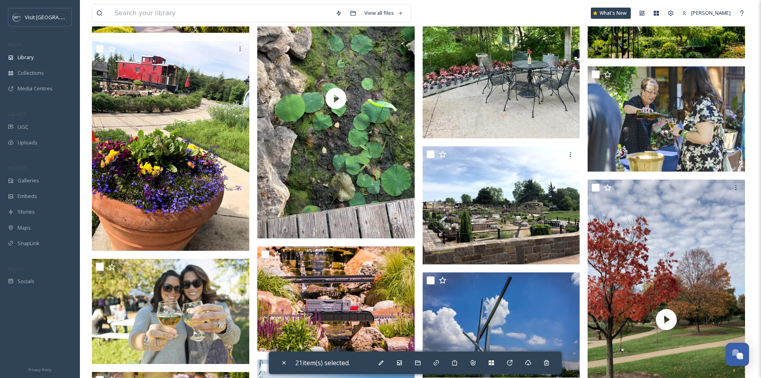
scroll to position [5074, 0]
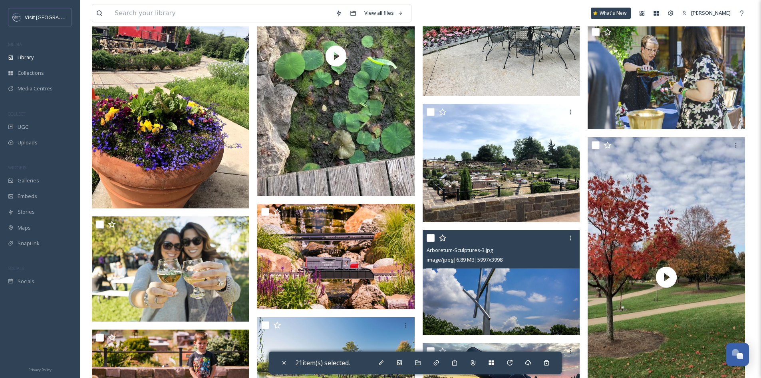
click at [429, 236] on input "checkbox" at bounding box center [431, 238] width 8 height 8
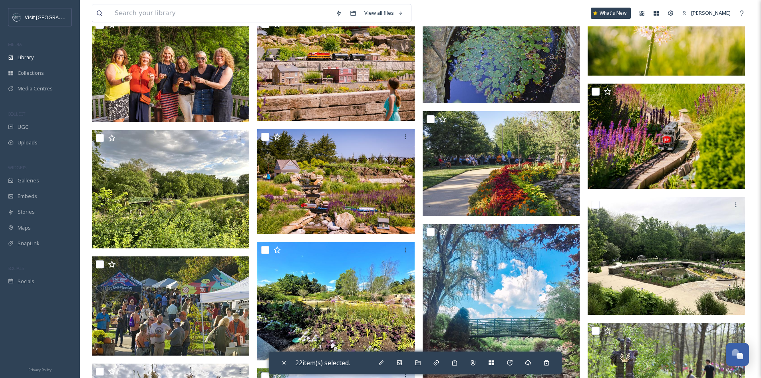
scroll to position [6272, 0]
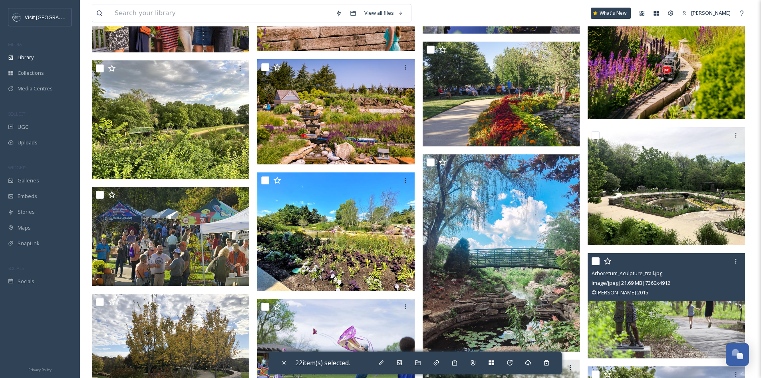
click at [594, 262] on input "checkbox" at bounding box center [596, 261] width 8 height 8
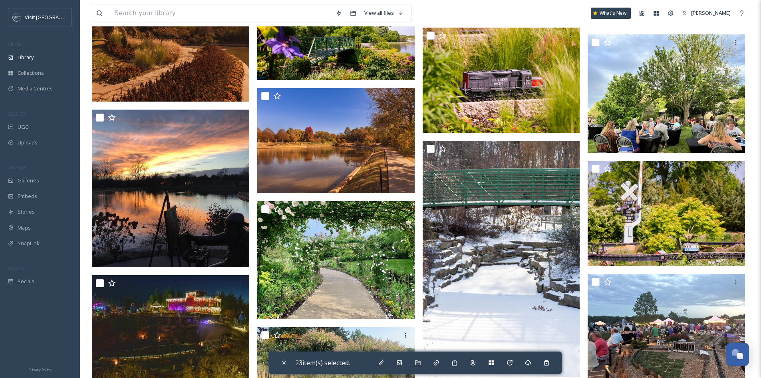
scroll to position [6832, 0]
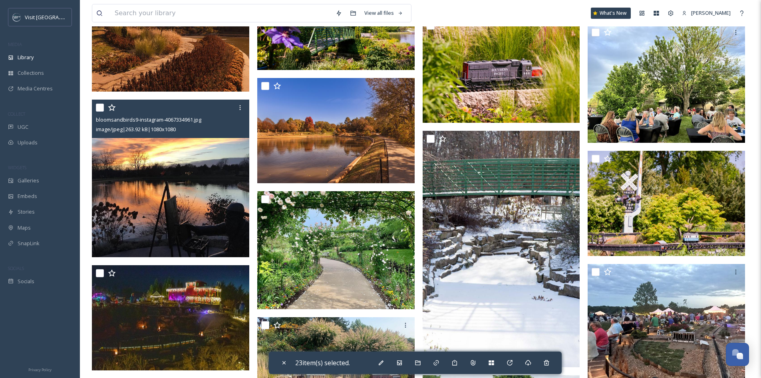
click at [98, 106] on input "checkbox" at bounding box center [100, 107] width 8 height 8
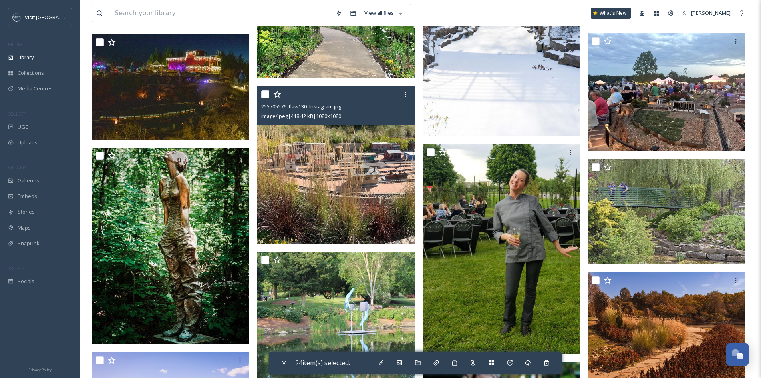
scroll to position [7071, 0]
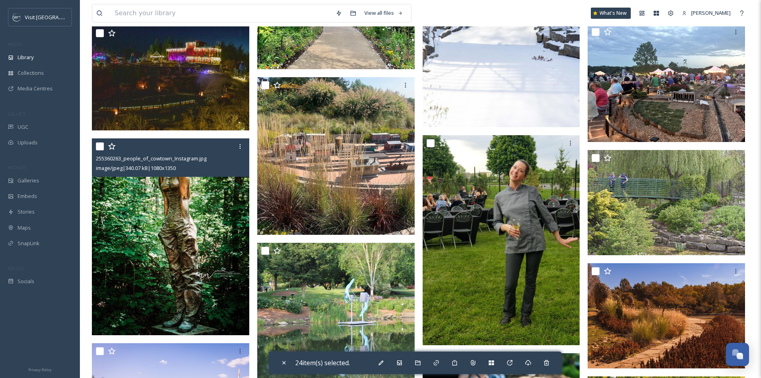
click at [96, 148] on input "checkbox" at bounding box center [100, 146] width 8 height 8
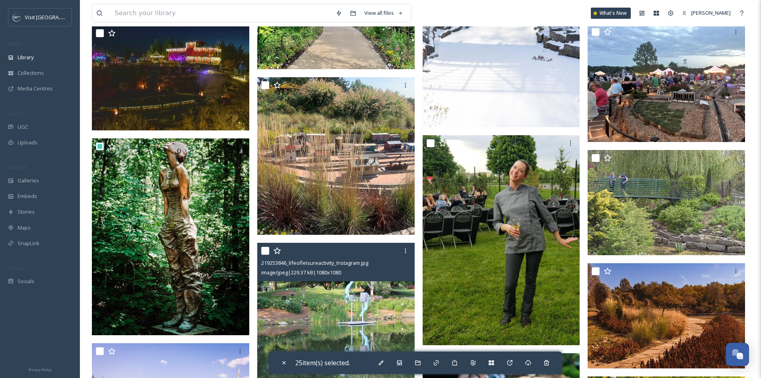
click at [268, 249] on input "checkbox" at bounding box center [265, 251] width 8 height 8
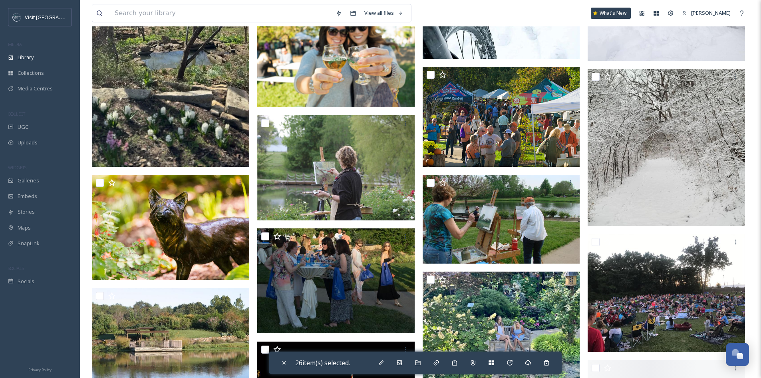
scroll to position [8230, 0]
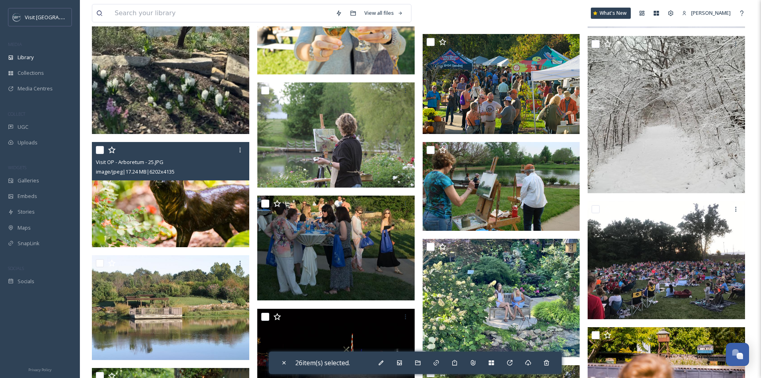
click at [97, 151] on input "checkbox" at bounding box center [100, 150] width 8 height 8
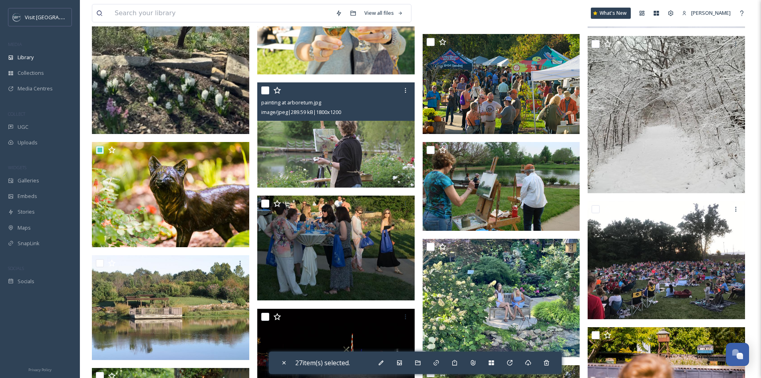
click at [265, 88] on input "checkbox" at bounding box center [265, 90] width 8 height 8
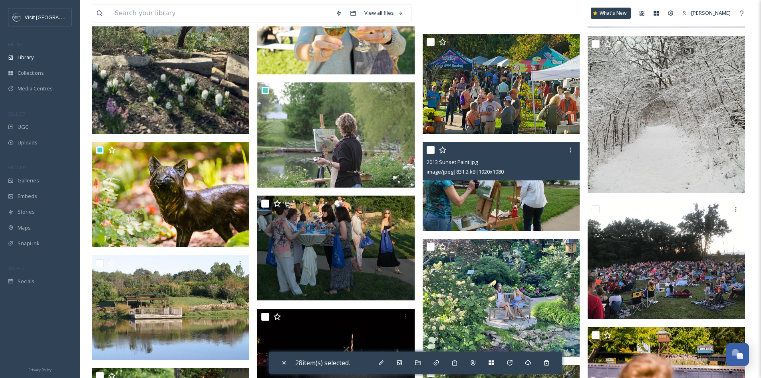
click at [430, 151] on input "checkbox" at bounding box center [431, 150] width 8 height 8
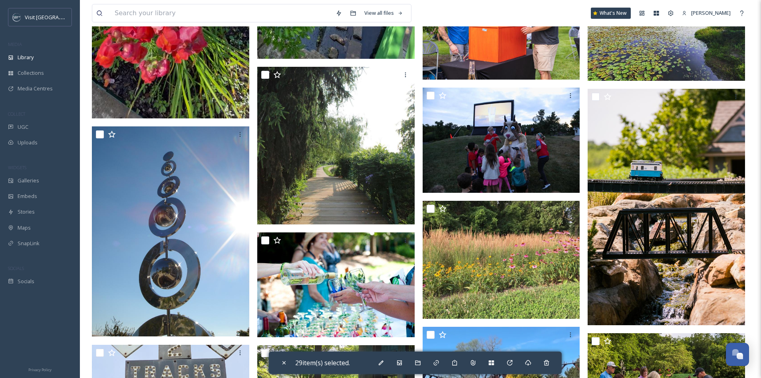
scroll to position [8989, 0]
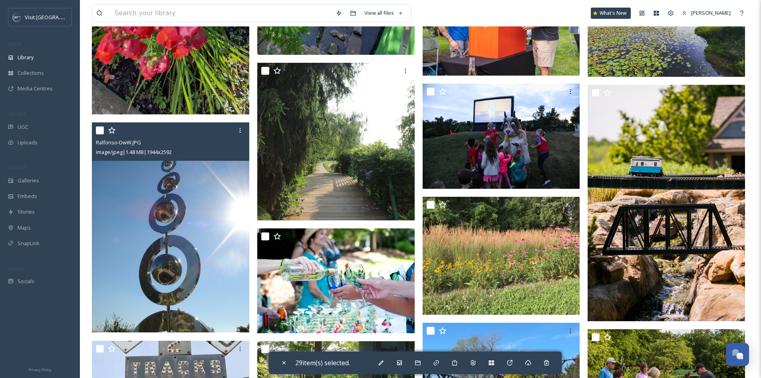
click at [99, 128] on input "checkbox" at bounding box center [100, 130] width 8 height 8
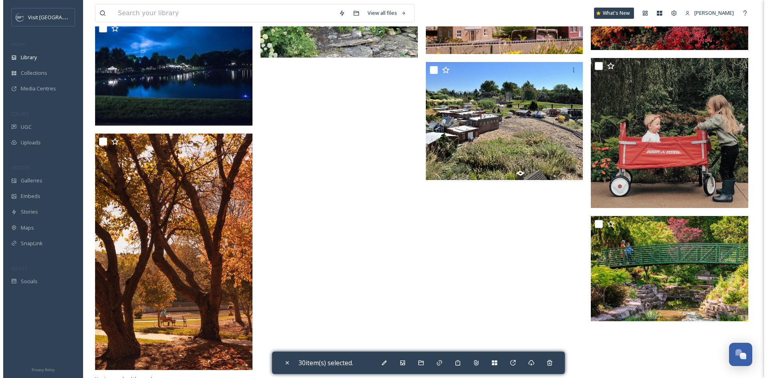
scroll to position [9657, 0]
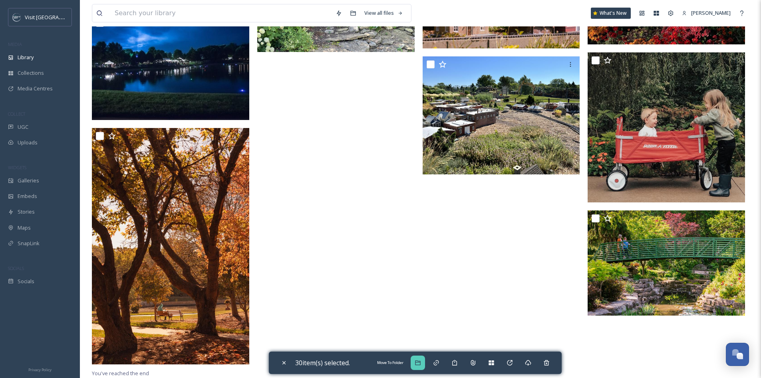
click at [419, 364] on icon at bounding box center [418, 362] width 6 height 6
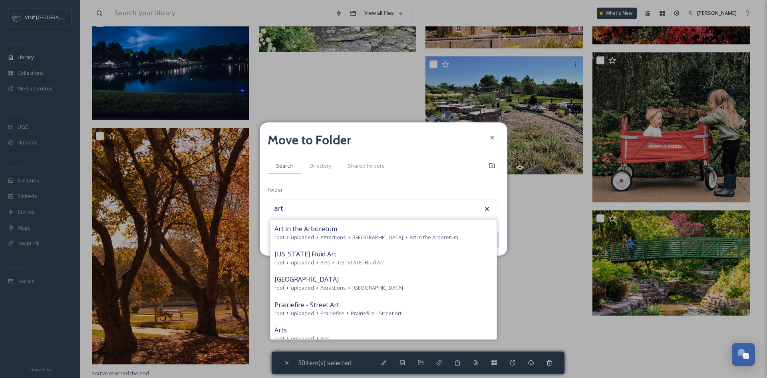
click at [403, 234] on span "[GEOGRAPHIC_DATA]" at bounding box center [377, 237] width 51 height 8
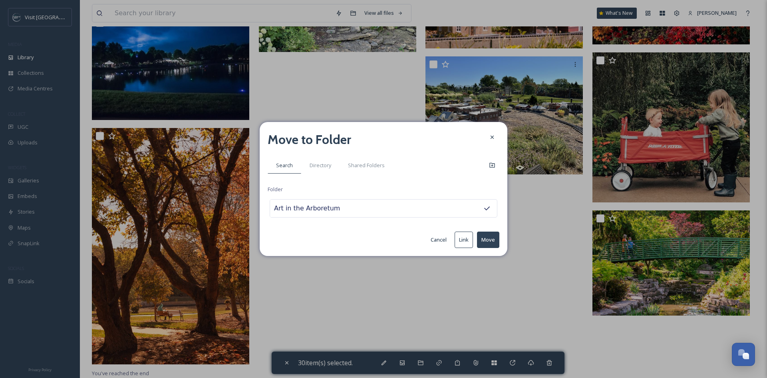
click at [481, 239] on button "Move" at bounding box center [488, 239] width 22 height 16
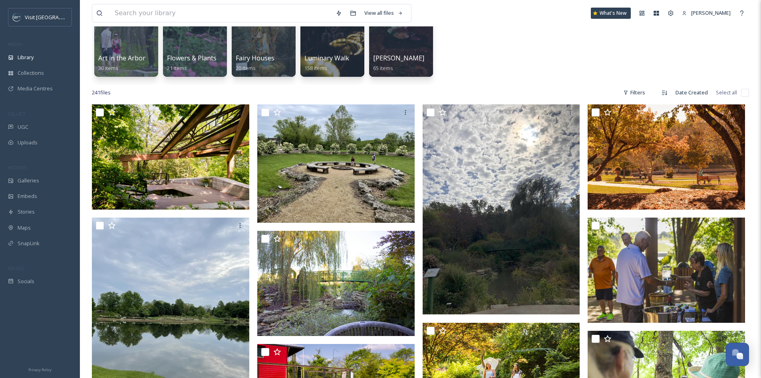
scroll to position [0, 0]
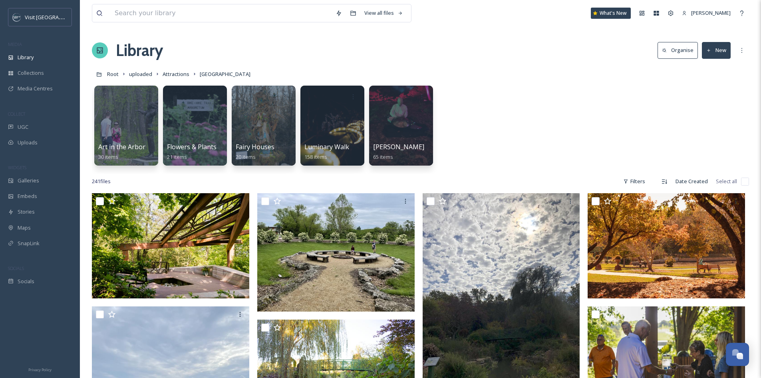
click at [726, 51] on button "New" at bounding box center [716, 50] width 29 height 16
click at [715, 99] on div "Folder" at bounding box center [707, 100] width 45 height 16
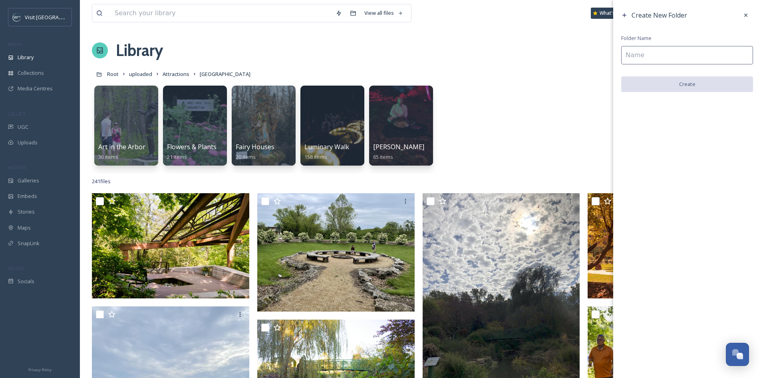
click at [700, 61] on input at bounding box center [687, 55] width 132 height 18
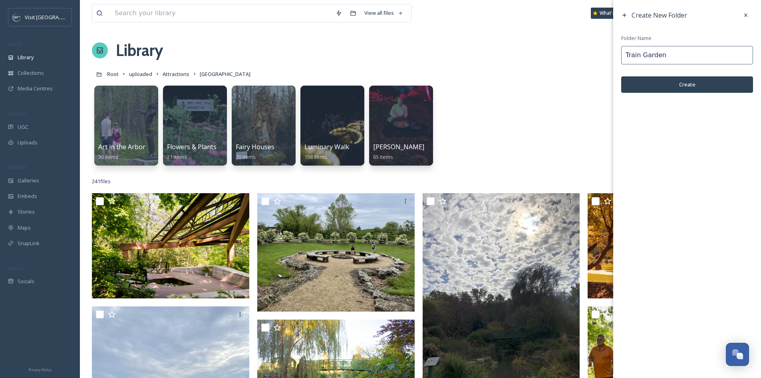
click at [682, 82] on button "Create" at bounding box center [687, 84] width 132 height 16
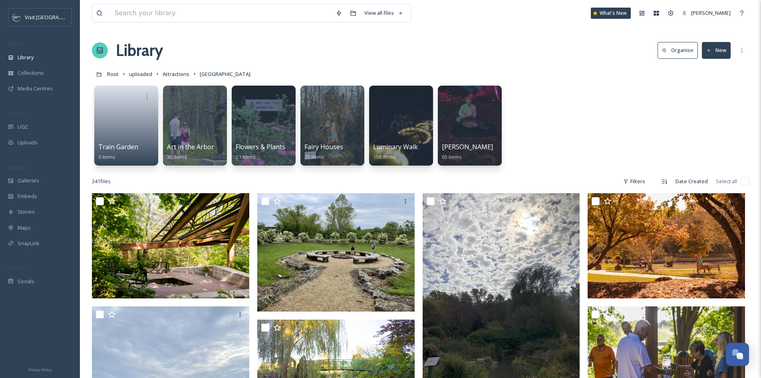
click at [716, 52] on button "New" at bounding box center [716, 50] width 29 height 16
click at [715, 98] on div "Folder" at bounding box center [707, 100] width 45 height 16
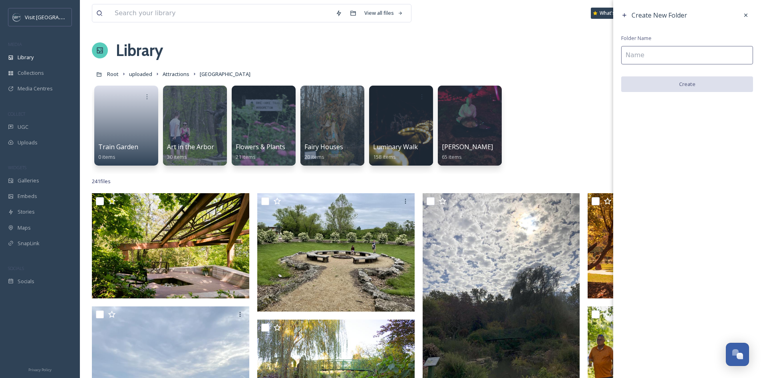
click at [687, 55] on input at bounding box center [687, 55] width 132 height 18
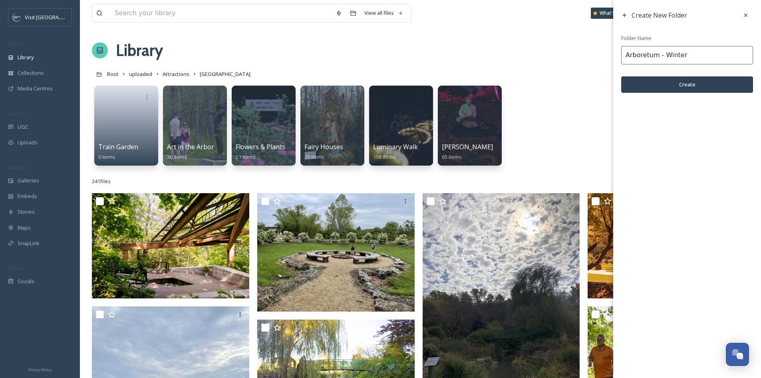
click at [695, 86] on button "Create" at bounding box center [687, 84] width 132 height 16
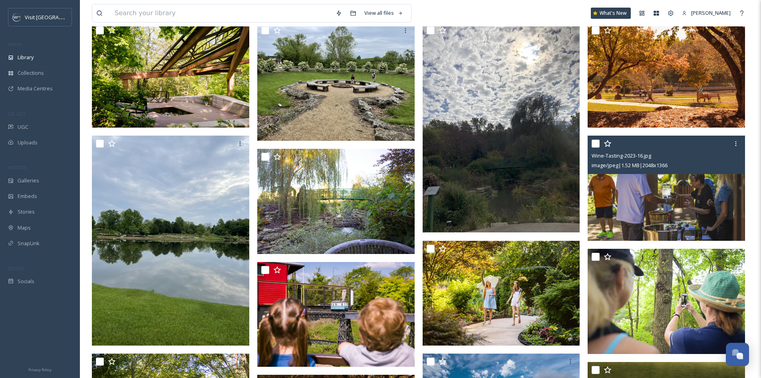
scroll to position [280, 0]
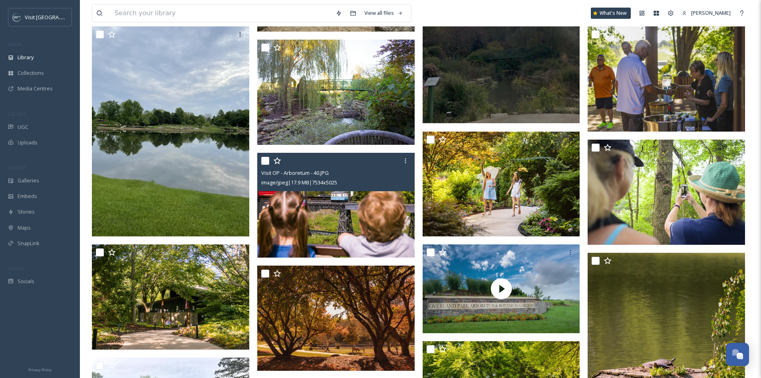
click at [263, 159] on input "checkbox" at bounding box center [265, 161] width 8 height 8
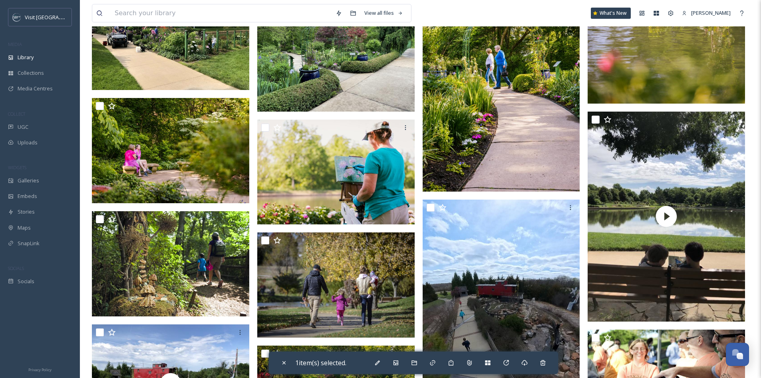
scroll to position [679, 0]
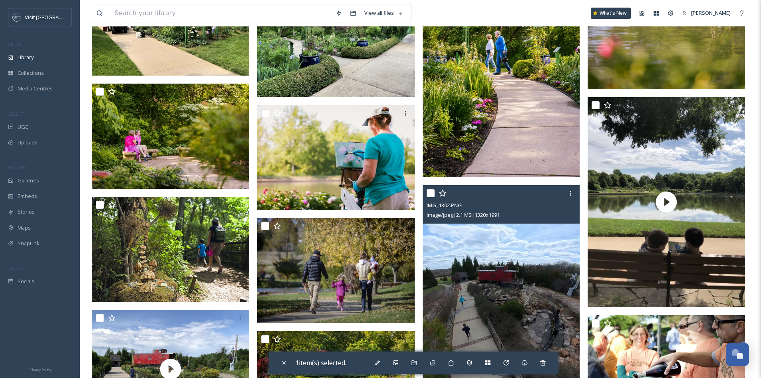
click at [430, 191] on input "checkbox" at bounding box center [431, 193] width 8 height 8
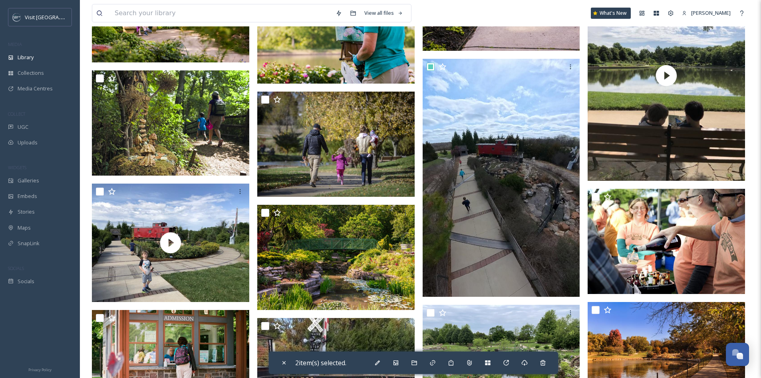
scroll to position [839, 0]
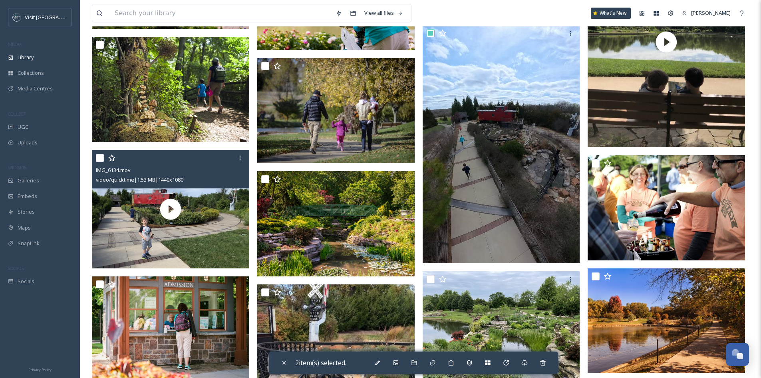
click at [100, 159] on input "checkbox" at bounding box center [100, 158] width 8 height 8
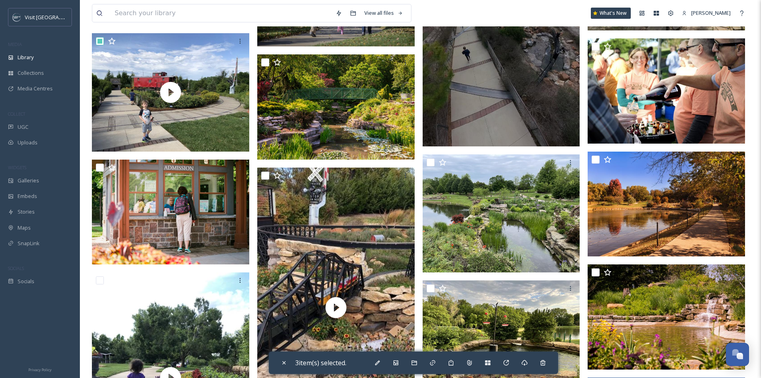
scroll to position [959, 0]
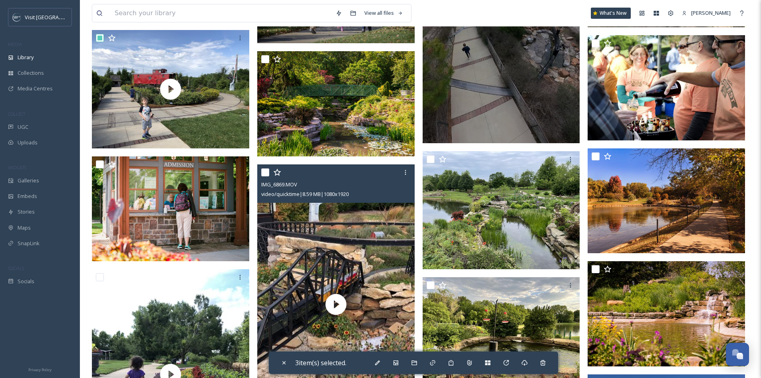
click at [266, 171] on input "checkbox" at bounding box center [265, 172] width 8 height 8
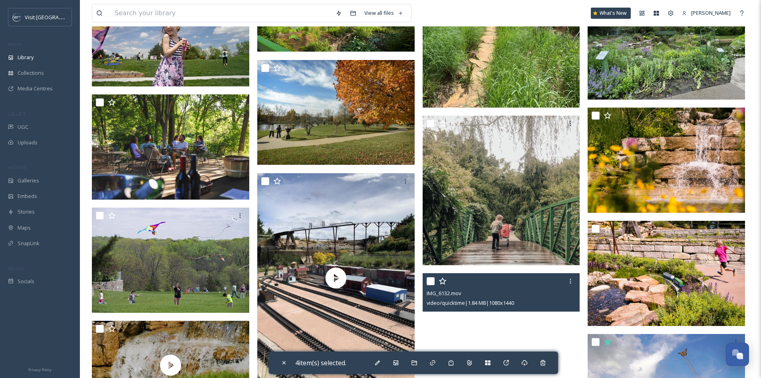
scroll to position [1478, 0]
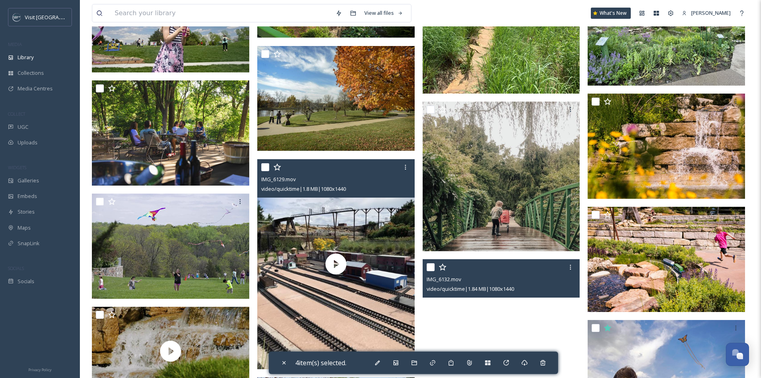
click at [264, 165] on input "checkbox" at bounding box center [265, 167] width 8 height 8
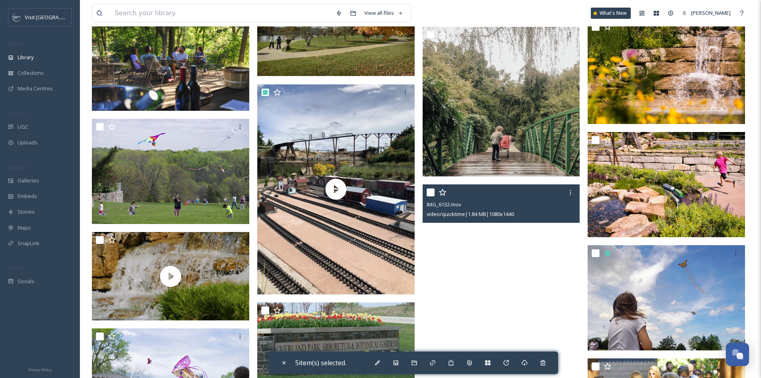
scroll to position [1598, 0]
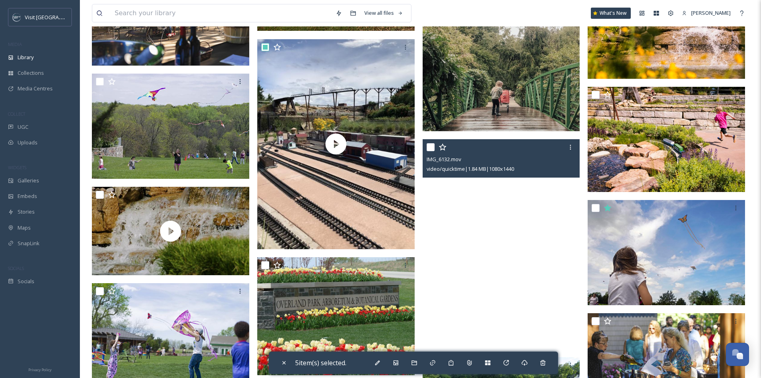
click at [430, 147] on input "checkbox" at bounding box center [431, 147] width 8 height 8
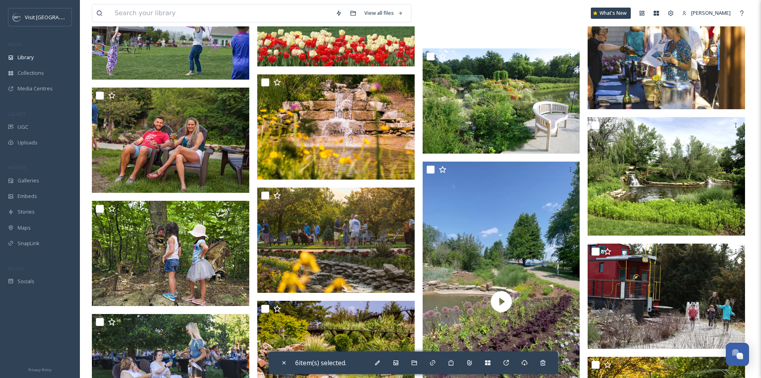
scroll to position [1918, 0]
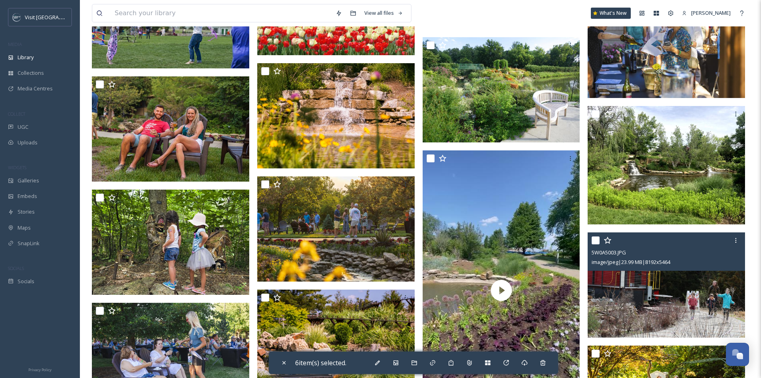
click at [596, 238] on input "checkbox" at bounding box center [596, 240] width 8 height 8
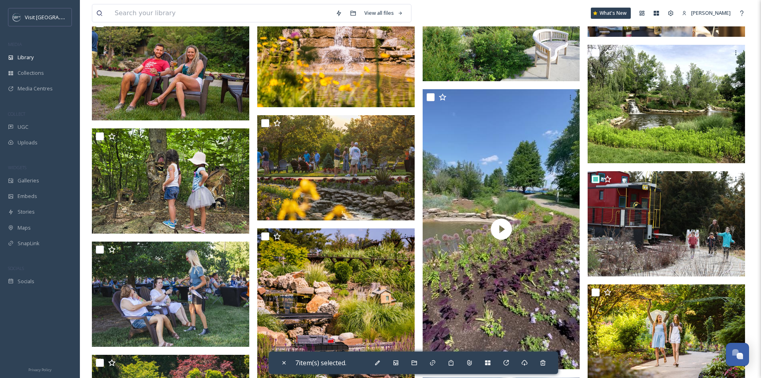
scroll to position [1998, 0]
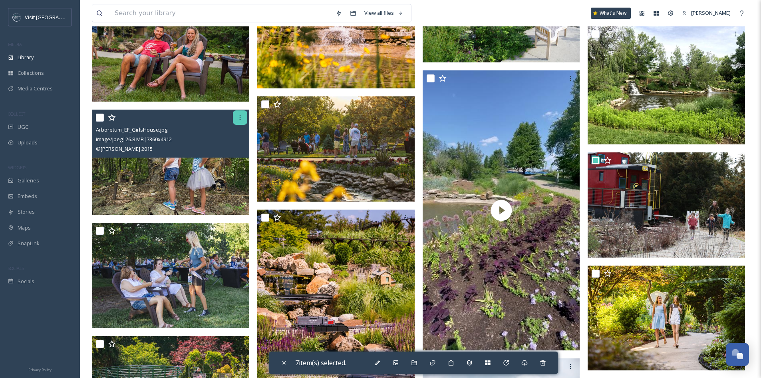
click at [243, 118] on icon at bounding box center [240, 117] width 6 height 6
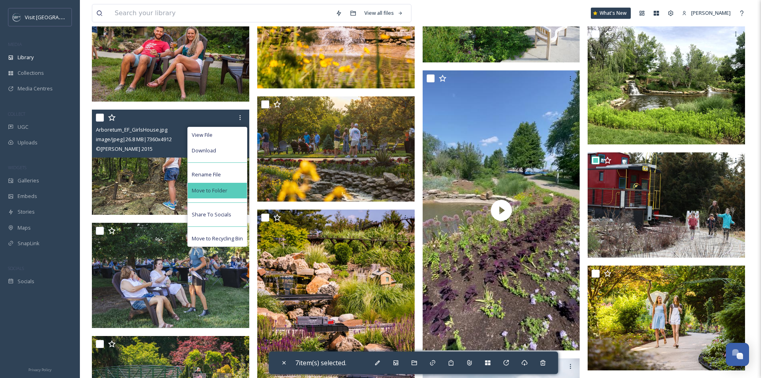
click at [234, 187] on div "Move to Folder" at bounding box center [217, 191] width 59 height 16
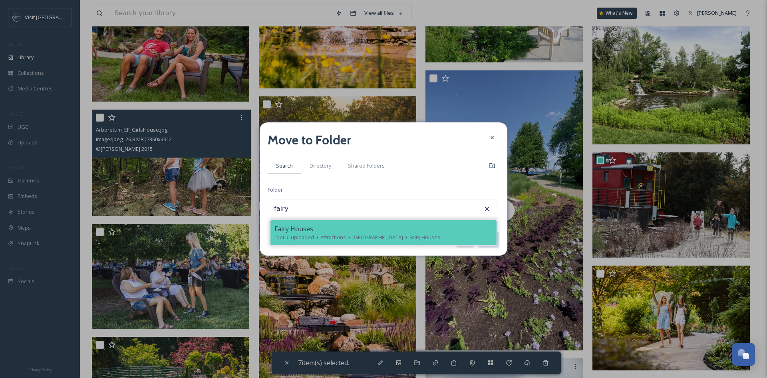
click at [299, 226] on span "Fairy Houses" at bounding box center [293, 229] width 39 height 10
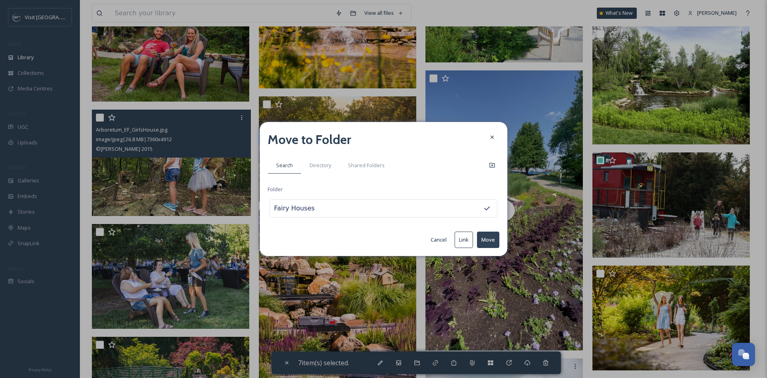
click at [491, 236] on button "Move" at bounding box center [488, 239] width 22 height 16
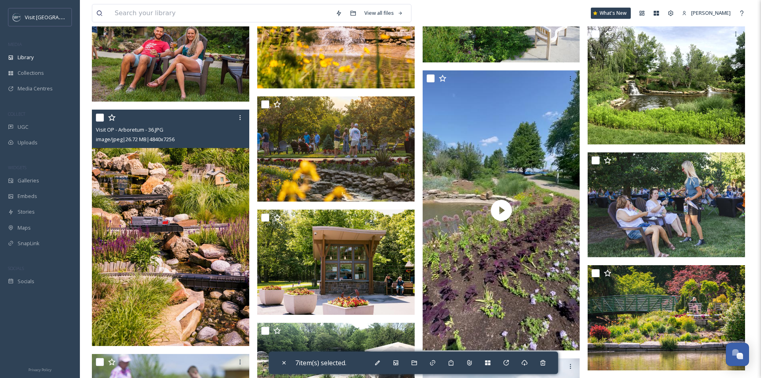
click at [100, 115] on input "checkbox" at bounding box center [100, 117] width 8 height 8
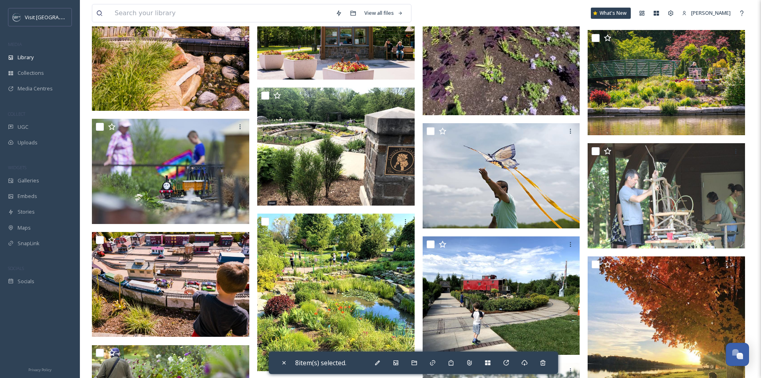
scroll to position [2237, 0]
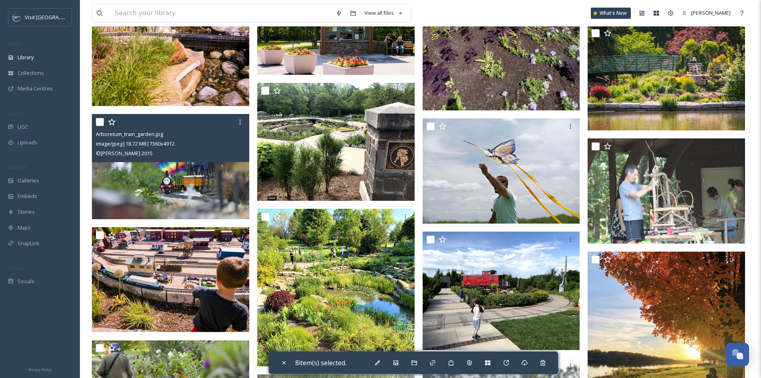
click at [100, 124] on input "checkbox" at bounding box center [100, 122] width 8 height 8
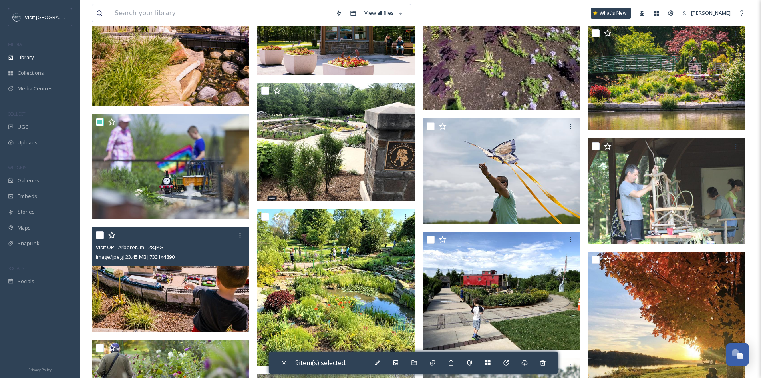
click at [99, 235] on input "checkbox" at bounding box center [100, 235] width 8 height 8
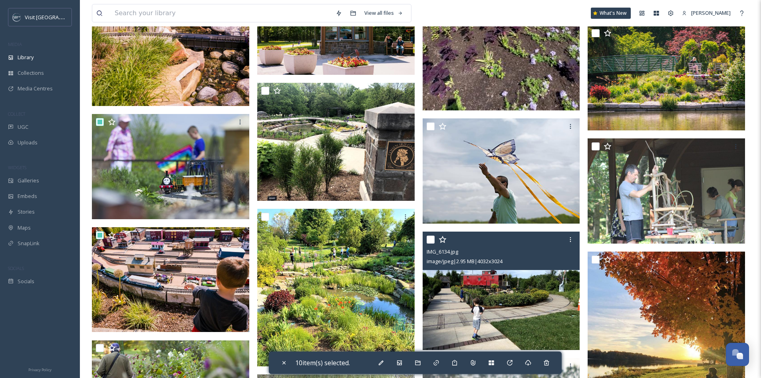
click at [431, 239] on input "checkbox" at bounding box center [431, 239] width 8 height 8
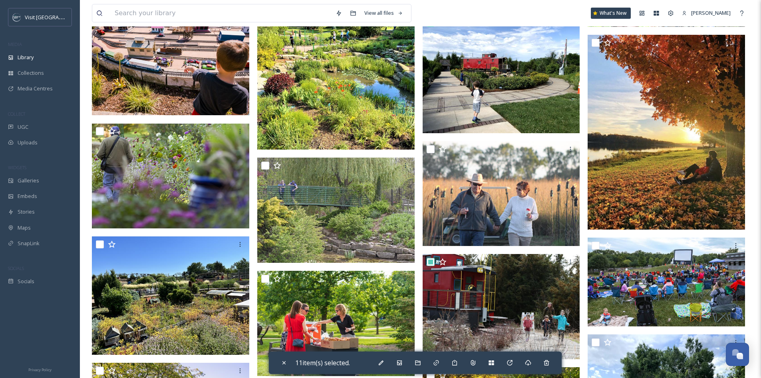
scroll to position [2477, 0]
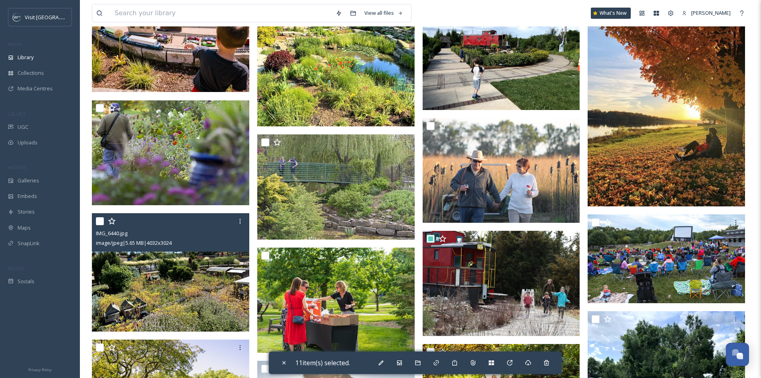
click at [98, 221] on input "checkbox" at bounding box center [100, 221] width 8 height 8
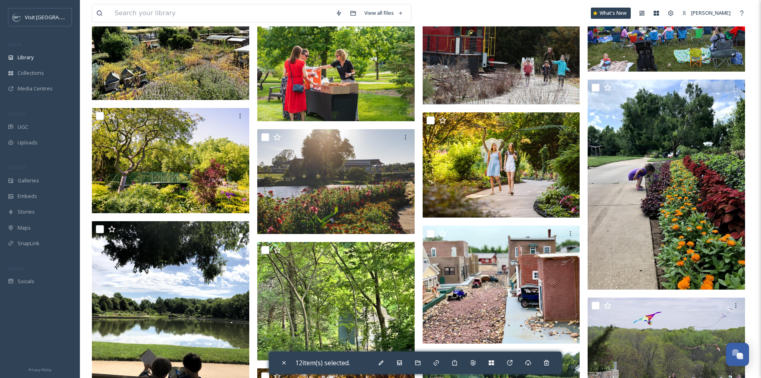
scroll to position [2717, 0]
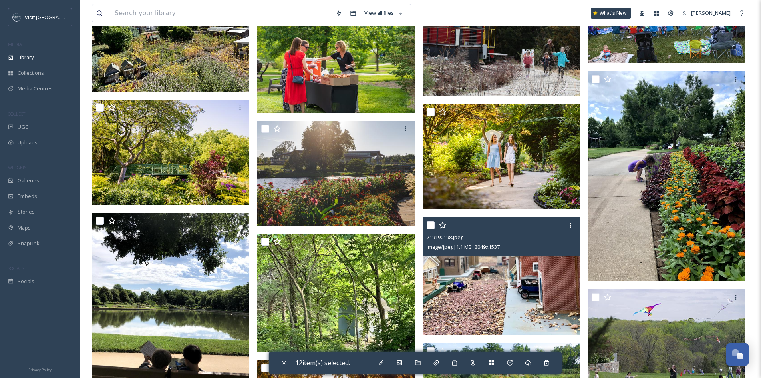
click at [431, 227] on input "checkbox" at bounding box center [431, 225] width 8 height 8
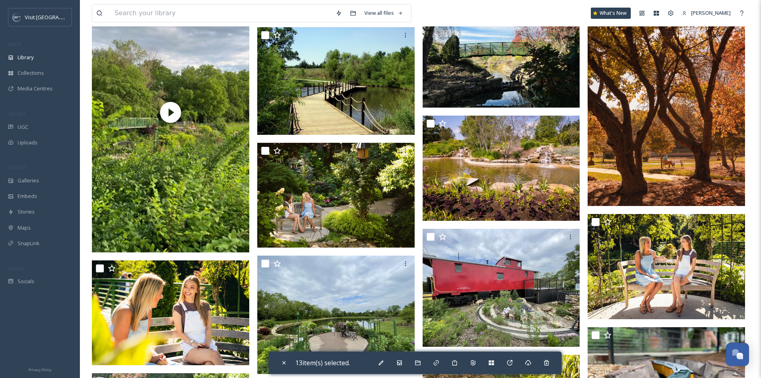
scroll to position [3516, 0]
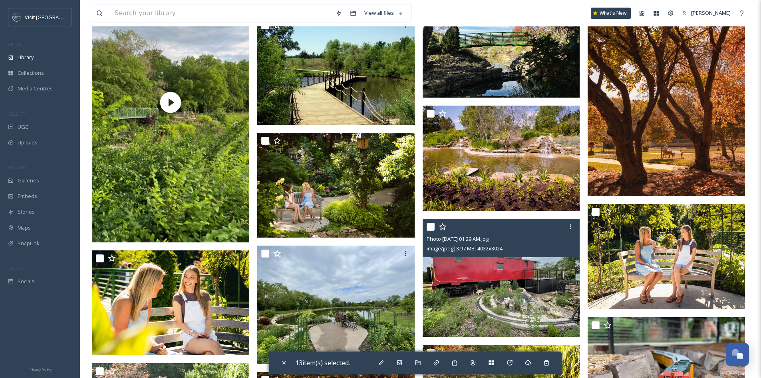
click at [432, 229] on input "checkbox" at bounding box center [431, 227] width 8 height 8
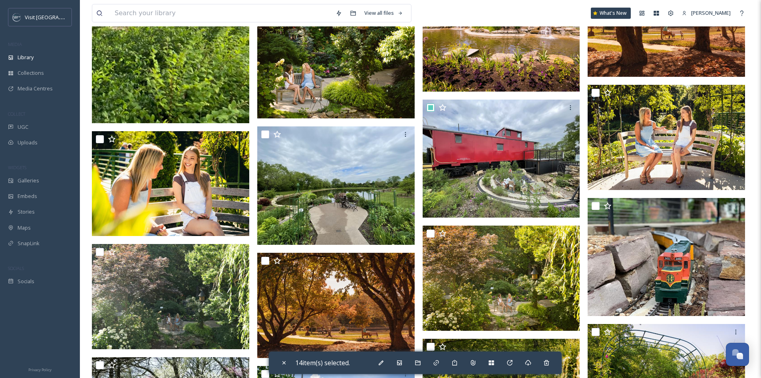
scroll to position [3636, 0]
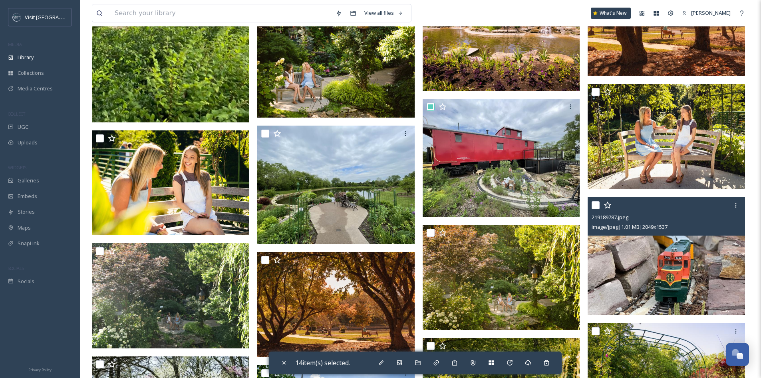
click at [599, 207] on input "checkbox" at bounding box center [596, 205] width 8 height 8
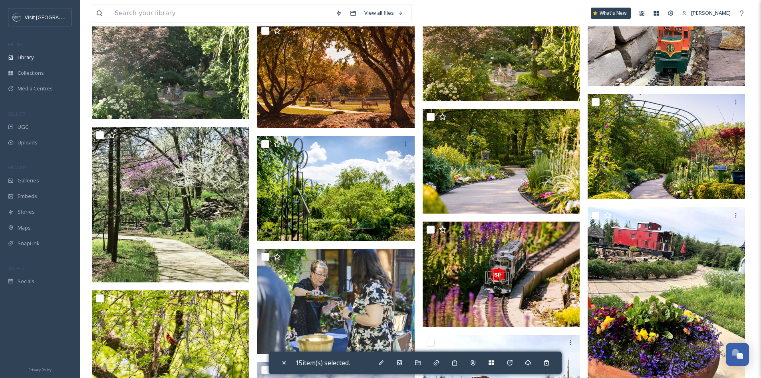
scroll to position [3875, 0]
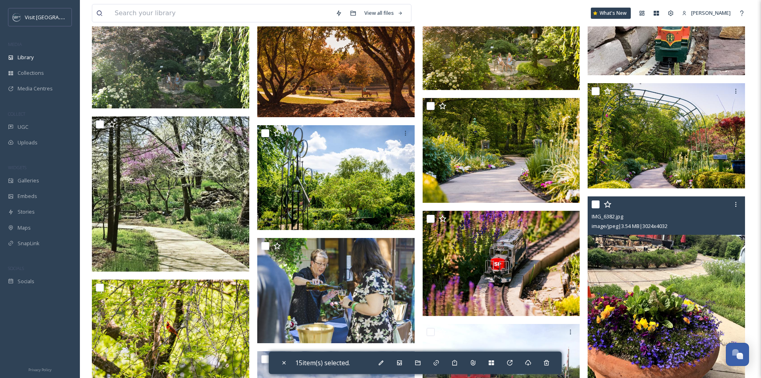
click at [597, 204] on input "checkbox" at bounding box center [596, 204] width 8 height 8
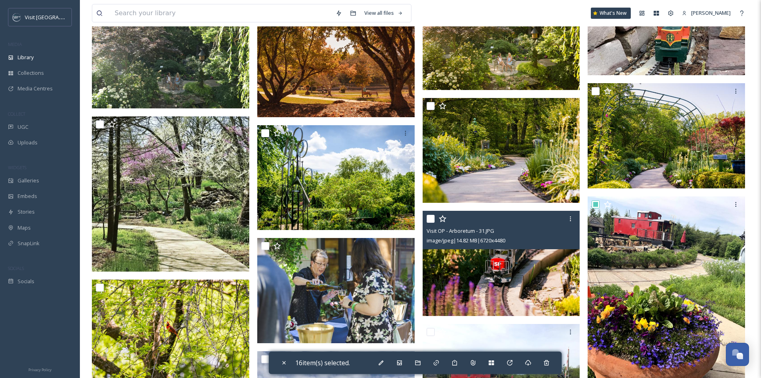
click at [433, 219] on input "checkbox" at bounding box center [431, 219] width 8 height 8
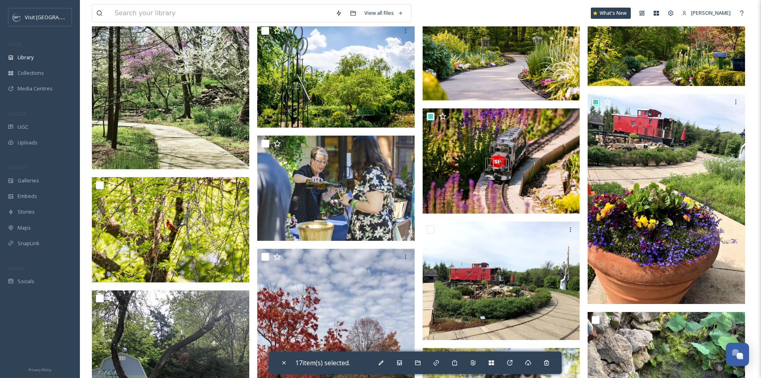
scroll to position [4035, 0]
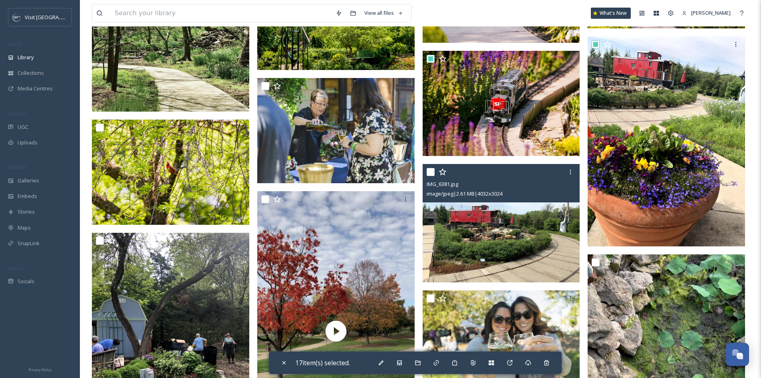
click at [432, 171] on input "checkbox" at bounding box center [431, 172] width 8 height 8
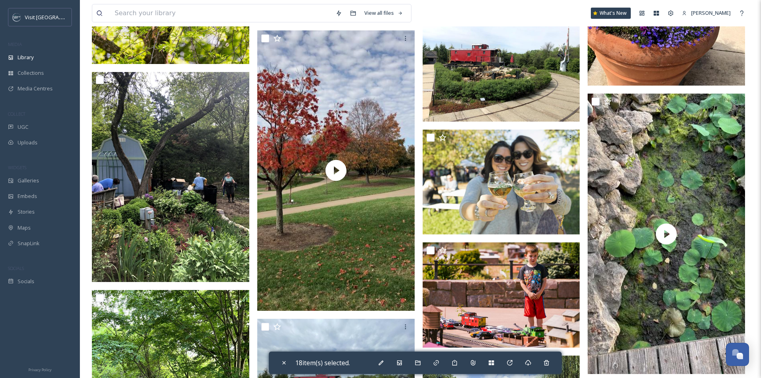
scroll to position [4235, 0]
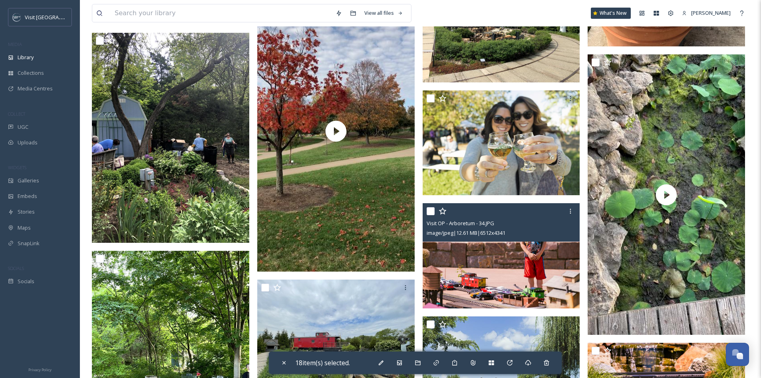
click at [431, 207] on input "checkbox" at bounding box center [431, 211] width 8 height 8
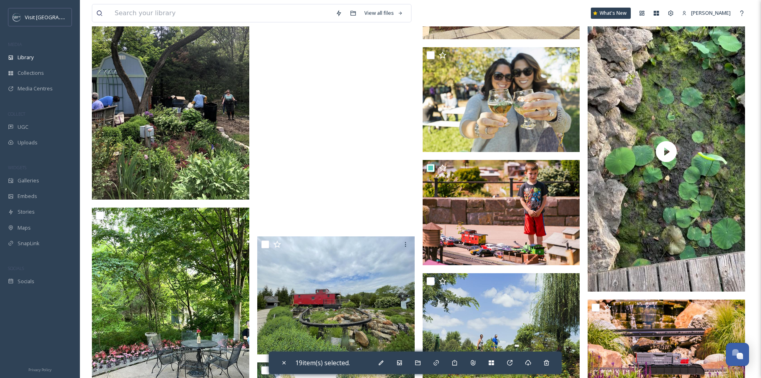
scroll to position [4355, 0]
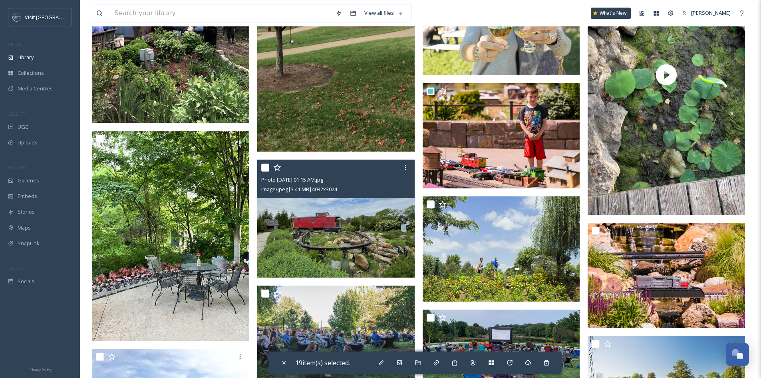
click at [262, 168] on input "checkbox" at bounding box center [265, 167] width 8 height 8
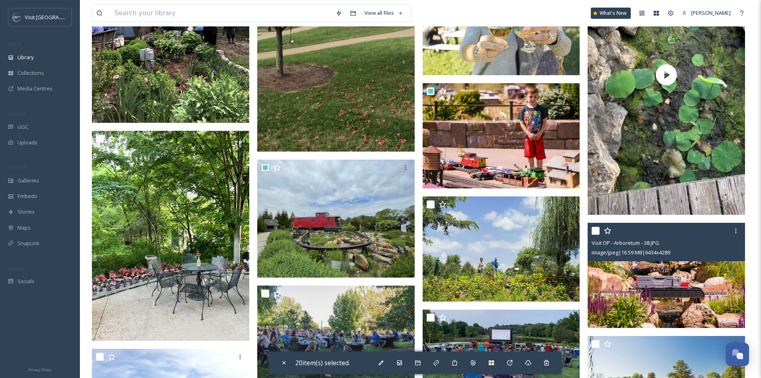
click at [598, 227] on input "checkbox" at bounding box center [596, 231] width 8 height 8
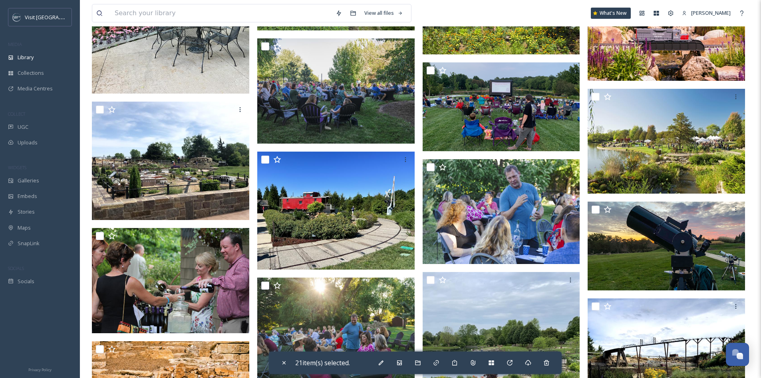
scroll to position [4634, 0]
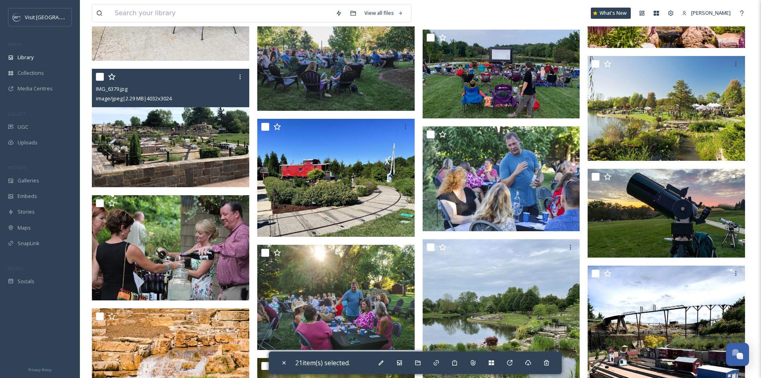
click at [101, 75] on input "checkbox" at bounding box center [100, 77] width 8 height 8
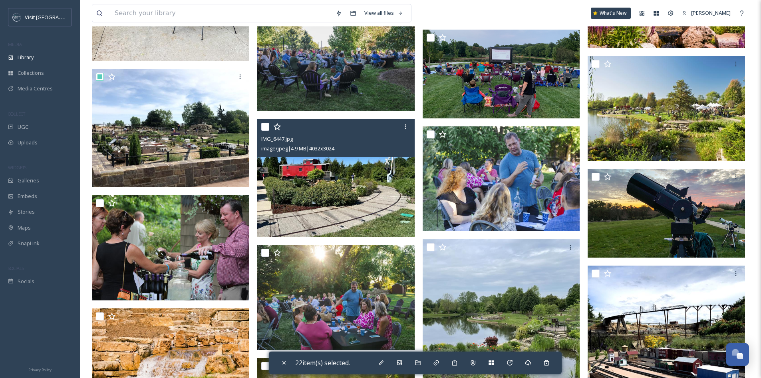
click at [266, 128] on input "checkbox" at bounding box center [265, 127] width 8 height 8
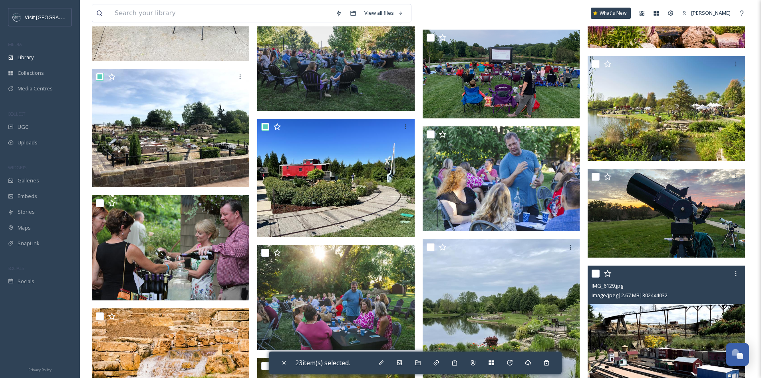
click at [594, 274] on input "checkbox" at bounding box center [596, 273] width 8 height 8
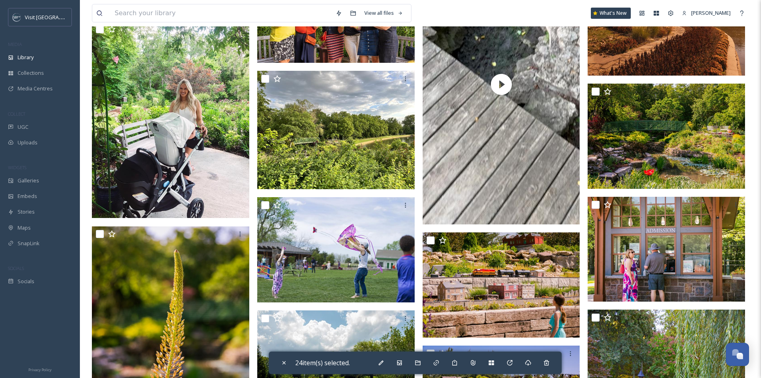
scroll to position [5154, 0]
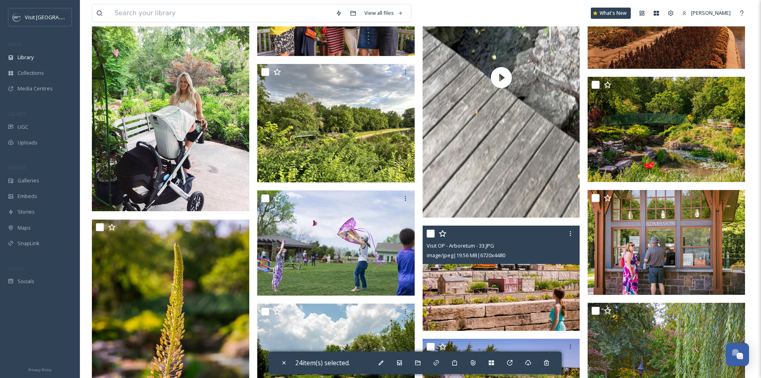
click at [427, 235] on input "checkbox" at bounding box center [431, 233] width 8 height 8
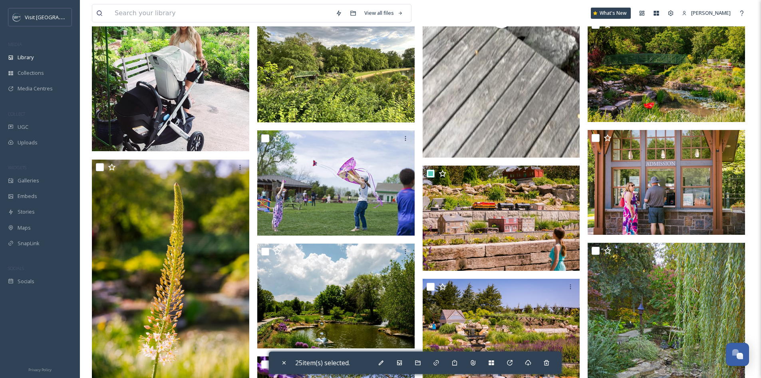
scroll to position [5314, 0]
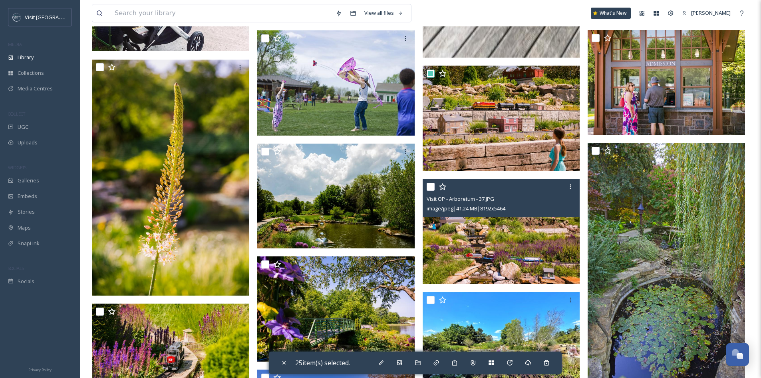
click at [430, 187] on input "checkbox" at bounding box center [431, 187] width 8 height 8
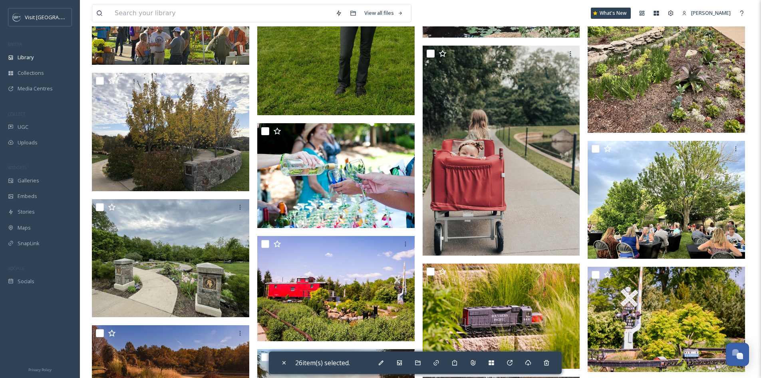
scroll to position [5953, 0]
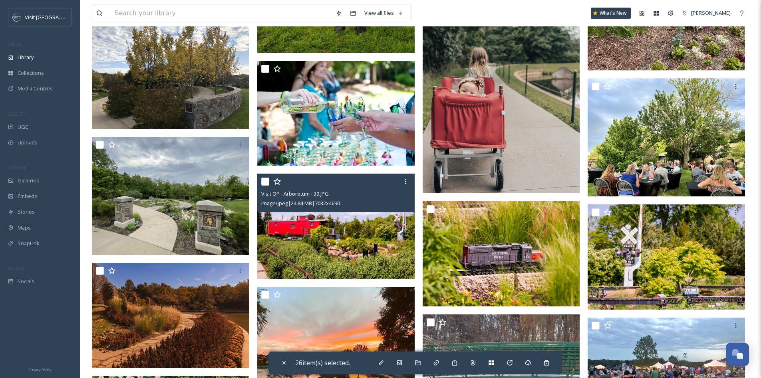
click at [264, 182] on input "checkbox" at bounding box center [265, 181] width 8 height 8
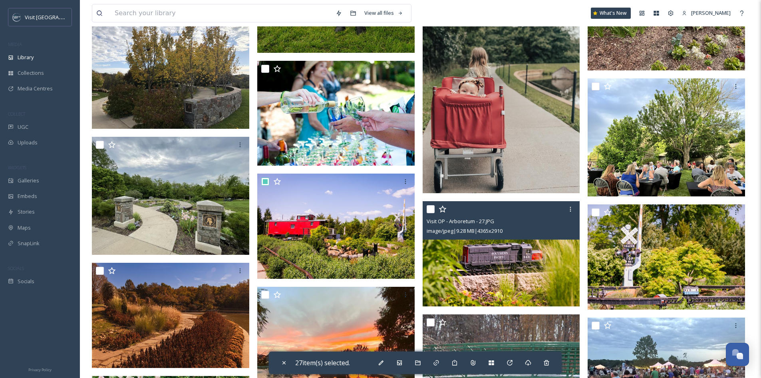
click at [432, 211] on input "checkbox" at bounding box center [431, 209] width 8 height 8
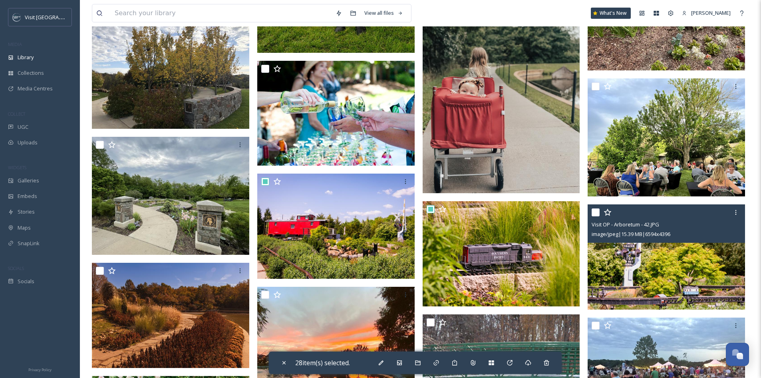
click at [598, 214] on input "checkbox" at bounding box center [596, 212] width 8 height 8
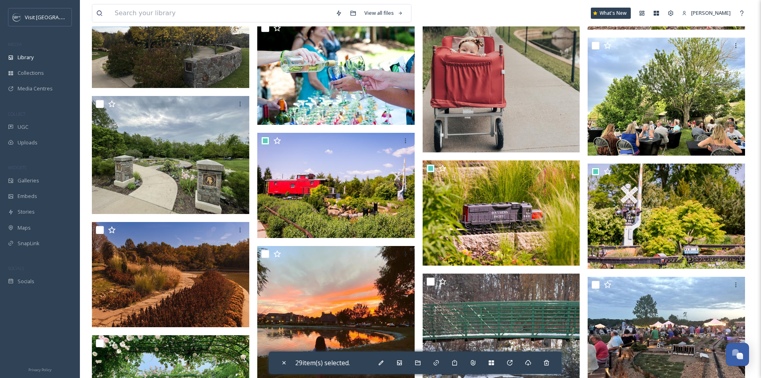
scroll to position [6033, 0]
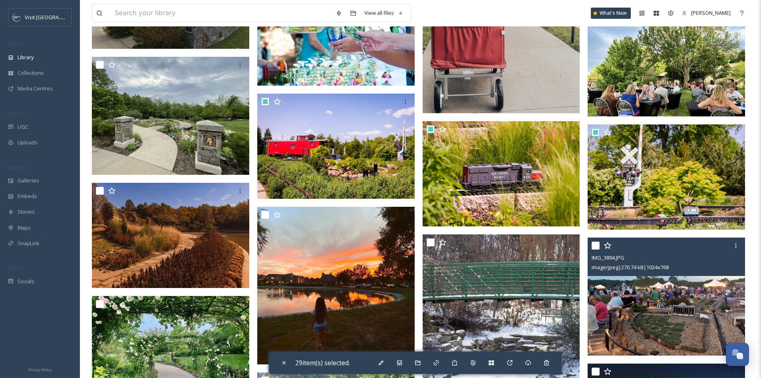
click at [598, 246] on input "checkbox" at bounding box center [596, 245] width 8 height 8
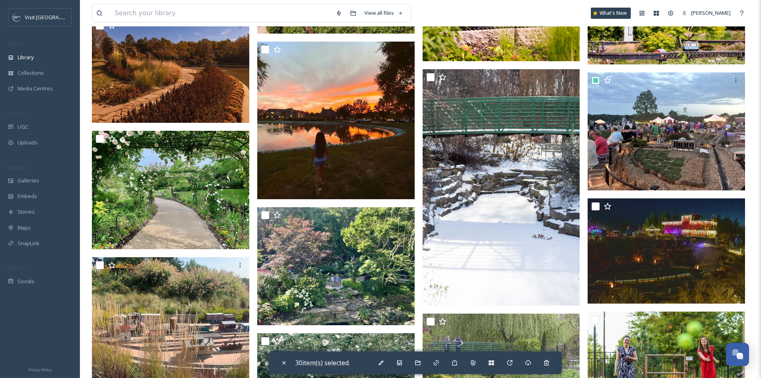
scroll to position [6232, 0]
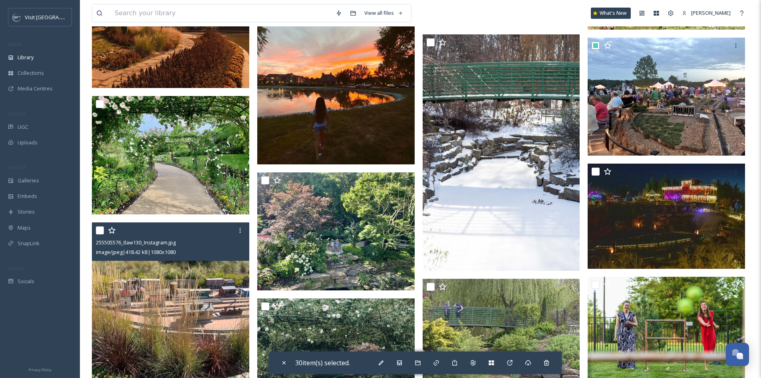
click at [101, 230] on input "checkbox" at bounding box center [100, 230] width 8 height 8
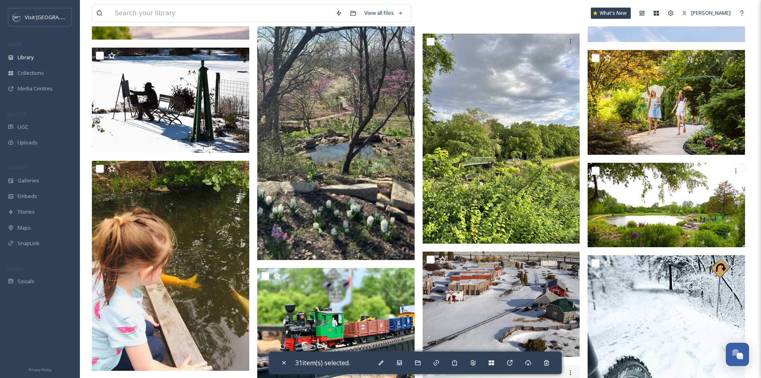
scroll to position [6832, 0]
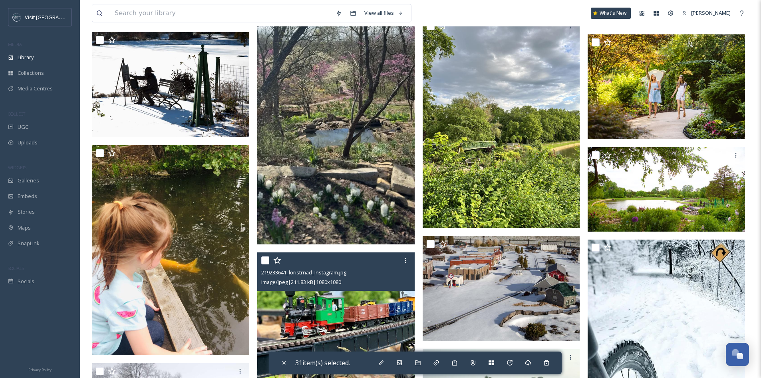
click at [264, 262] on input "checkbox" at bounding box center [265, 260] width 8 height 8
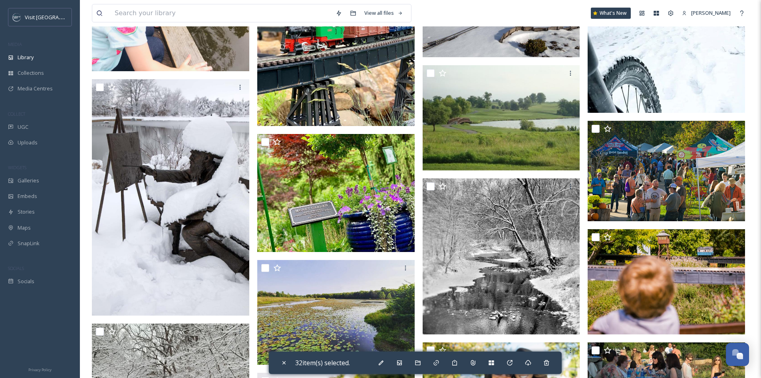
scroll to position [7191, 0]
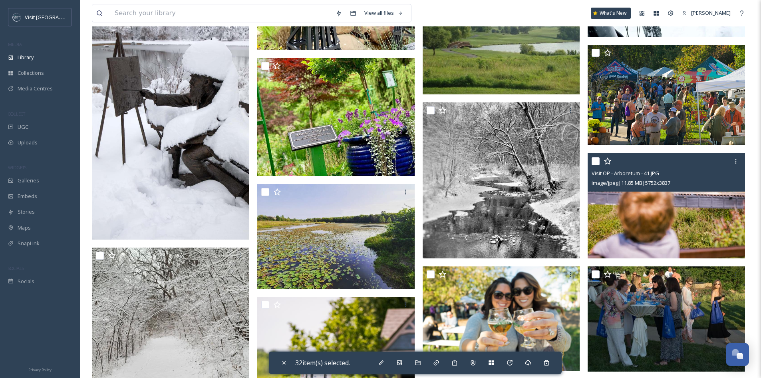
click at [593, 158] on input "checkbox" at bounding box center [596, 161] width 8 height 8
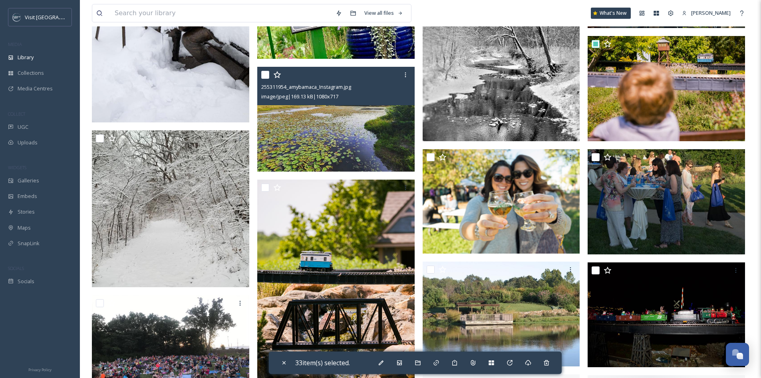
scroll to position [7311, 0]
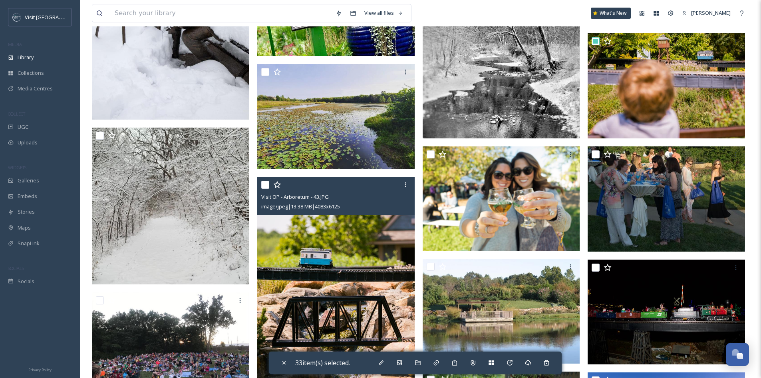
click at [262, 187] on input "checkbox" at bounding box center [265, 185] width 8 height 8
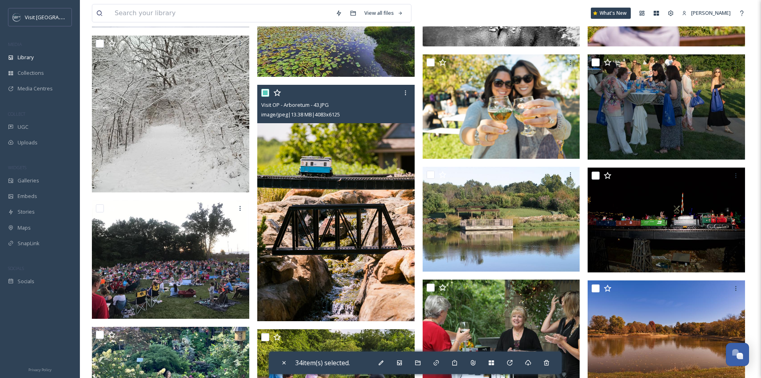
scroll to position [7431, 0]
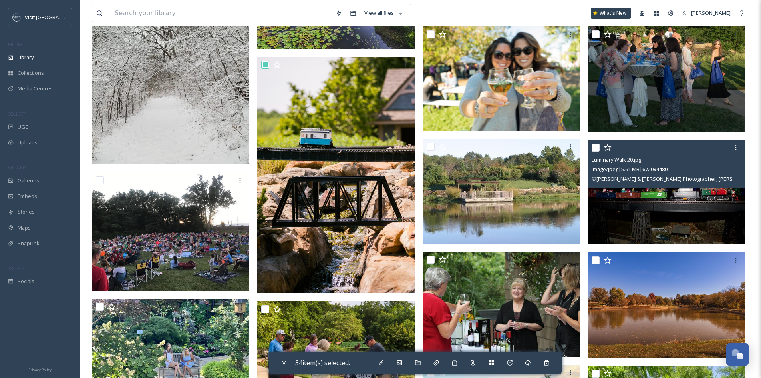
click at [594, 147] on input "checkbox" at bounding box center [596, 147] width 8 height 8
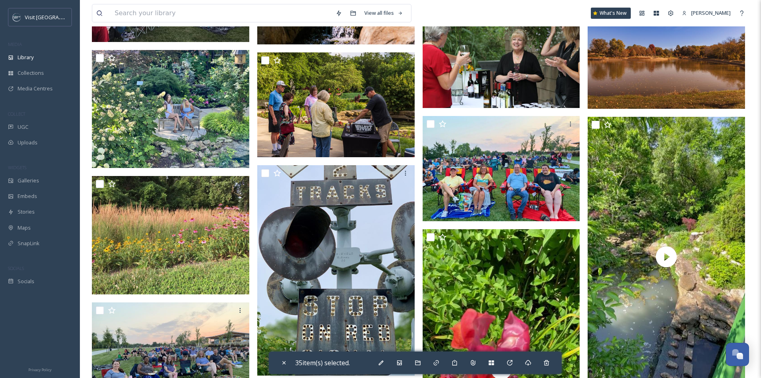
scroll to position [7711, 0]
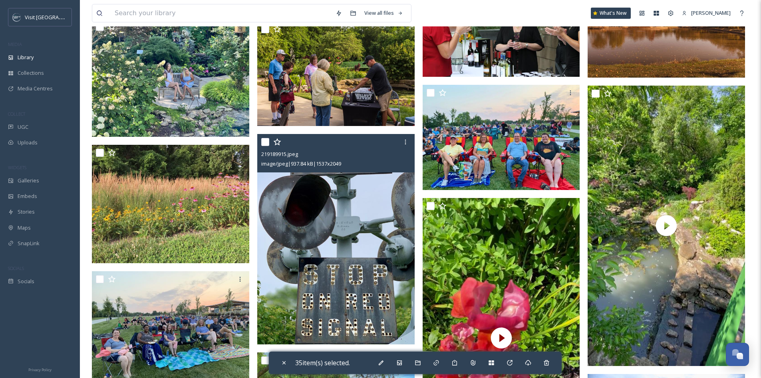
click at [262, 142] on input "checkbox" at bounding box center [265, 142] width 8 height 8
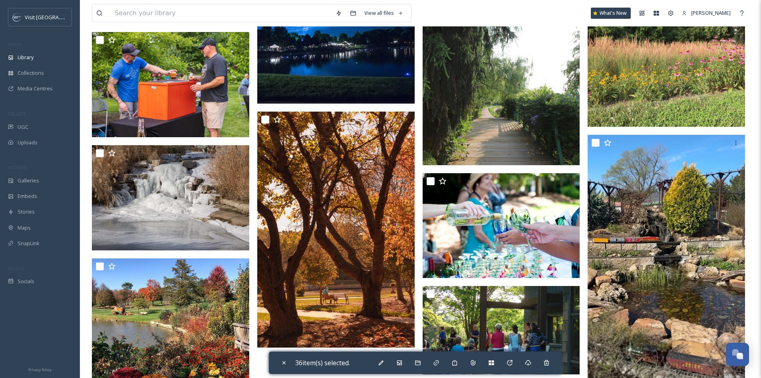
scroll to position [8190, 0]
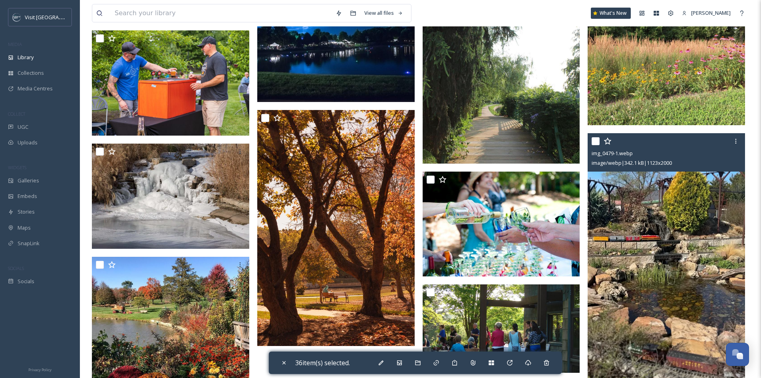
click at [595, 142] on input "checkbox" at bounding box center [596, 141] width 8 height 8
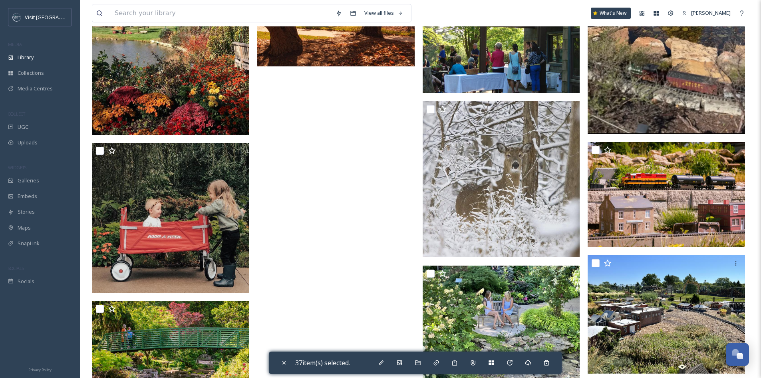
scroll to position [8470, 0]
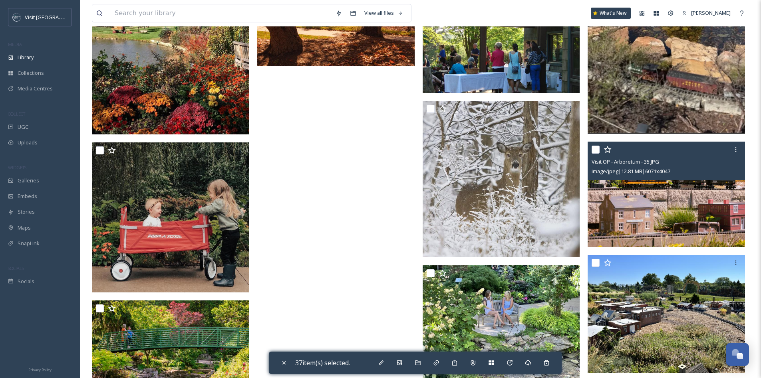
click at [596, 151] on input "checkbox" at bounding box center [596, 149] width 8 height 8
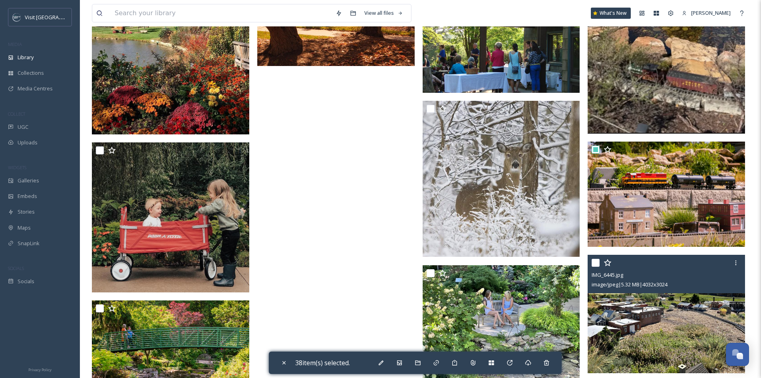
click at [592, 262] on input "checkbox" at bounding box center [596, 262] width 8 height 8
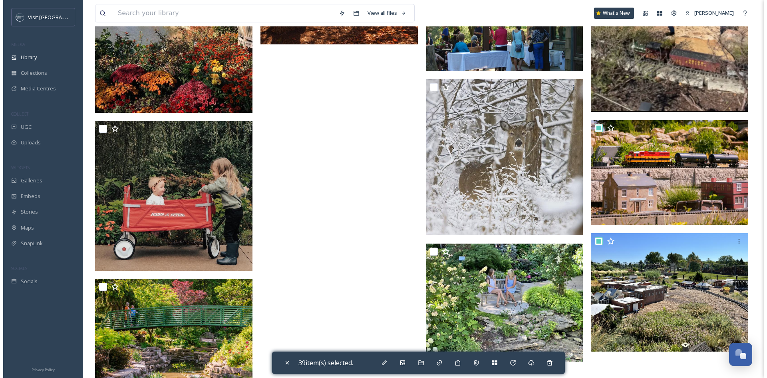
scroll to position [8510, 0]
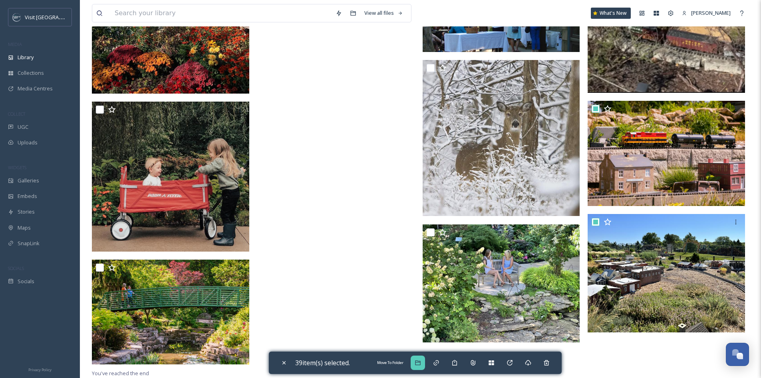
click at [420, 361] on icon at bounding box center [417, 362] width 5 height 5
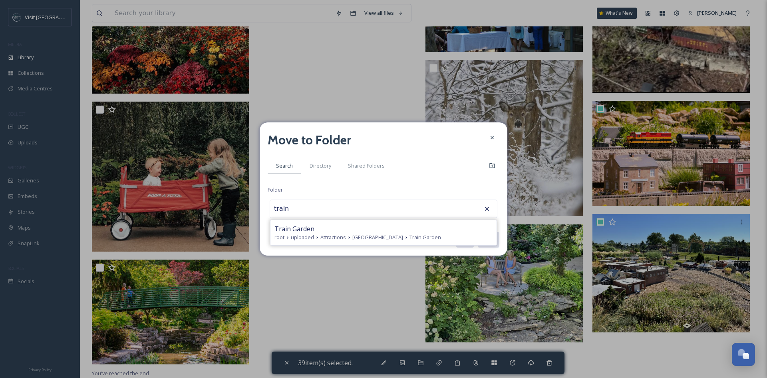
click at [364, 231] on div "Train Garden" at bounding box center [383, 229] width 218 height 10
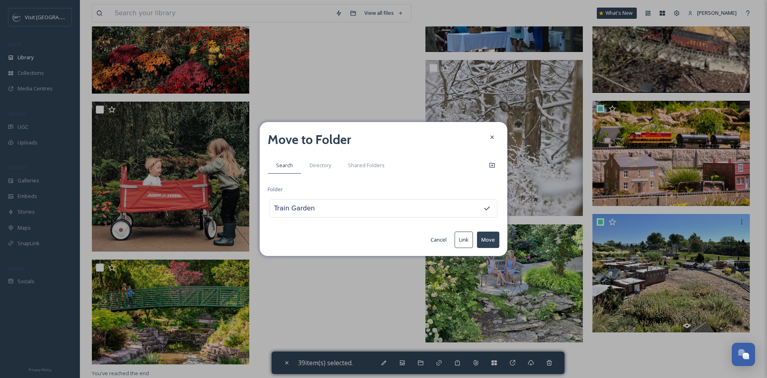
click at [484, 241] on button "Move" at bounding box center [488, 239] width 22 height 16
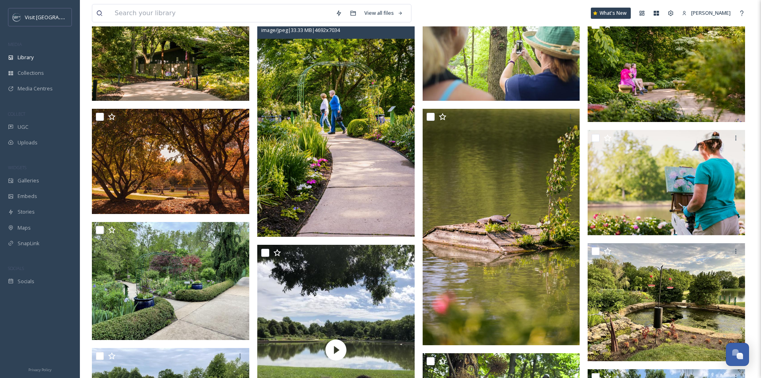
scroll to position [559, 0]
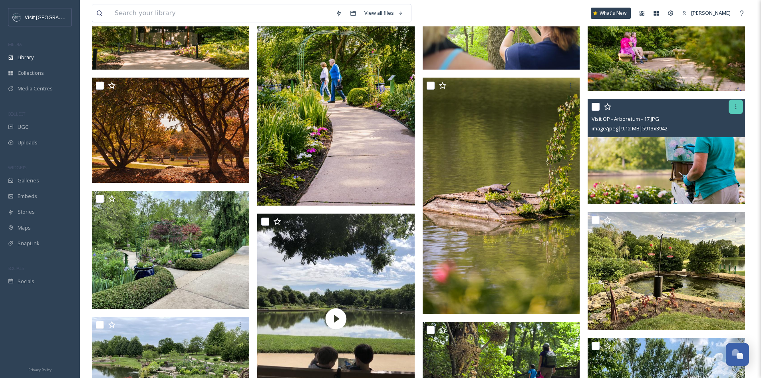
click at [739, 109] on div at bounding box center [736, 106] width 14 height 14
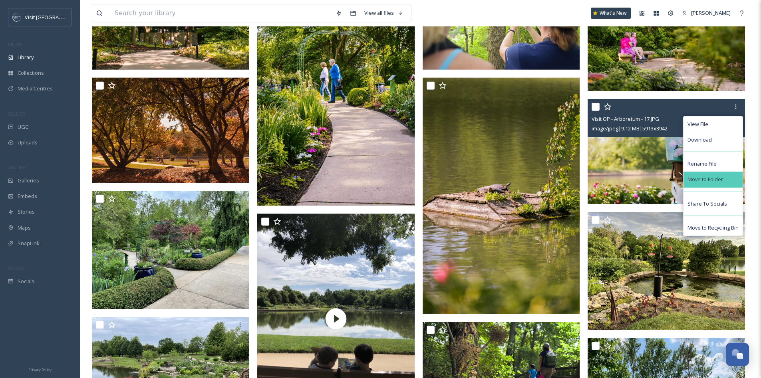
click at [729, 175] on div "Move to Folder" at bounding box center [713, 179] width 59 height 16
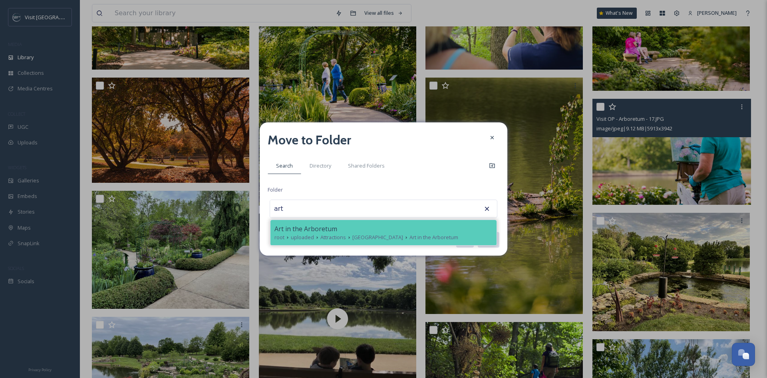
click at [336, 235] on span "Attractions" at bounding box center [333, 237] width 26 height 8
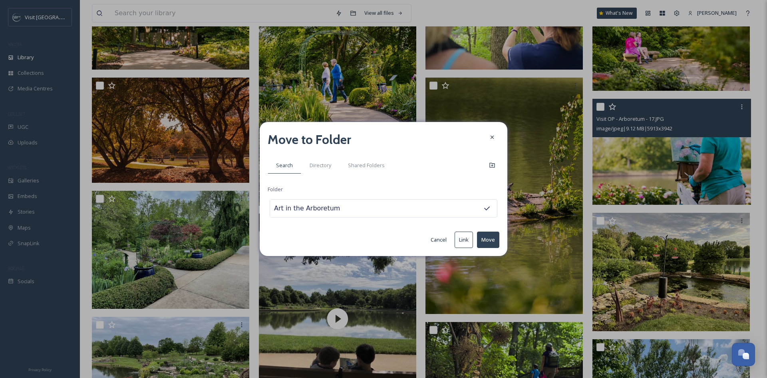
click at [484, 237] on button "Move" at bounding box center [488, 239] width 22 height 16
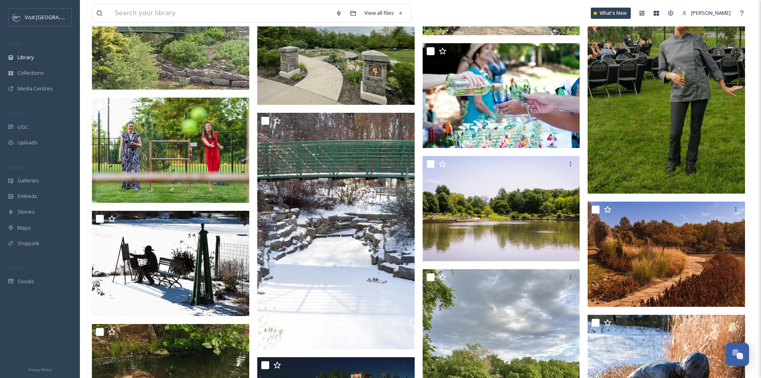
scroll to position [5114, 0]
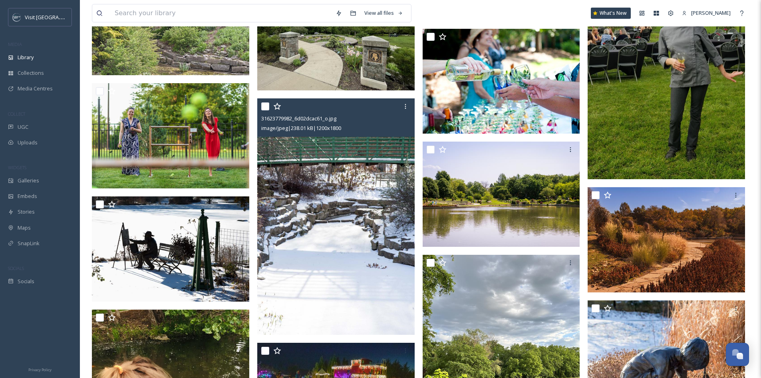
click at [268, 103] on input "checkbox" at bounding box center [265, 106] width 8 height 8
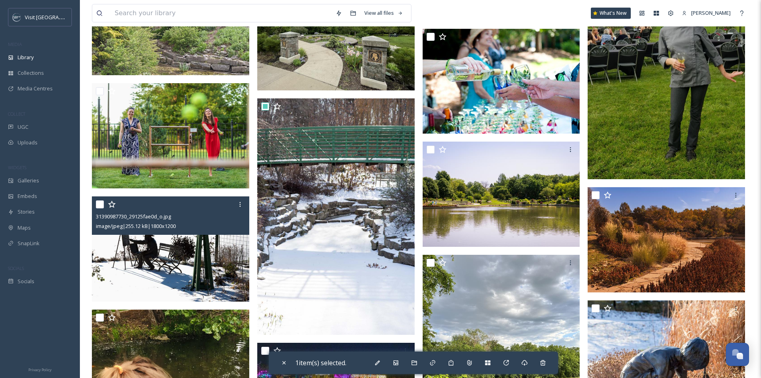
click at [101, 202] on input "checkbox" at bounding box center [100, 204] width 8 height 8
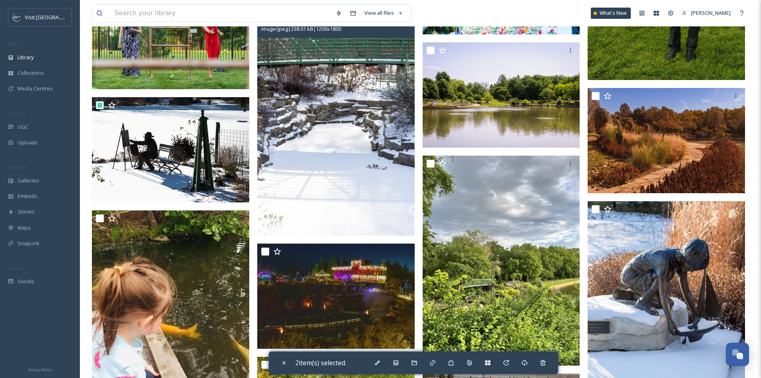
scroll to position [5234, 0]
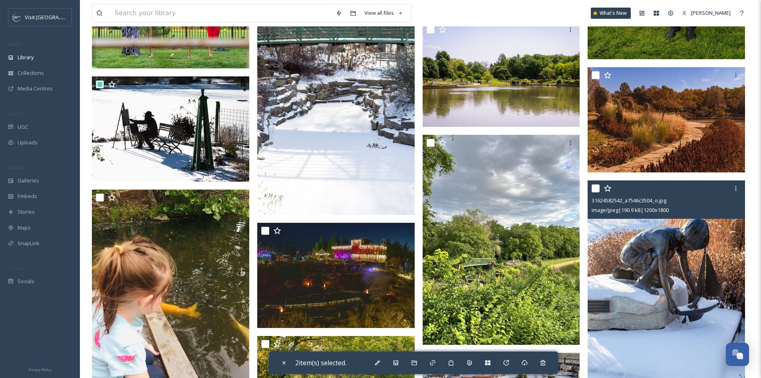
click at [598, 187] on input "checkbox" at bounding box center [596, 188] width 8 height 8
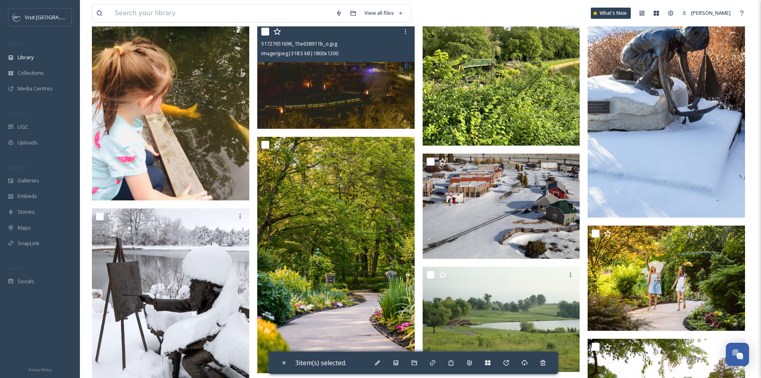
scroll to position [5433, 0]
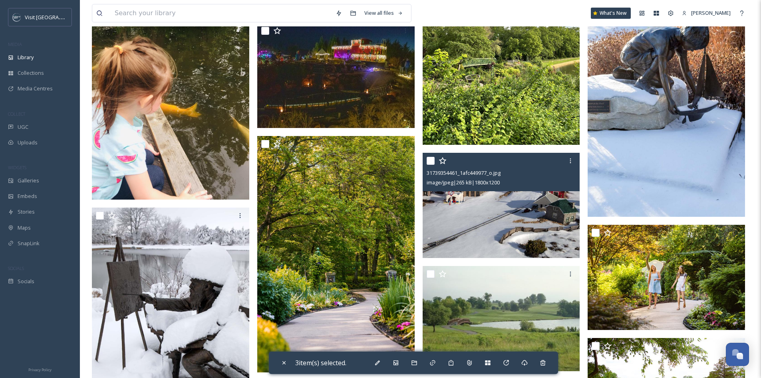
click at [432, 160] on input "checkbox" at bounding box center [431, 161] width 8 height 8
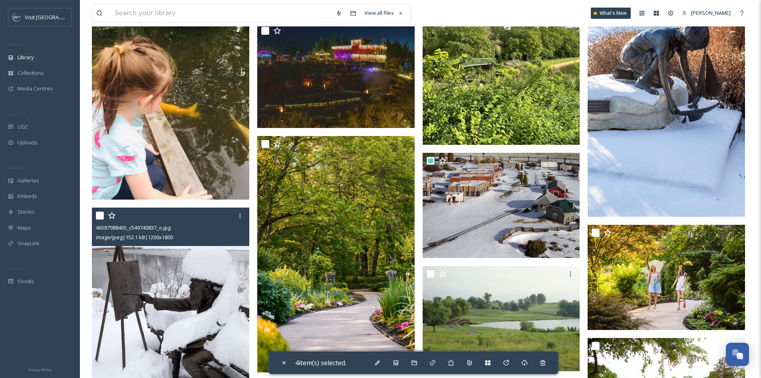
click at [99, 217] on input "checkbox" at bounding box center [100, 215] width 8 height 8
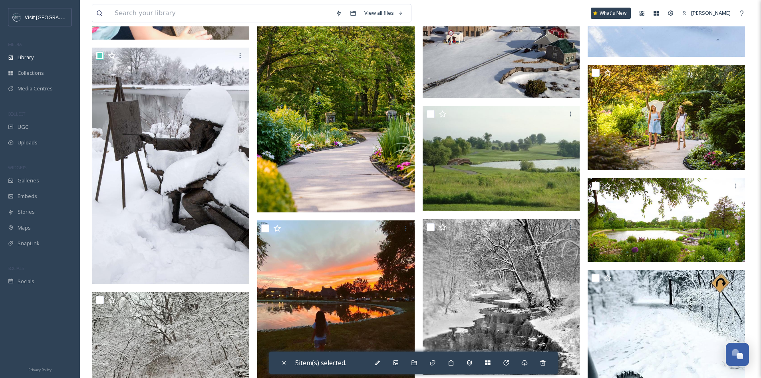
scroll to position [5633, 0]
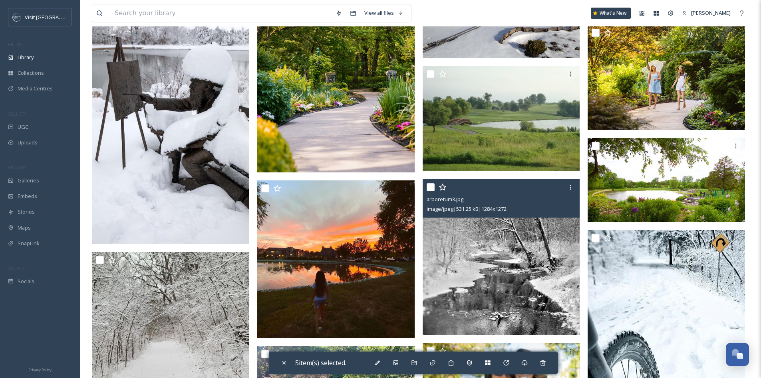
click at [431, 187] on input "checkbox" at bounding box center [431, 187] width 8 height 8
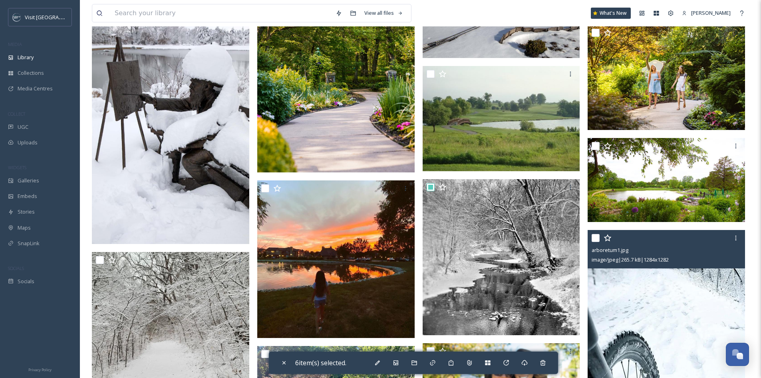
click at [596, 236] on input "checkbox" at bounding box center [596, 238] width 8 height 8
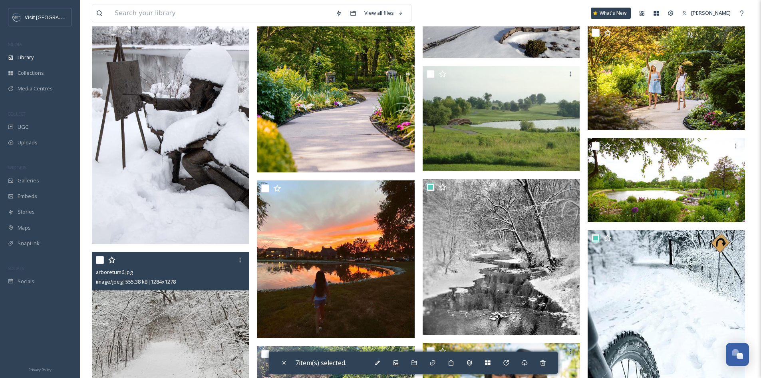
click at [97, 259] on input "checkbox" at bounding box center [100, 260] width 8 height 8
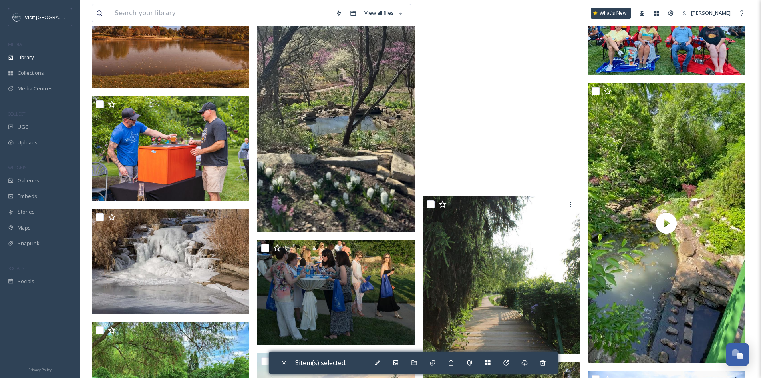
scroll to position [6432, 0]
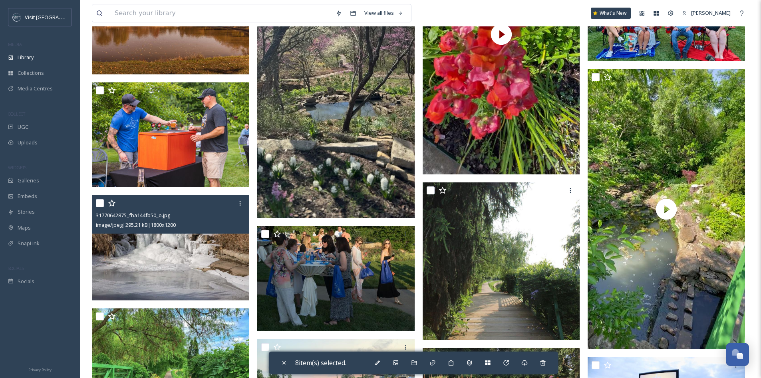
click at [97, 202] on input "checkbox" at bounding box center [100, 203] width 8 height 8
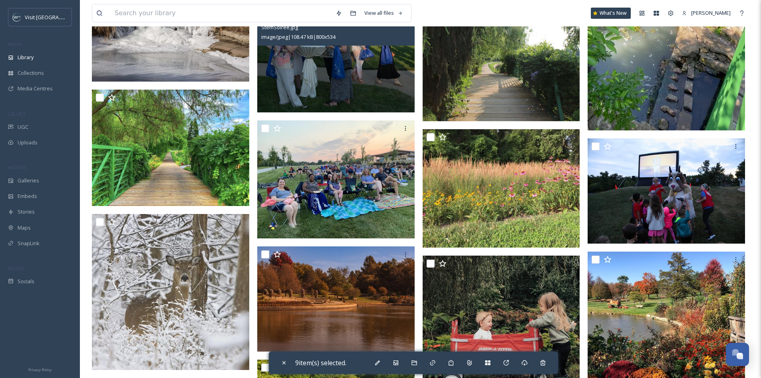
scroll to position [6712, 0]
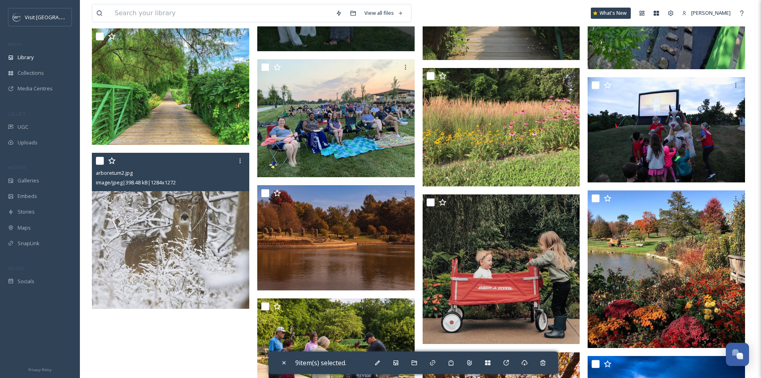
click at [97, 161] on input "checkbox" at bounding box center [100, 161] width 8 height 8
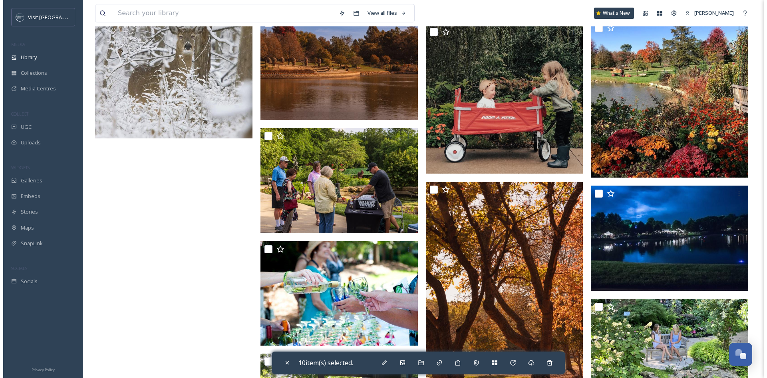
scroll to position [6793, 0]
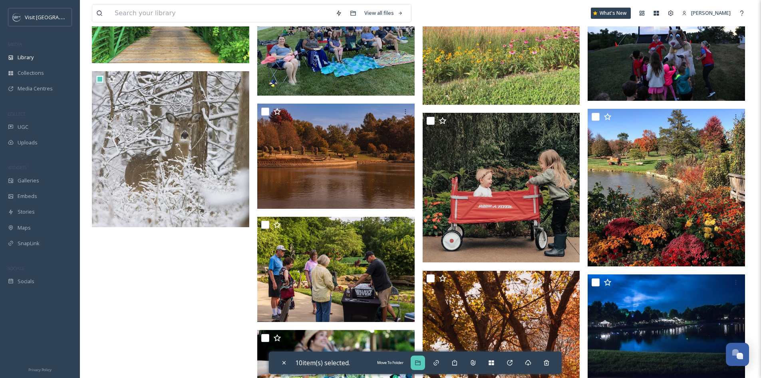
click at [423, 357] on div "Move To Folder" at bounding box center [418, 362] width 14 height 14
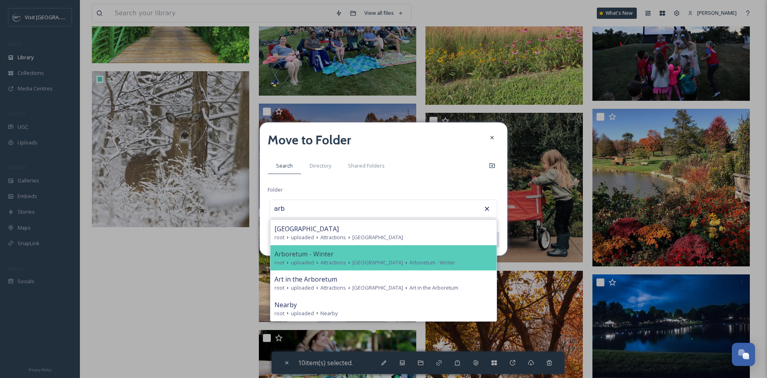
click at [375, 260] on span "[GEOGRAPHIC_DATA]" at bounding box center [377, 262] width 51 height 8
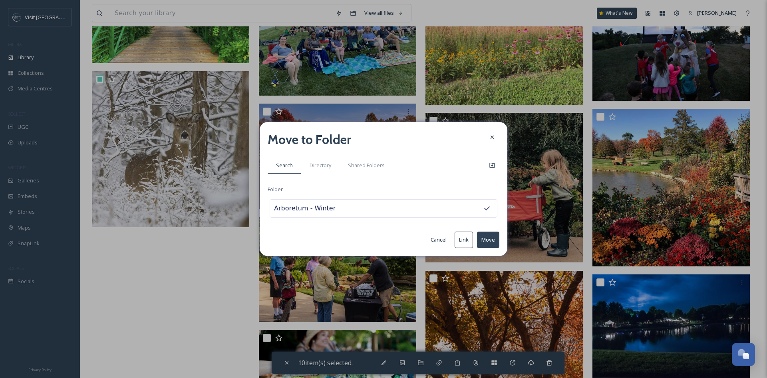
click at [492, 241] on button "Move" at bounding box center [488, 239] width 22 height 16
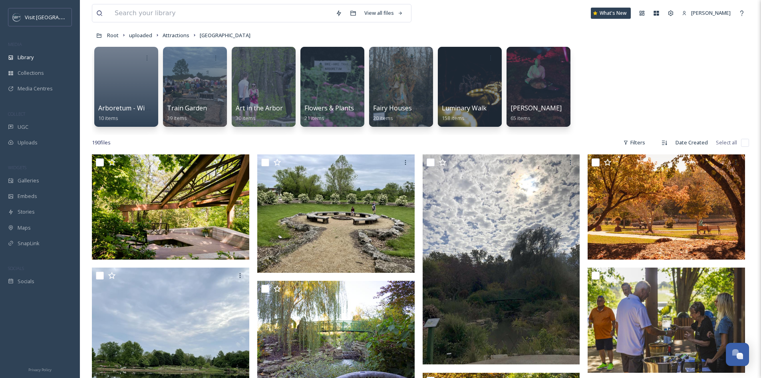
scroll to position [0, 0]
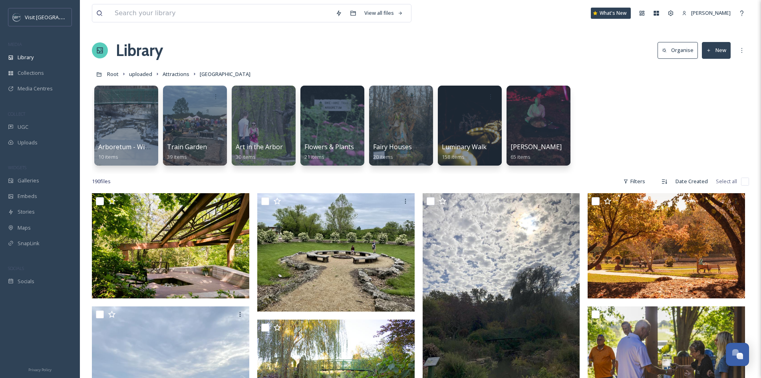
click at [722, 54] on button "New" at bounding box center [716, 50] width 29 height 16
click at [719, 102] on div "Folder" at bounding box center [707, 100] width 45 height 16
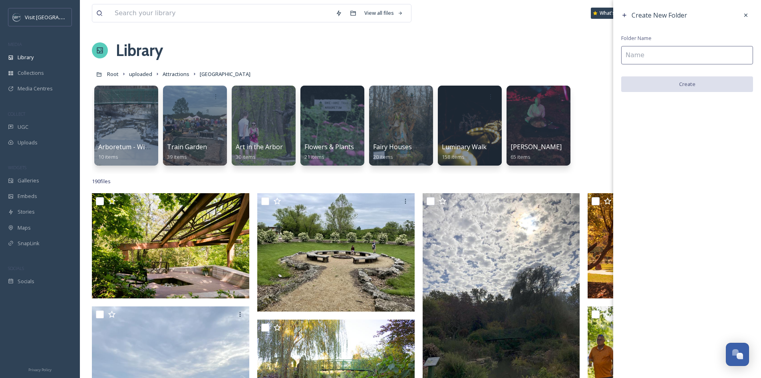
click at [706, 61] on input at bounding box center [687, 55] width 132 height 18
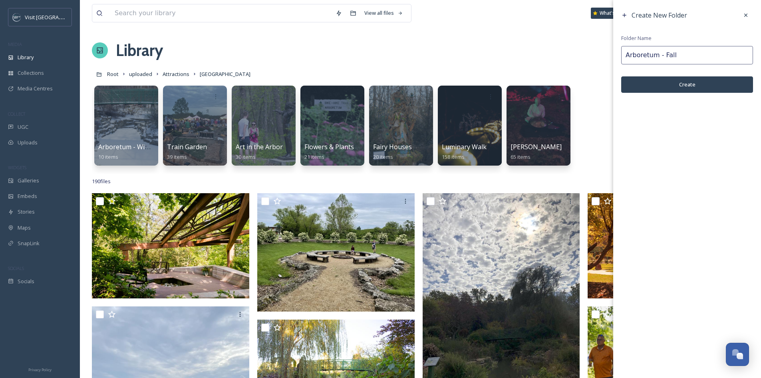
click at [701, 87] on button "Create" at bounding box center [687, 84] width 132 height 16
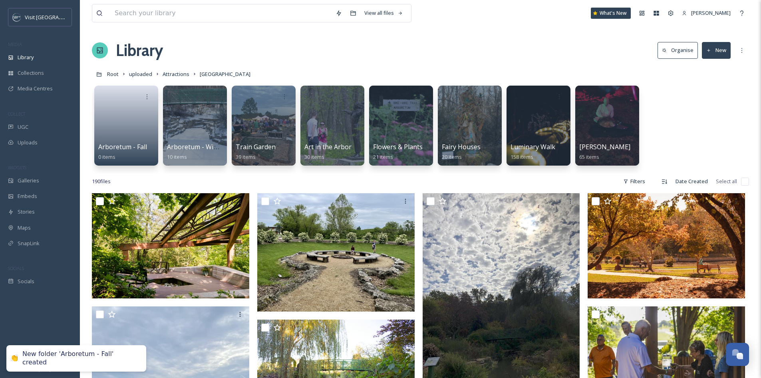
click at [715, 49] on button "New" at bounding box center [716, 50] width 29 height 16
click at [710, 101] on span "Folder" at bounding box center [707, 100] width 15 height 8
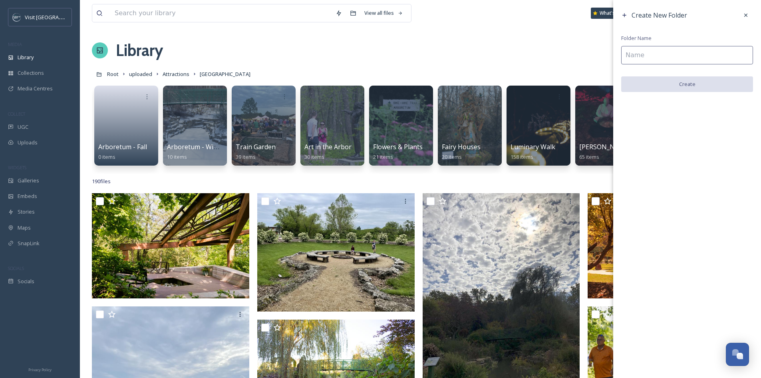
click at [702, 60] on input at bounding box center [687, 55] width 132 height 18
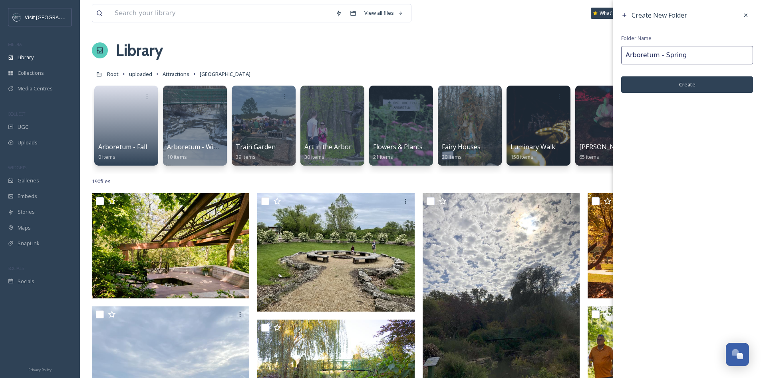
click at [694, 78] on button "Create" at bounding box center [687, 84] width 132 height 16
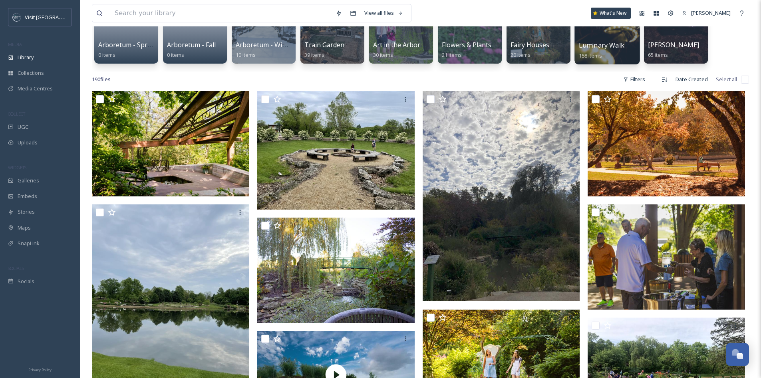
scroll to position [120, 0]
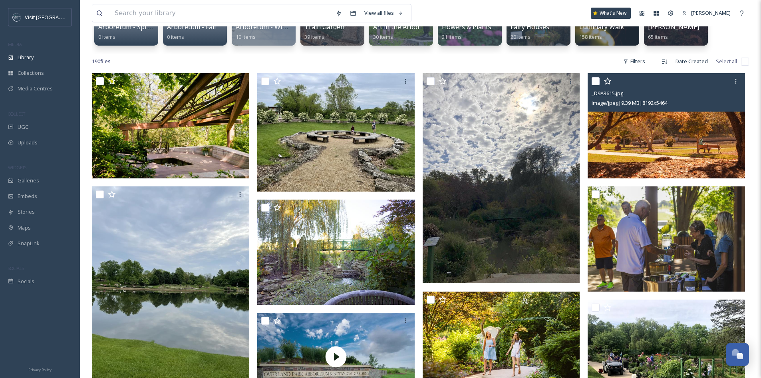
click at [597, 81] on input "checkbox" at bounding box center [596, 81] width 8 height 8
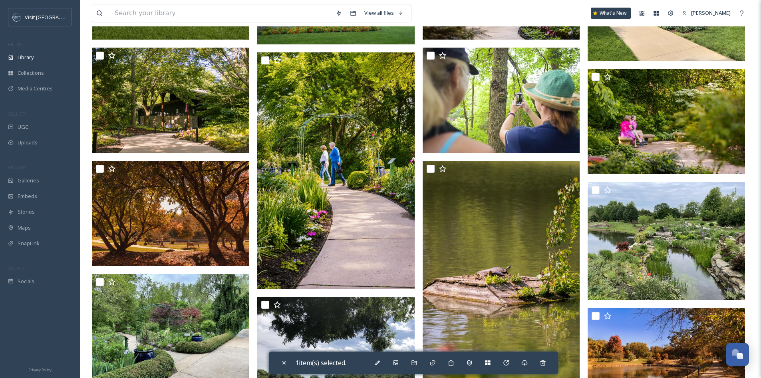
scroll to position [519, 0]
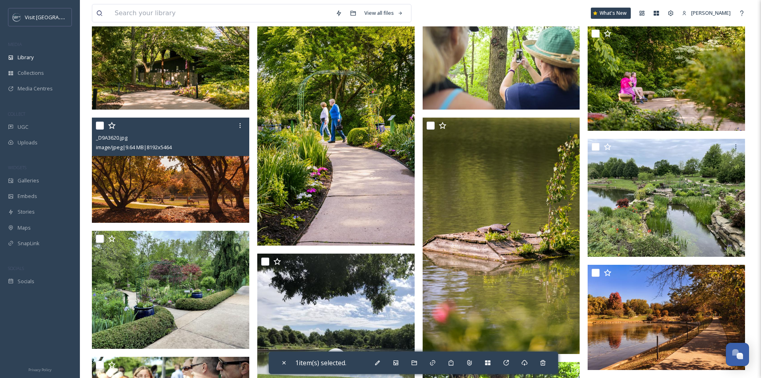
click at [97, 124] on input "checkbox" at bounding box center [100, 125] width 8 height 8
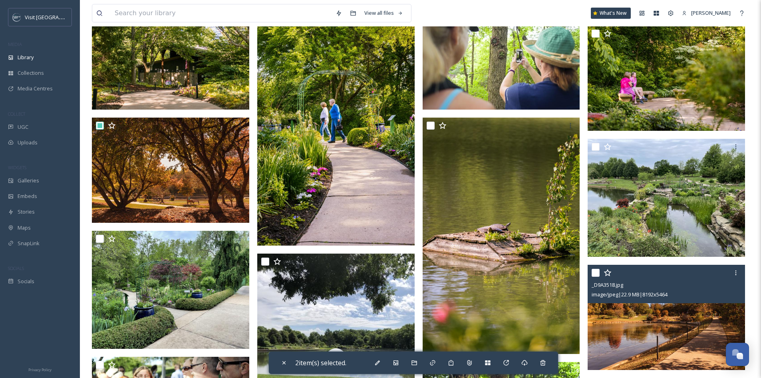
click at [596, 271] on input "checkbox" at bounding box center [596, 272] width 8 height 8
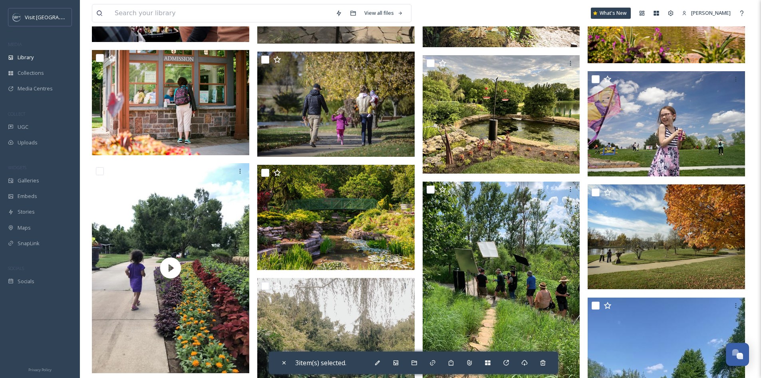
scroll to position [959, 0]
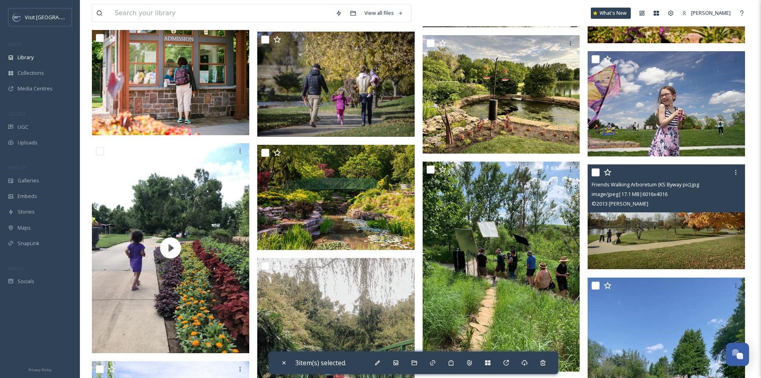
click at [596, 171] on input "checkbox" at bounding box center [596, 172] width 8 height 8
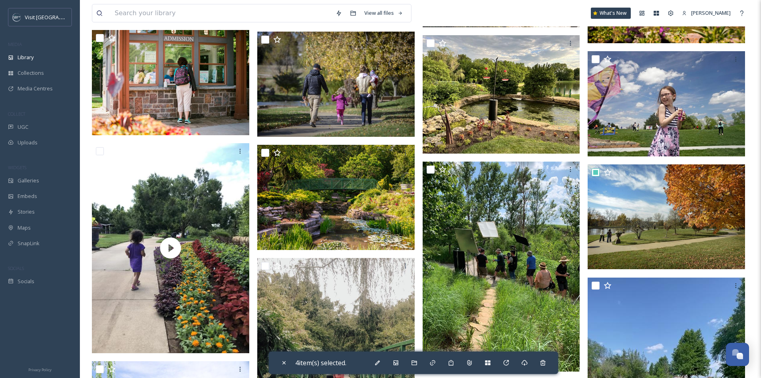
scroll to position [799, 0]
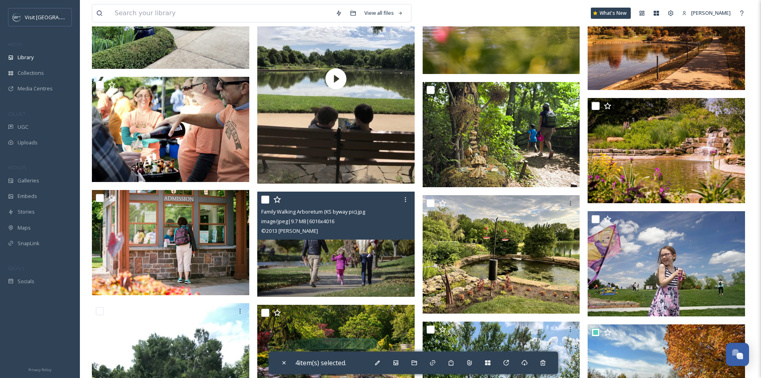
click at [263, 198] on input "checkbox" at bounding box center [265, 199] width 8 height 8
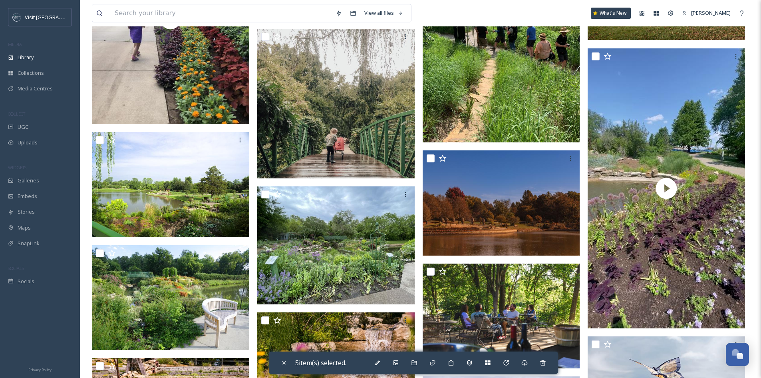
scroll to position [1199, 0]
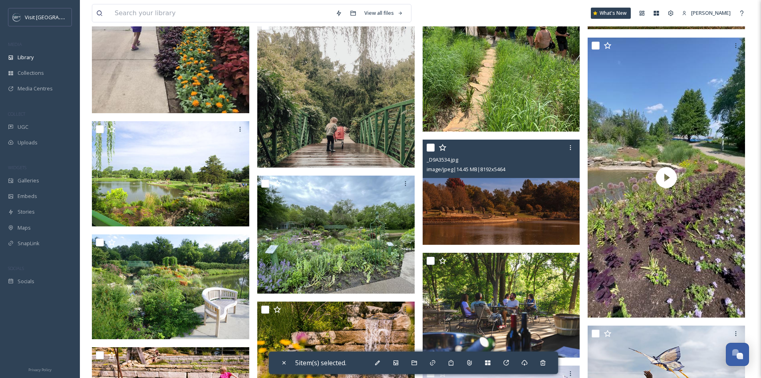
click at [429, 148] on input "checkbox" at bounding box center [431, 147] width 8 height 8
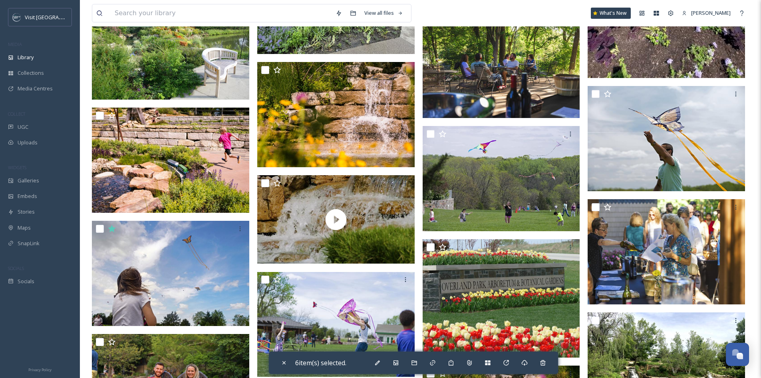
scroll to position [1438, 0]
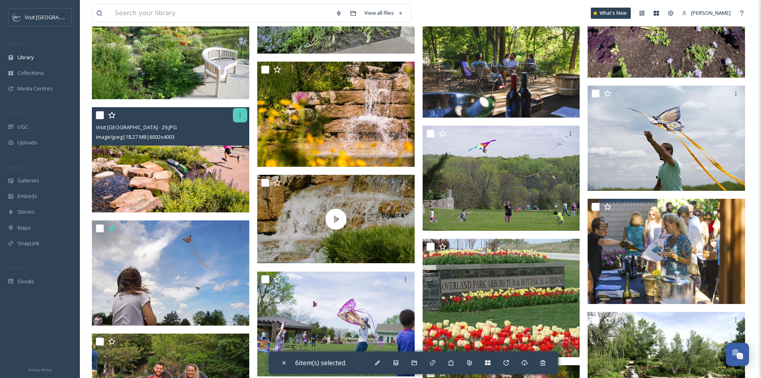
click at [241, 117] on icon at bounding box center [240, 115] width 6 height 6
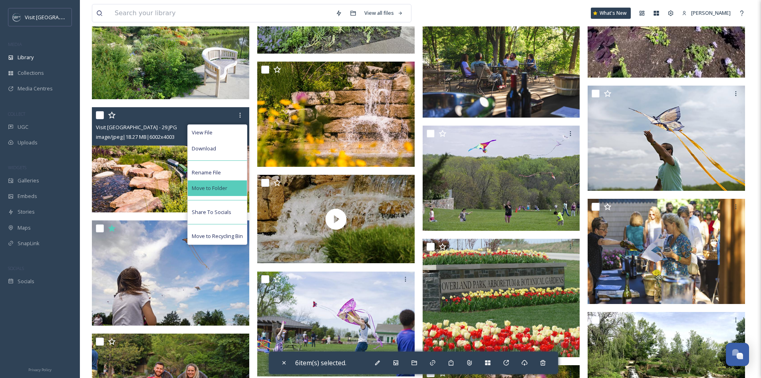
click at [227, 184] on span "Move to Folder" at bounding box center [210, 188] width 36 height 8
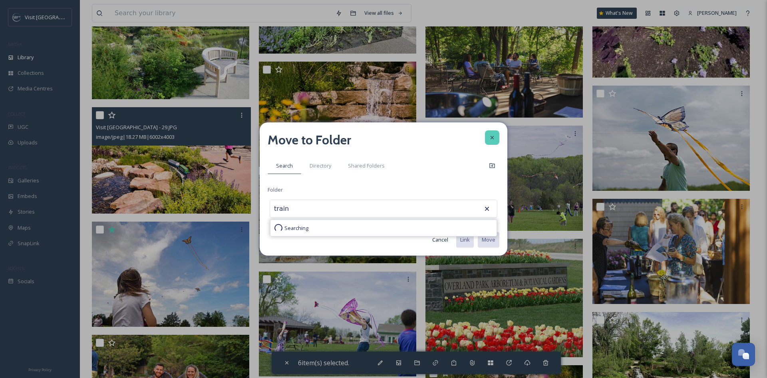
click at [491, 137] on icon at bounding box center [492, 137] width 6 height 6
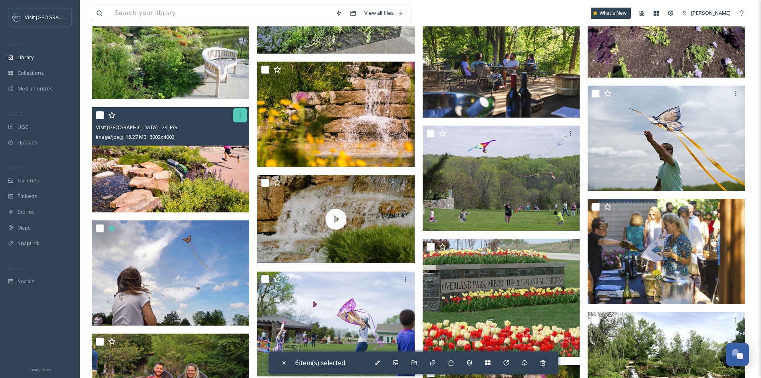
click at [235, 112] on div at bounding box center [240, 115] width 14 height 14
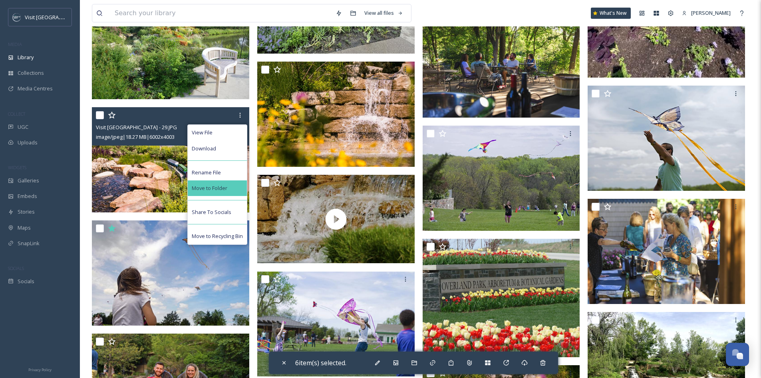
click at [235, 191] on div "Move to Folder" at bounding box center [217, 188] width 59 height 16
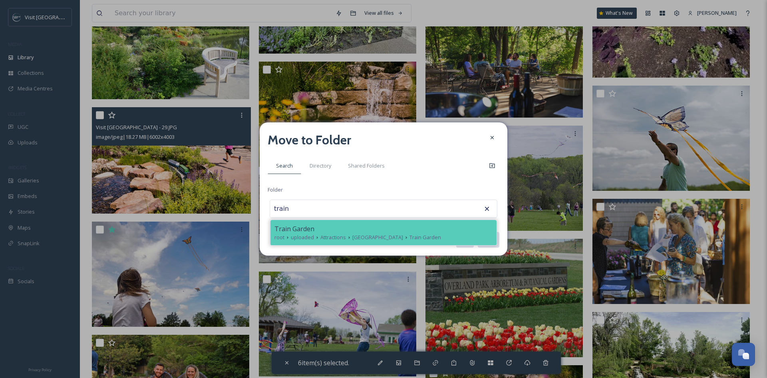
click at [300, 223] on div "Train Garden root uploaded Attractions Arboretum & Botanical Gardens Train Gard…" at bounding box center [383, 232] width 226 height 25
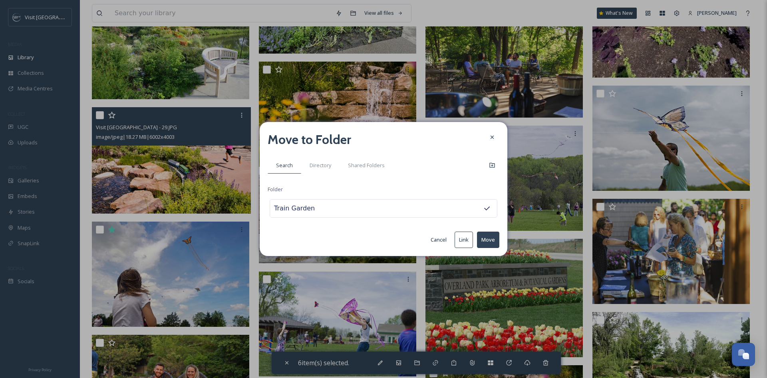
click at [500, 237] on div "Move to Folder Search Directory Shared Folders Folder Train Garden Cancel Link …" at bounding box center [384, 189] width 248 height 134
click at [497, 237] on button "Move" at bounding box center [488, 239] width 22 height 16
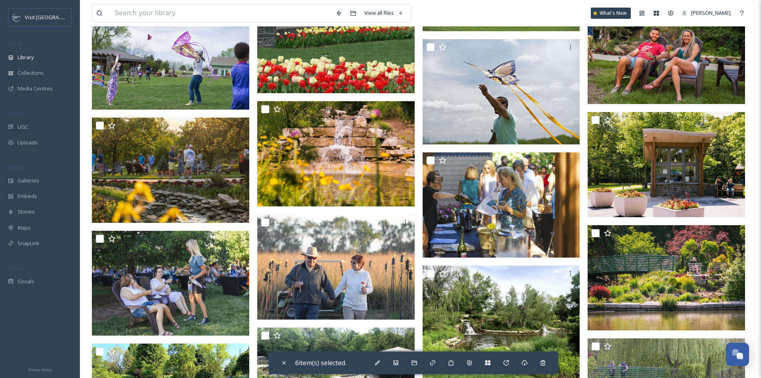
scroll to position [1638, 0]
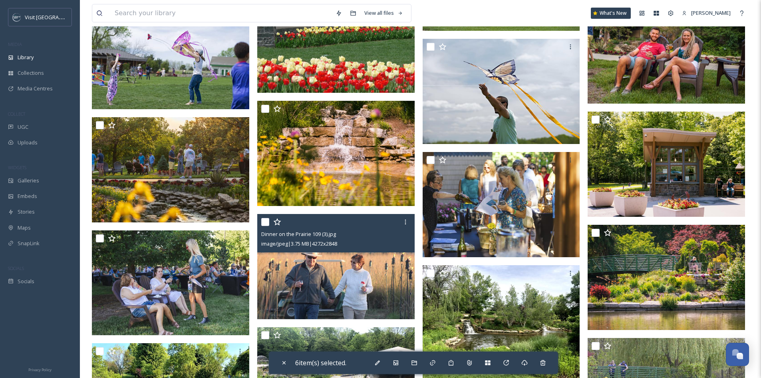
click at [265, 221] on input "checkbox" at bounding box center [265, 222] width 8 height 8
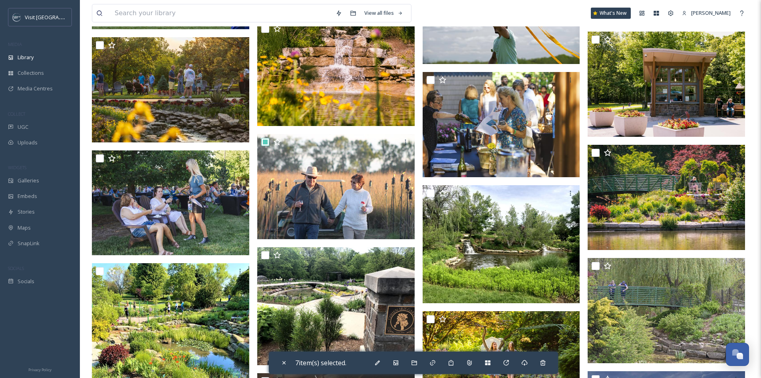
scroll to position [1758, 0]
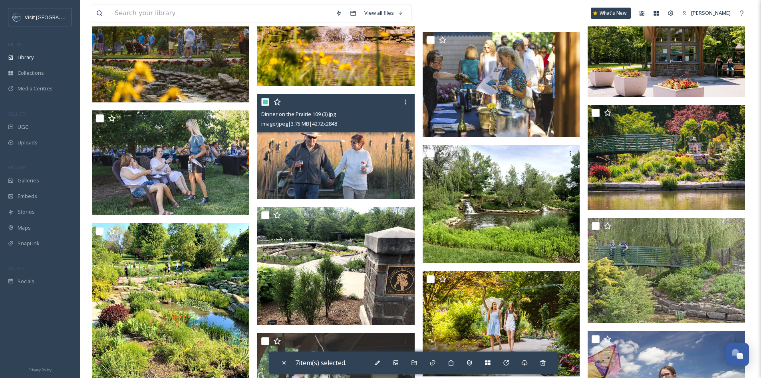
click at [266, 102] on input "checkbox" at bounding box center [265, 102] width 8 height 8
click at [266, 103] on input "checkbox" at bounding box center [265, 102] width 8 height 8
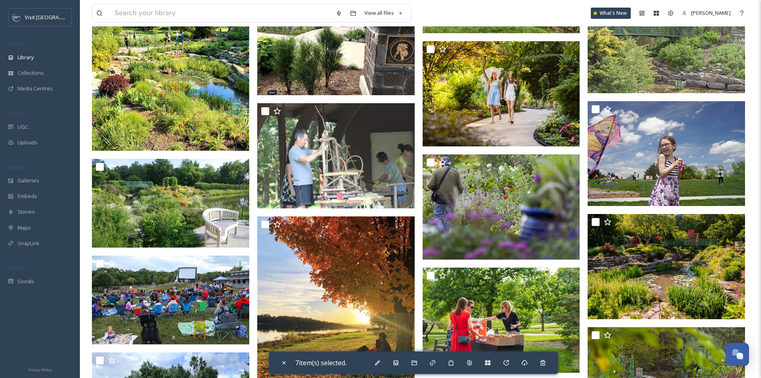
scroll to position [1998, 0]
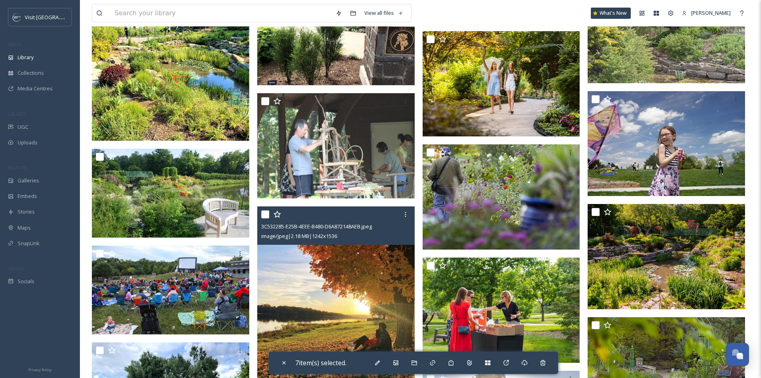
click at [265, 213] on input "checkbox" at bounding box center [265, 214] width 8 height 8
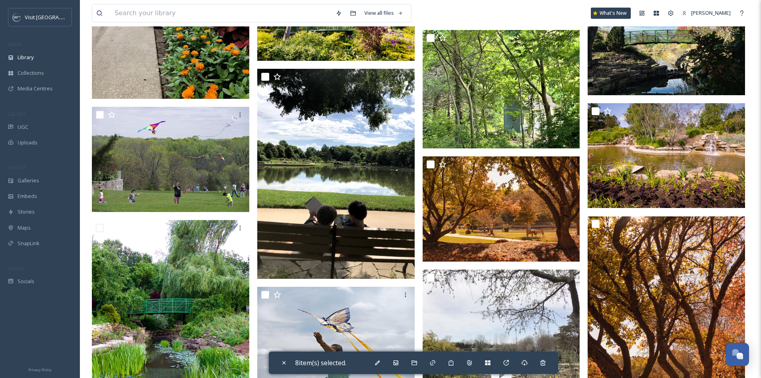
scroll to position [2477, 0]
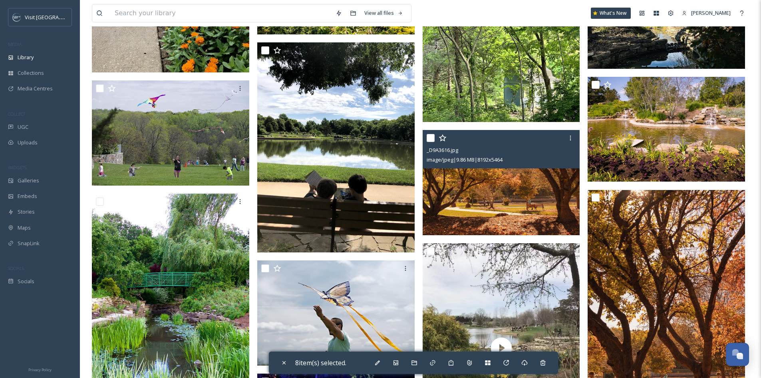
click at [433, 138] on input "checkbox" at bounding box center [431, 138] width 8 height 8
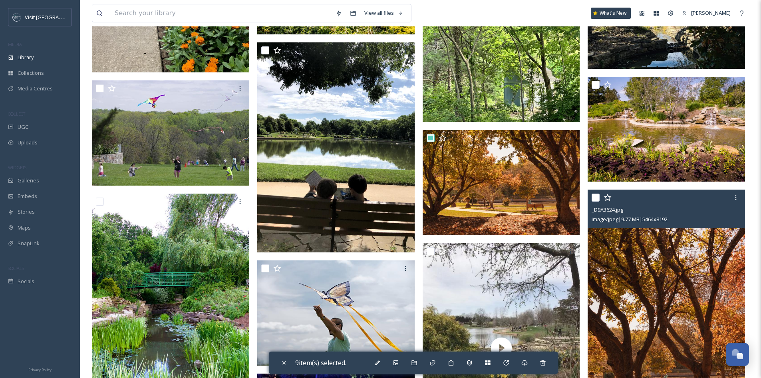
click at [598, 196] on input "checkbox" at bounding box center [596, 197] width 8 height 8
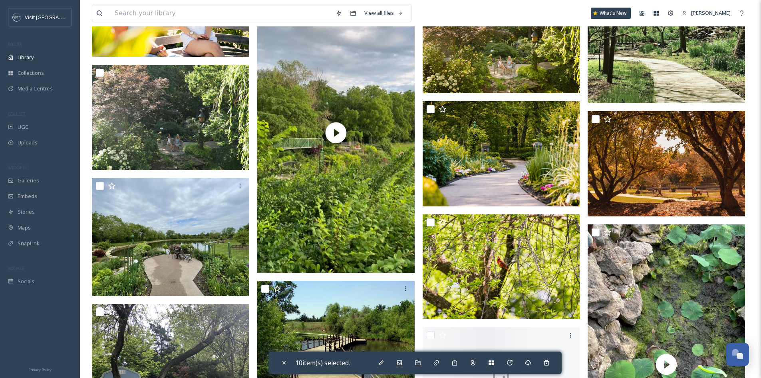
scroll to position [3076, 0]
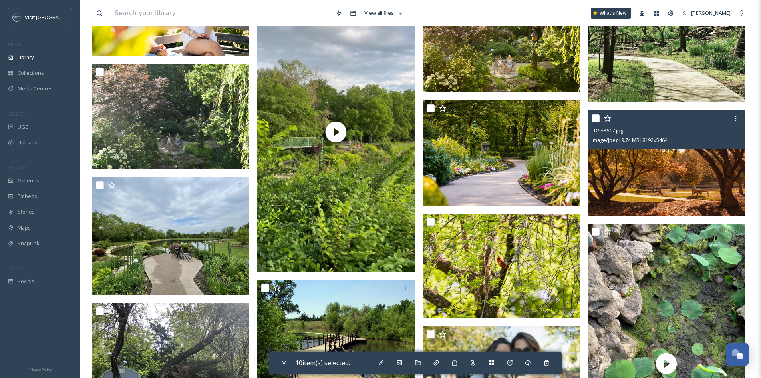
click at [596, 119] on input "checkbox" at bounding box center [596, 118] width 8 height 8
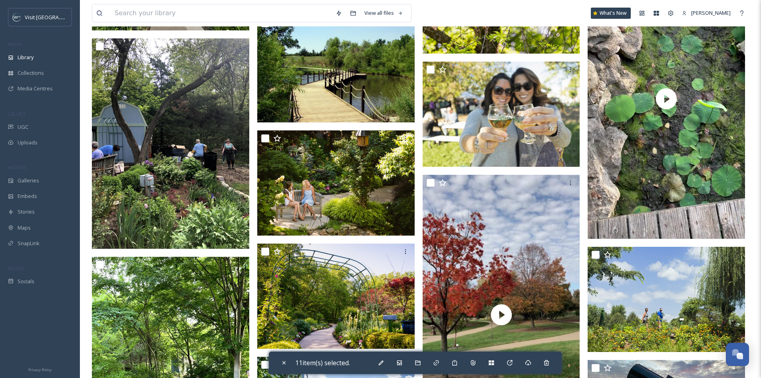
scroll to position [3356, 0]
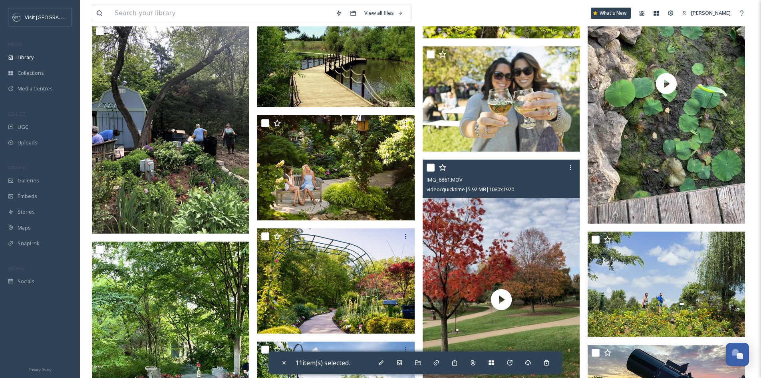
click at [433, 163] on input "checkbox" at bounding box center [431, 167] width 8 height 8
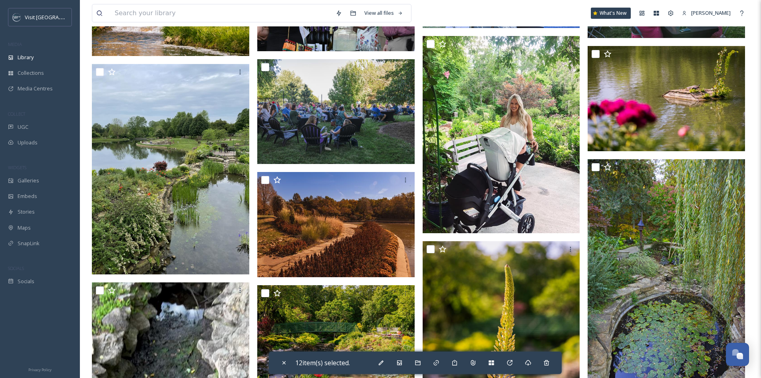
scroll to position [3995, 0]
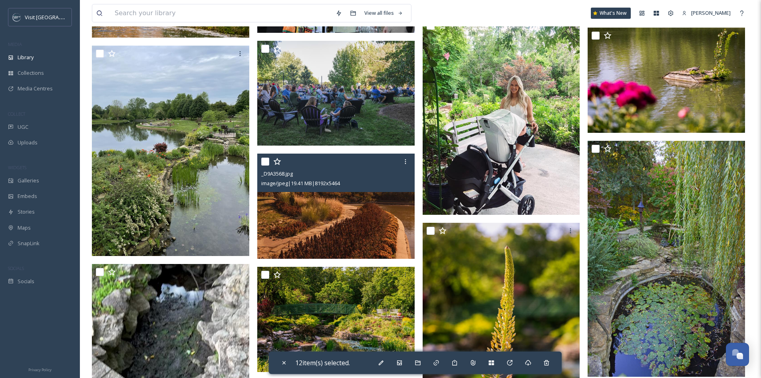
click at [266, 159] on input "checkbox" at bounding box center [265, 161] width 8 height 8
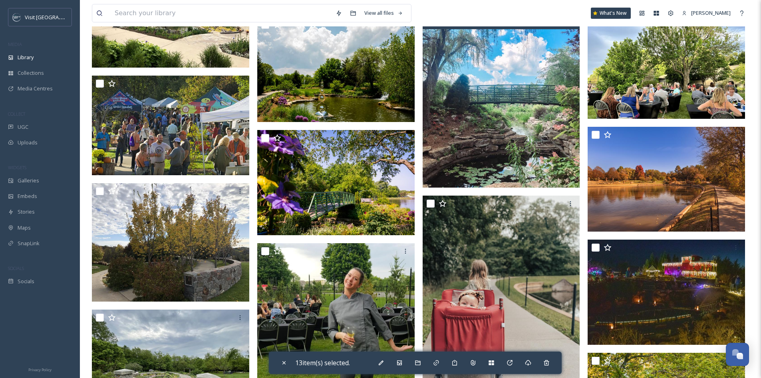
scroll to position [4714, 0]
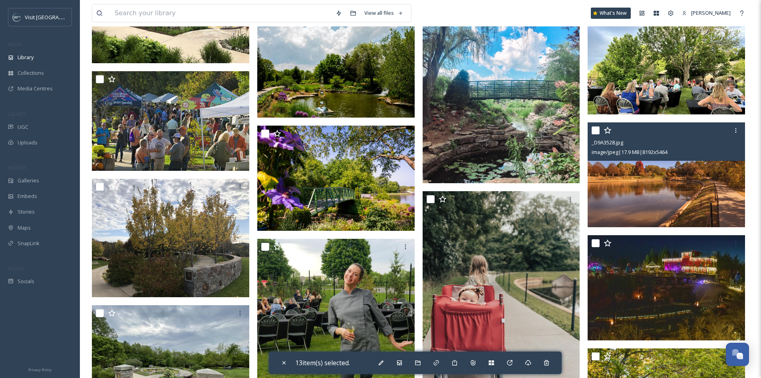
click at [594, 129] on input "checkbox" at bounding box center [596, 130] width 8 height 8
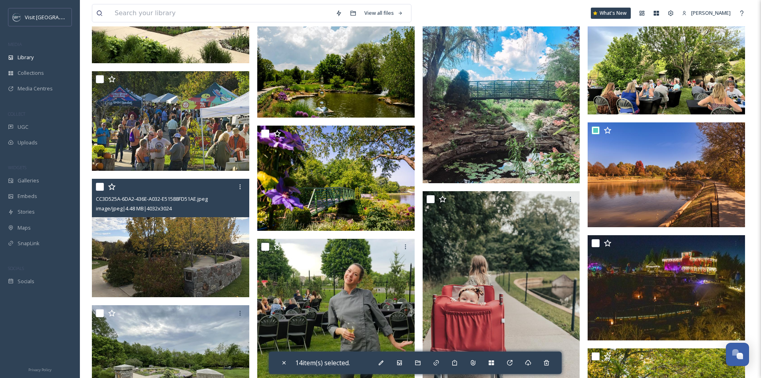
click at [102, 188] on input "checkbox" at bounding box center [100, 187] width 8 height 8
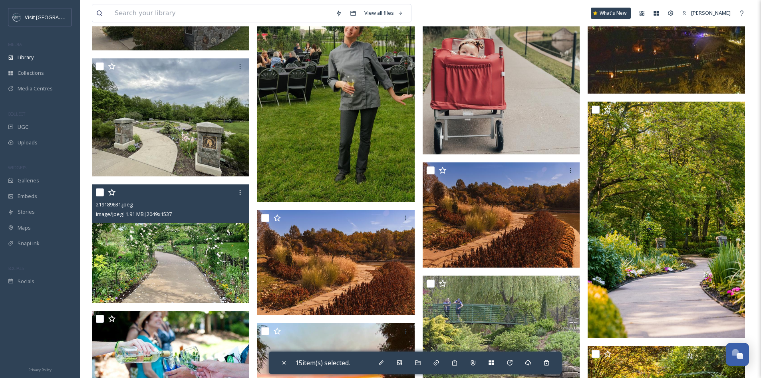
scroll to position [4994, 0]
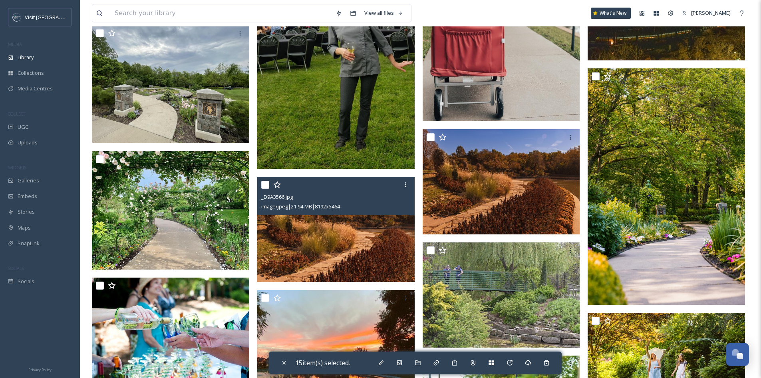
click at [264, 186] on input "checkbox" at bounding box center [265, 185] width 8 height 8
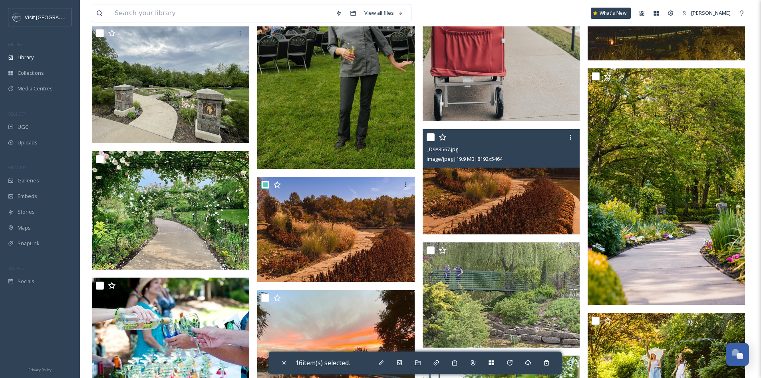
click at [432, 135] on input "checkbox" at bounding box center [431, 137] width 8 height 8
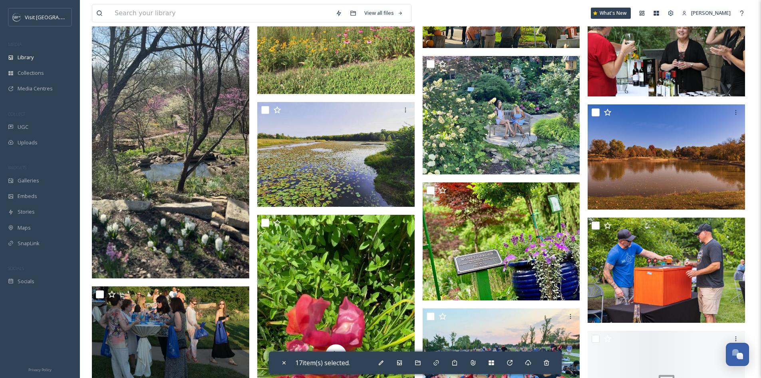
scroll to position [5833, 0]
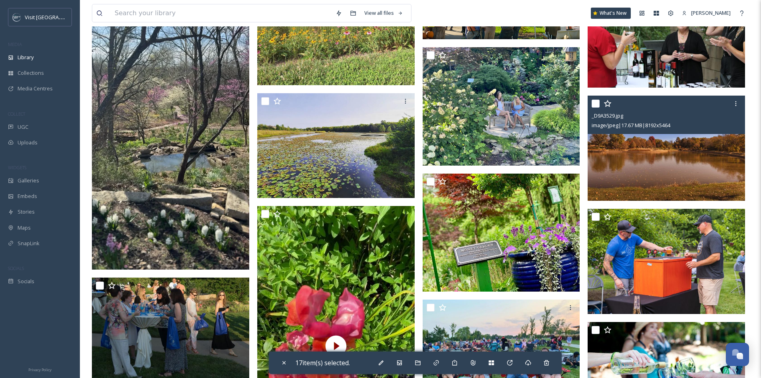
click at [597, 100] on input "checkbox" at bounding box center [596, 103] width 8 height 8
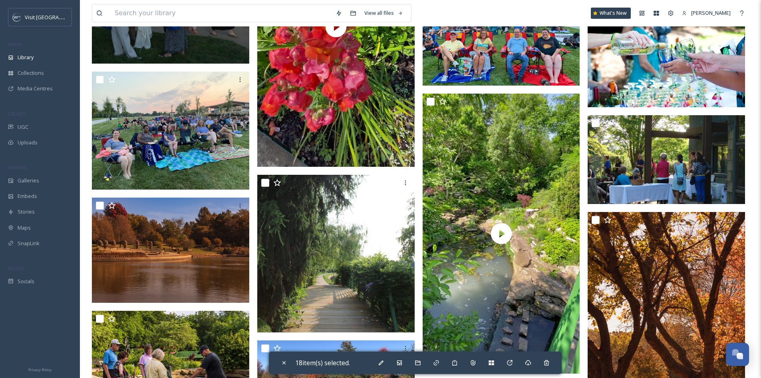
scroll to position [6153, 0]
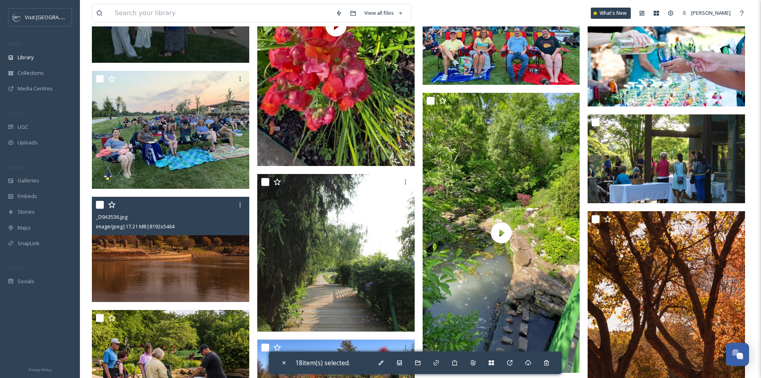
click at [101, 201] on input "checkbox" at bounding box center [100, 205] width 8 height 8
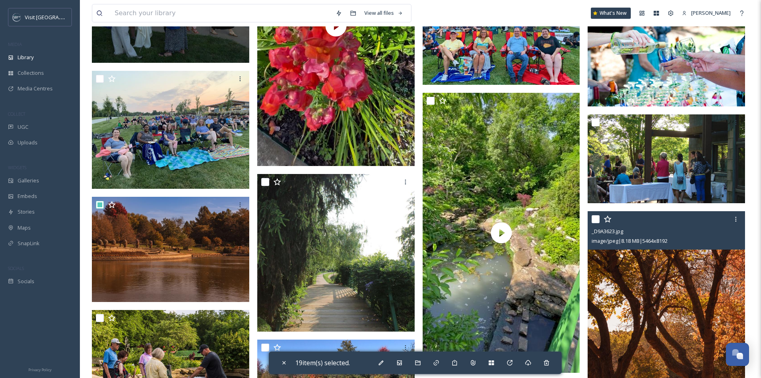
click at [594, 221] on input "checkbox" at bounding box center [596, 219] width 8 height 8
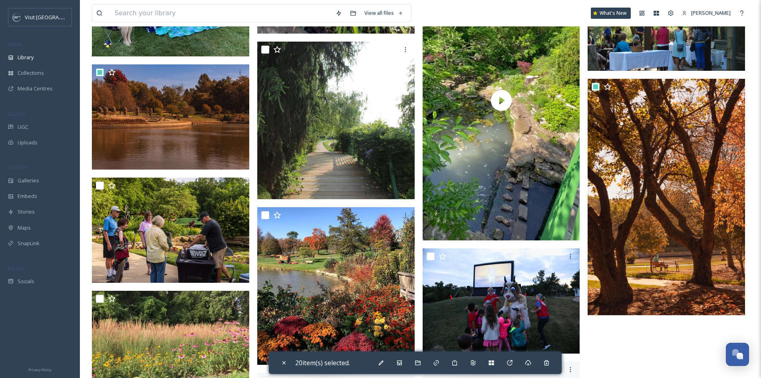
scroll to position [6312, 0]
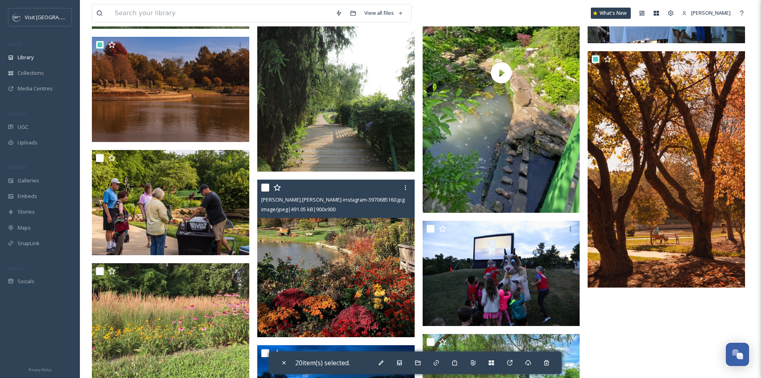
click at [266, 186] on input "checkbox" at bounding box center [265, 187] width 8 height 8
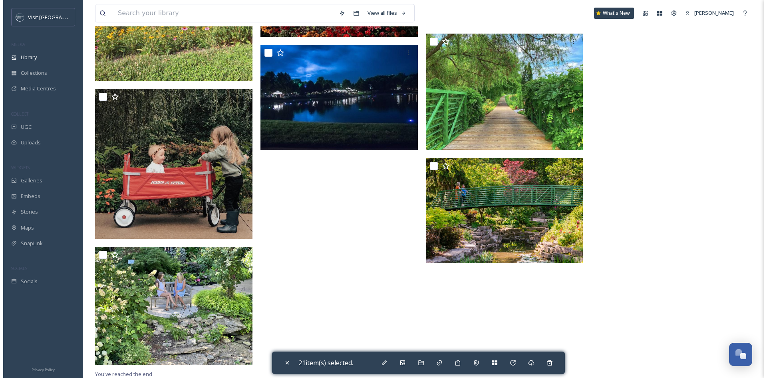
scroll to position [6613, 0]
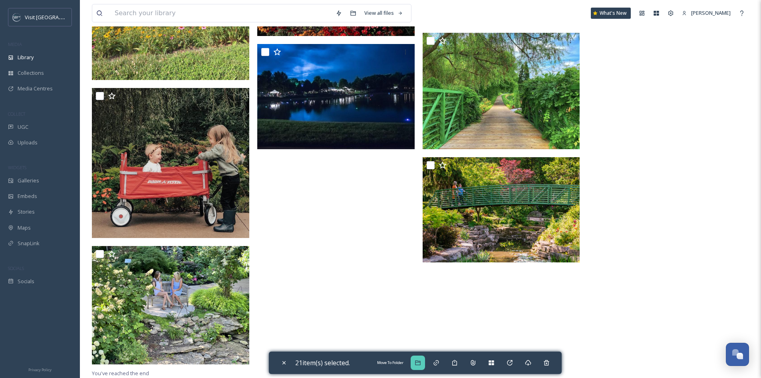
click at [421, 363] on icon at bounding box center [418, 362] width 6 height 6
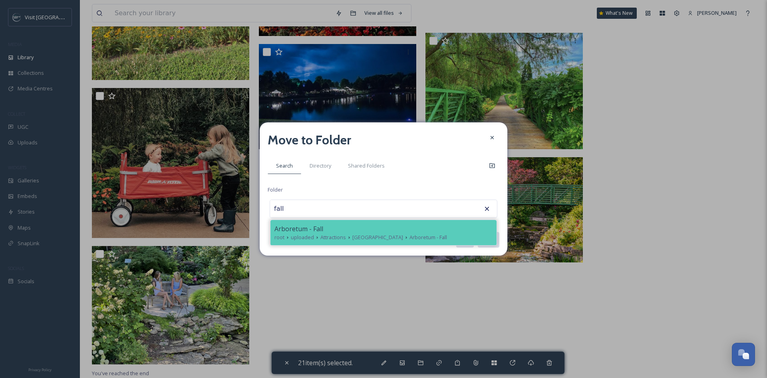
click at [404, 229] on div "Arboretum - Fall" at bounding box center [383, 229] width 218 height 10
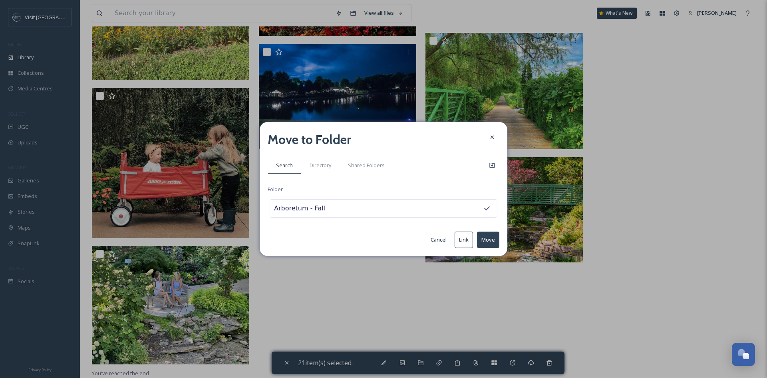
click at [494, 241] on button "Move" at bounding box center [488, 239] width 22 height 16
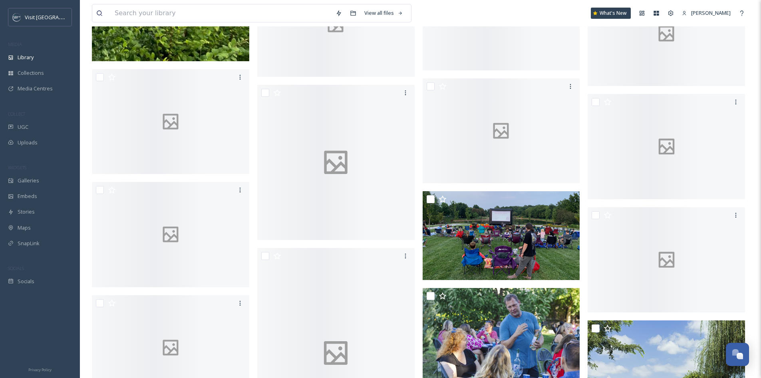
scroll to position [0, 0]
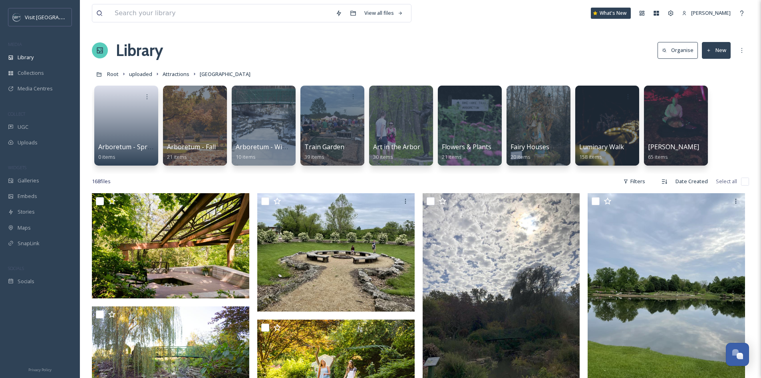
click at [720, 59] on div "Library Organise New" at bounding box center [420, 50] width 657 height 24
click at [716, 43] on button "New" at bounding box center [716, 50] width 29 height 16
click at [713, 101] on span "Folder" at bounding box center [707, 100] width 15 height 8
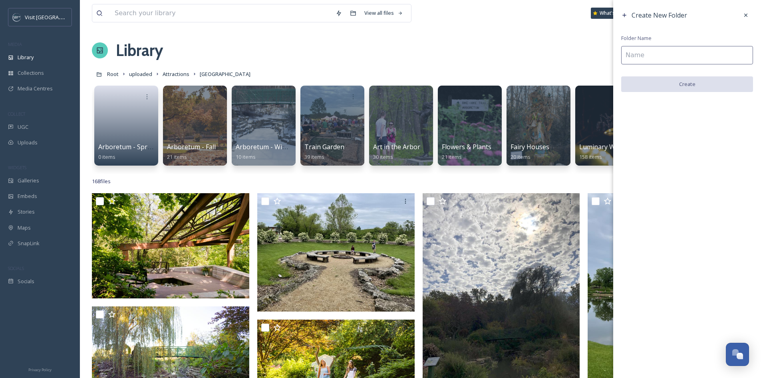
click at [684, 54] on input at bounding box center [687, 55] width 132 height 18
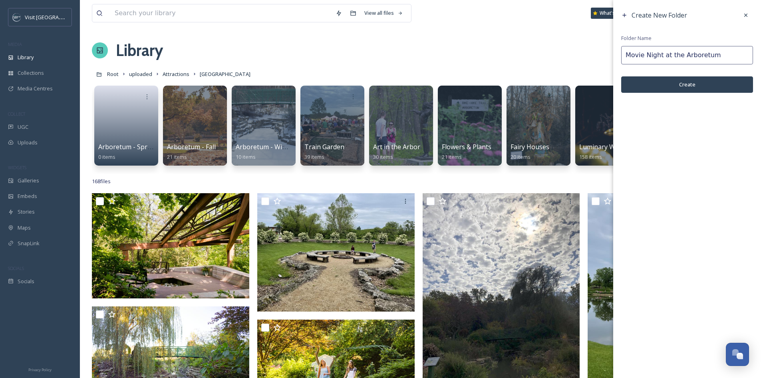
click at [694, 82] on button "Create" at bounding box center [687, 84] width 132 height 16
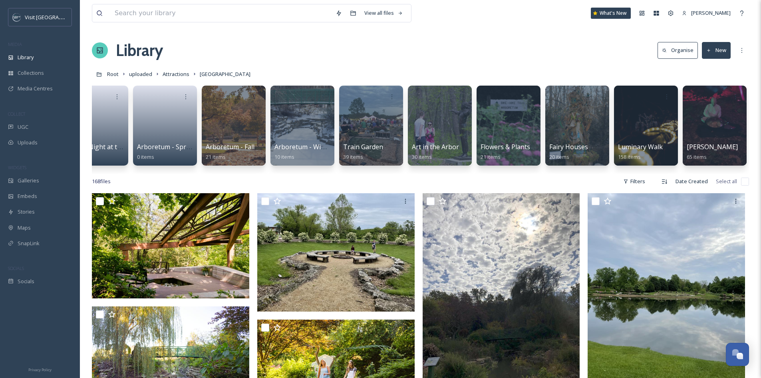
click at [722, 53] on button "New" at bounding box center [716, 50] width 29 height 16
click at [716, 95] on div "Folder" at bounding box center [707, 100] width 45 height 16
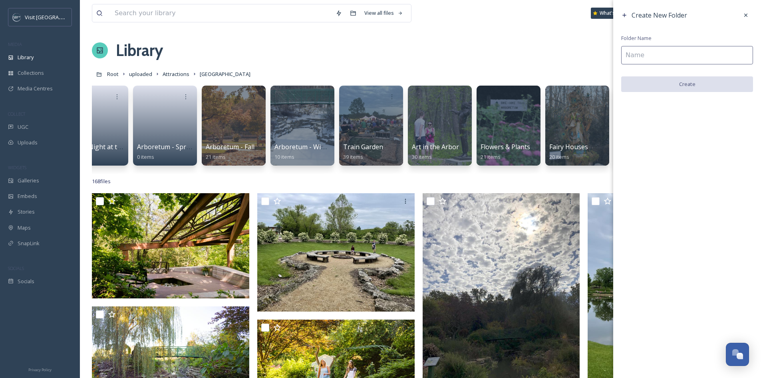
click at [703, 55] on input at bounding box center [687, 55] width 132 height 18
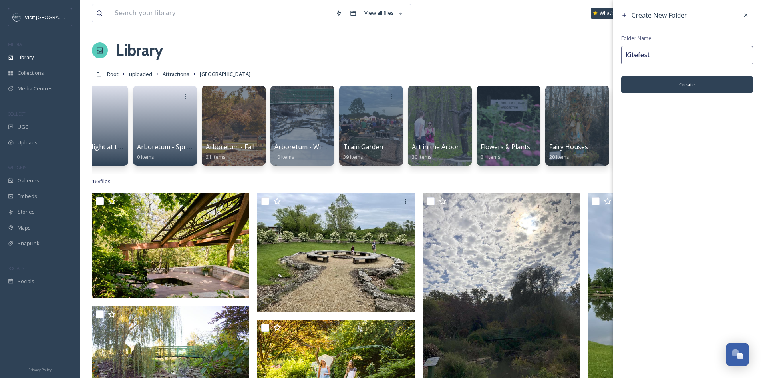
click at [647, 90] on button "Create" at bounding box center [687, 84] width 132 height 16
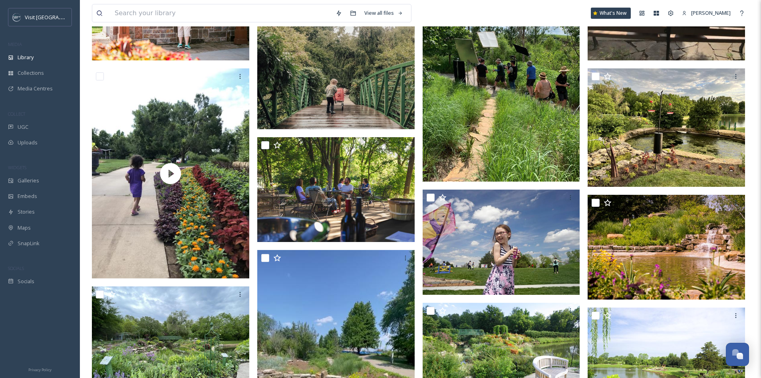
scroll to position [919, 0]
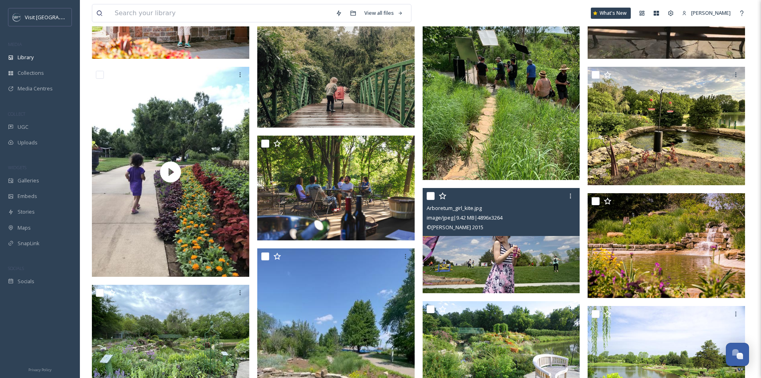
click at [430, 200] on input "checkbox" at bounding box center [431, 196] width 8 height 8
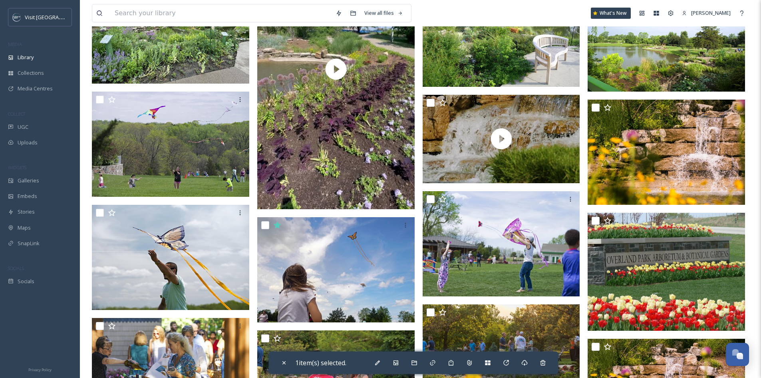
scroll to position [1238, 0]
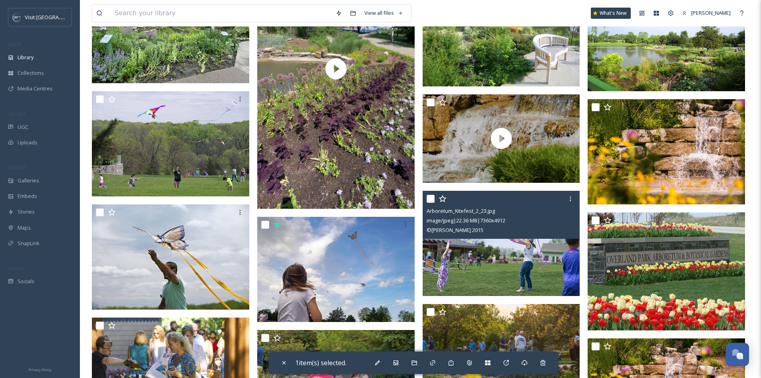
click at [431, 203] on input "checkbox" at bounding box center [431, 199] width 8 height 8
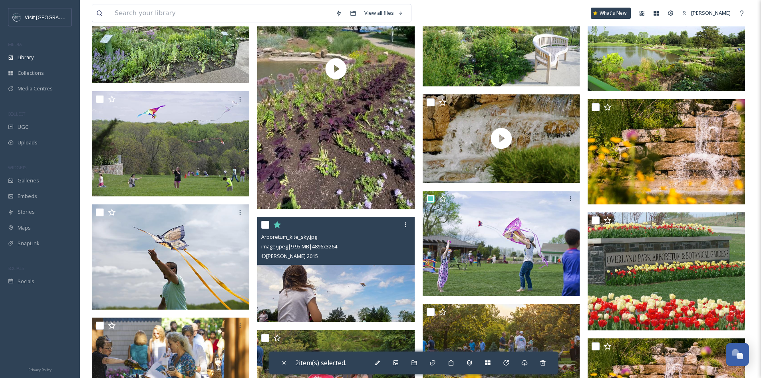
click at [264, 229] on input "checkbox" at bounding box center [265, 225] width 8 height 8
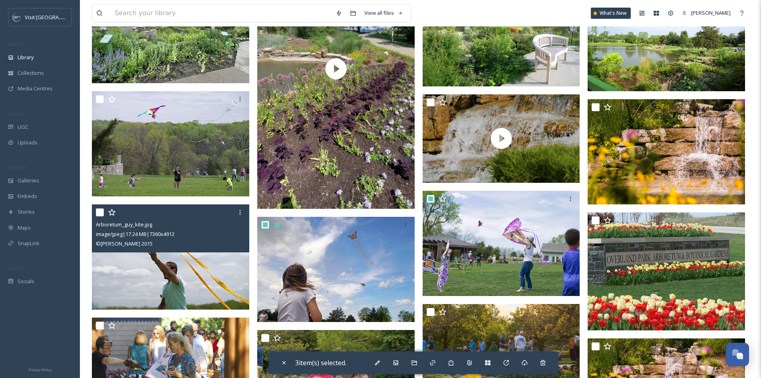
click at [98, 216] on input "checkbox" at bounding box center [100, 212] width 8 height 8
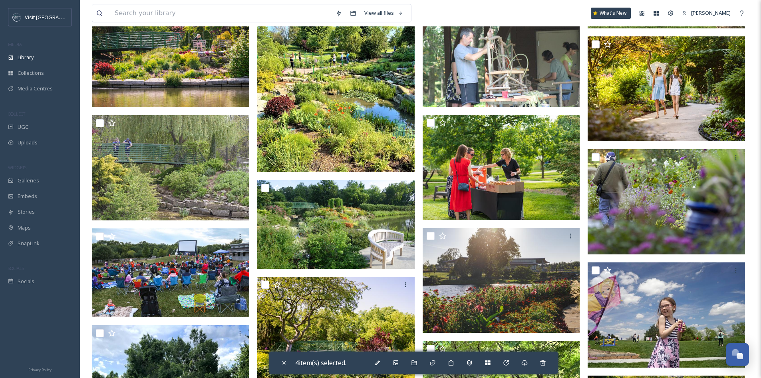
scroll to position [1798, 0]
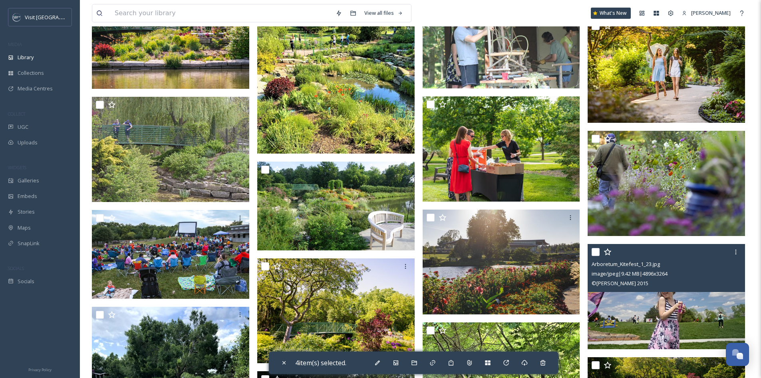
click at [596, 256] on input "checkbox" at bounding box center [596, 252] width 8 height 8
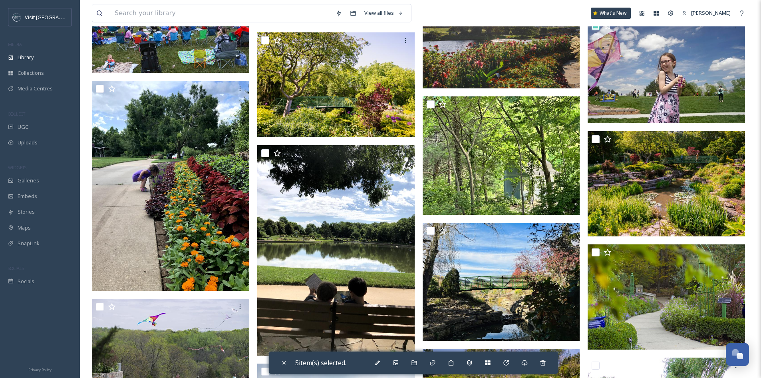
scroll to position [2077, 0]
